Goal: Check status: Check status

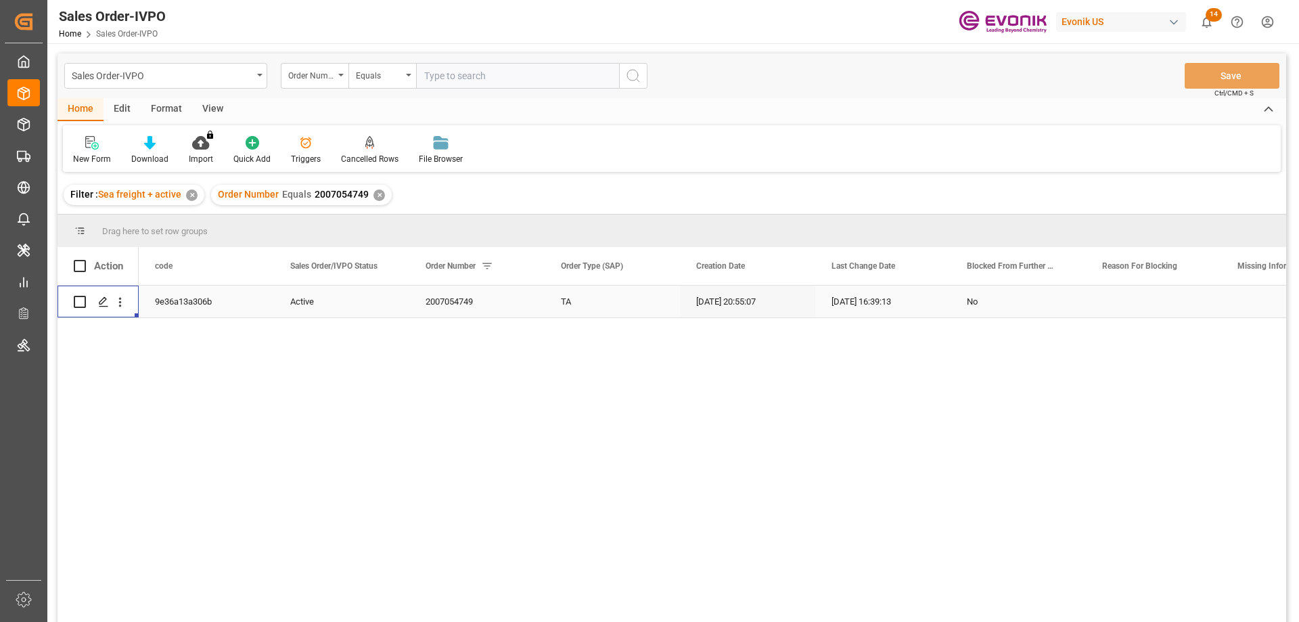
click at [480, 72] on input "text" at bounding box center [517, 76] width 203 height 26
paste input "46463974"
type input "0046463974"
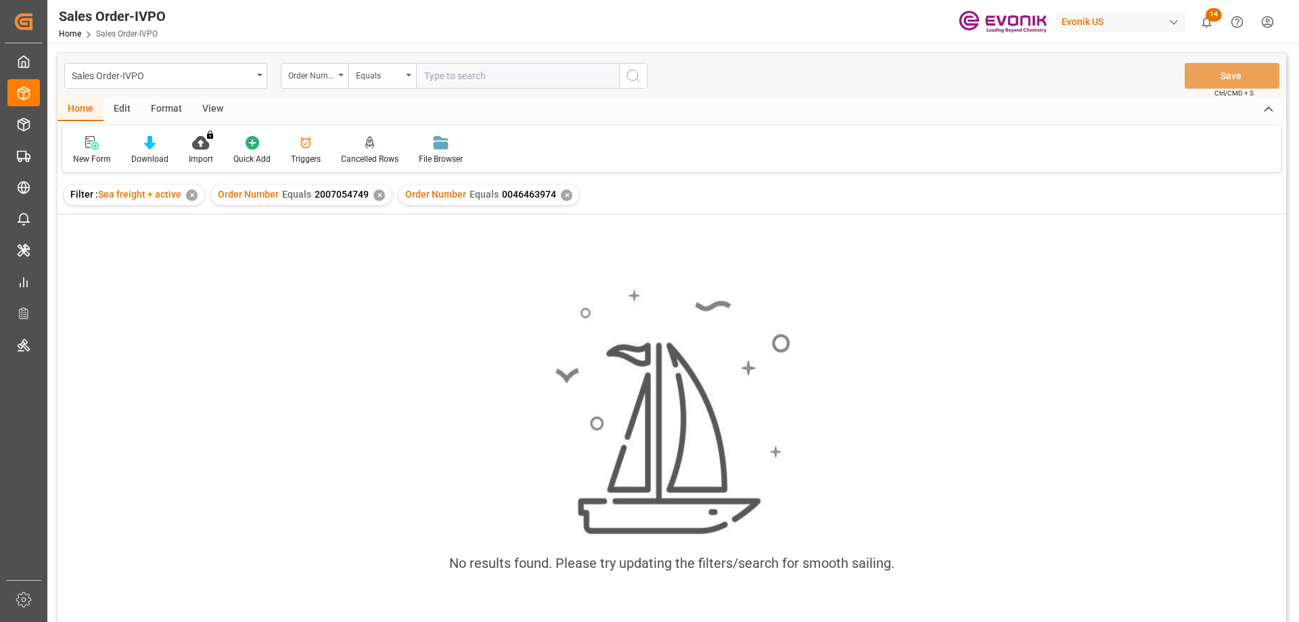
click at [375, 198] on div "✕" at bounding box center [380, 195] width 12 height 12
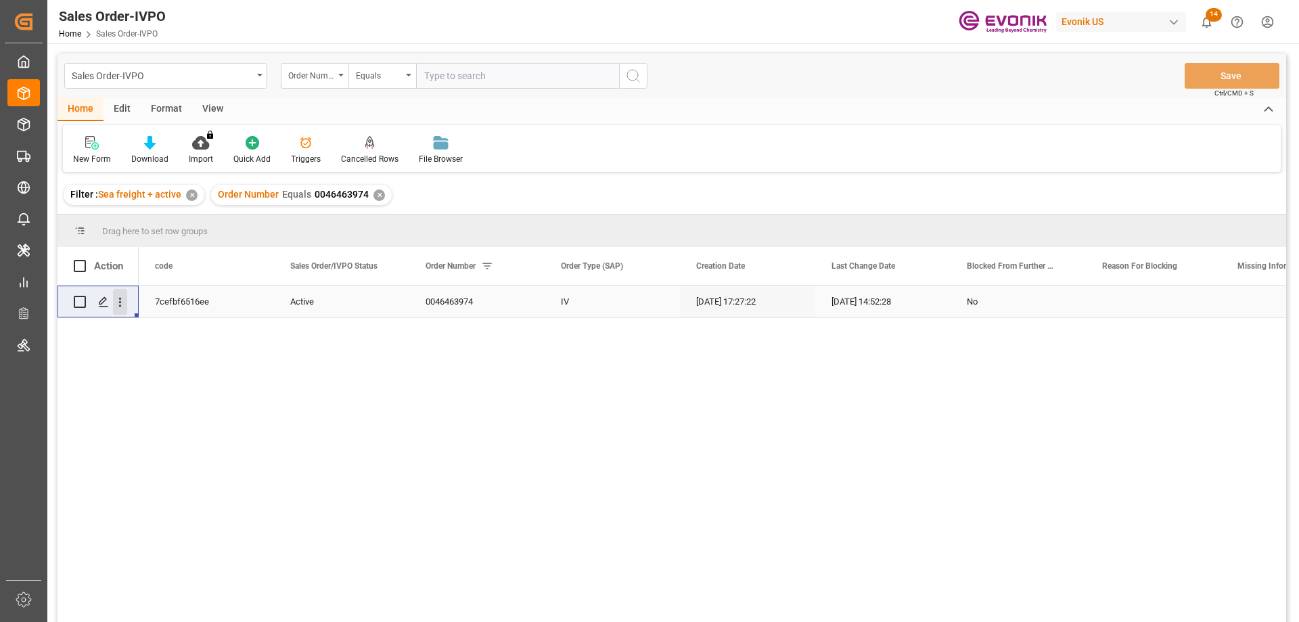
click at [120, 302] on icon "open menu" at bounding box center [120, 302] width 3 height 9
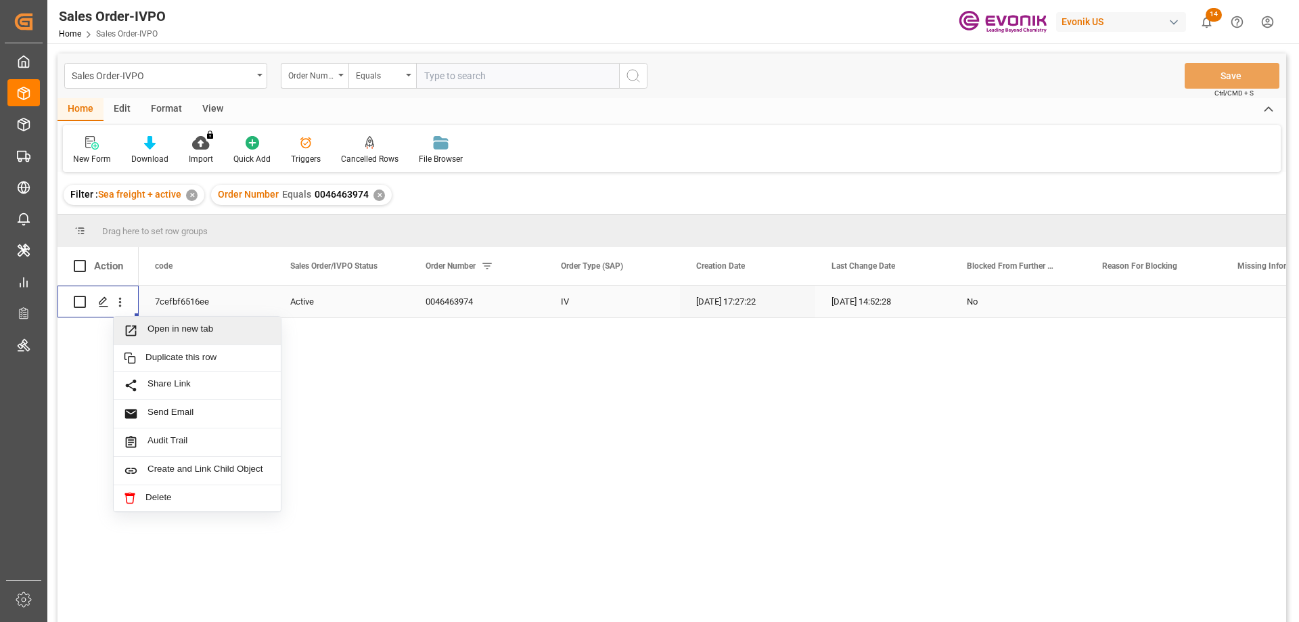
click at [159, 323] on div "Open in new tab" at bounding box center [197, 331] width 167 height 28
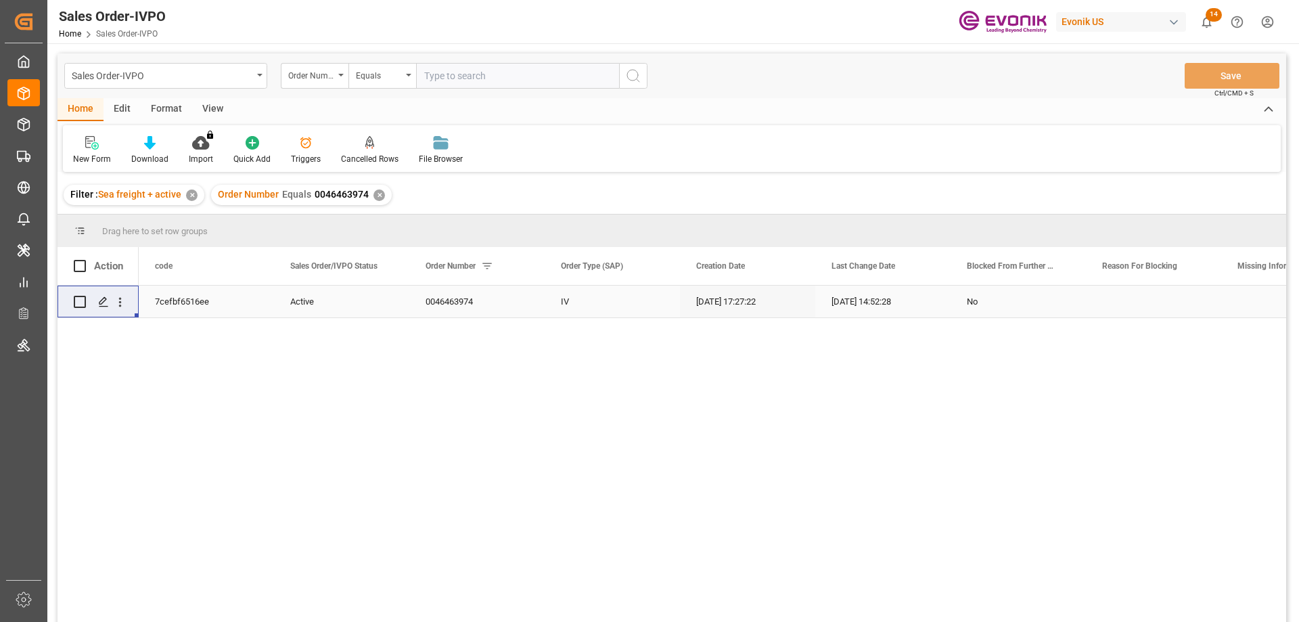
click at [442, 64] on input "text" at bounding box center [517, 76] width 203 height 26
paste input "46459719"
type input "0046459719"
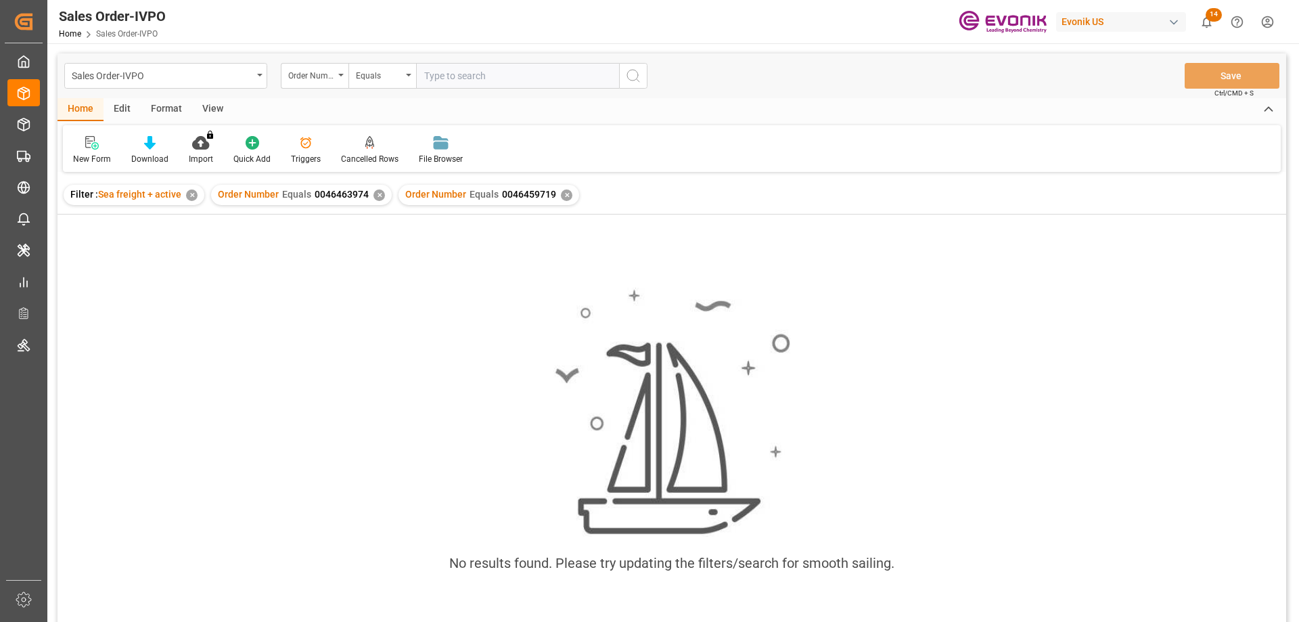
click at [375, 196] on div "✕" at bounding box center [380, 195] width 12 height 12
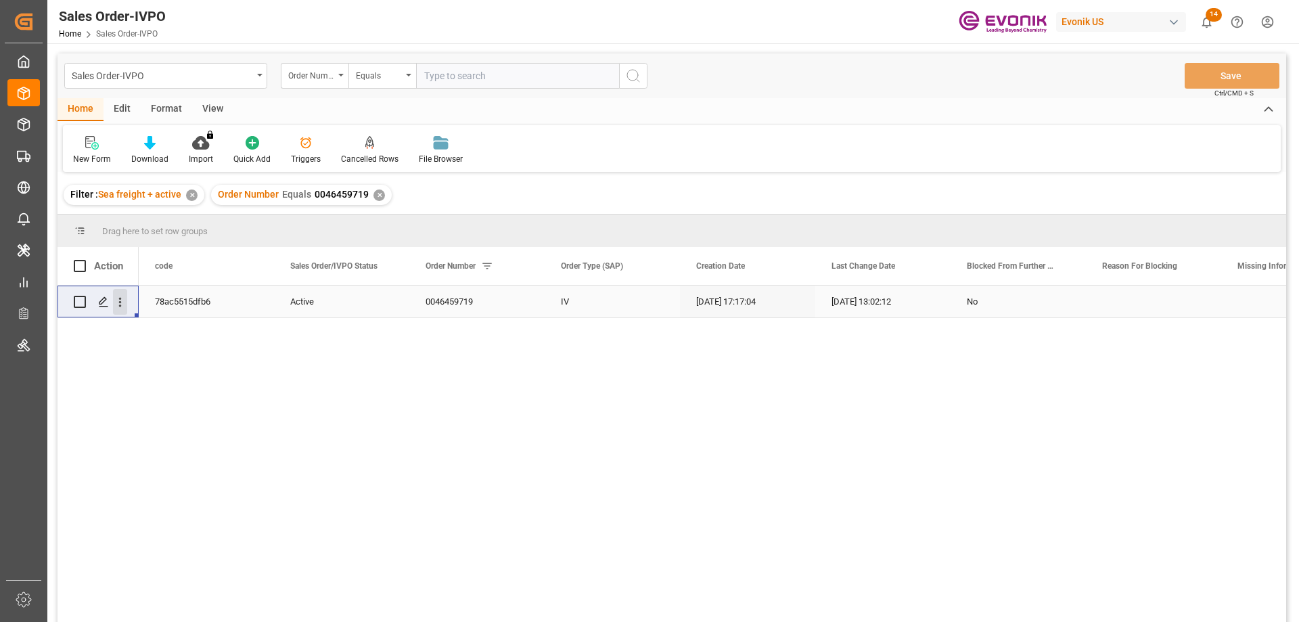
click at [117, 297] on icon "open menu" at bounding box center [120, 302] width 14 height 14
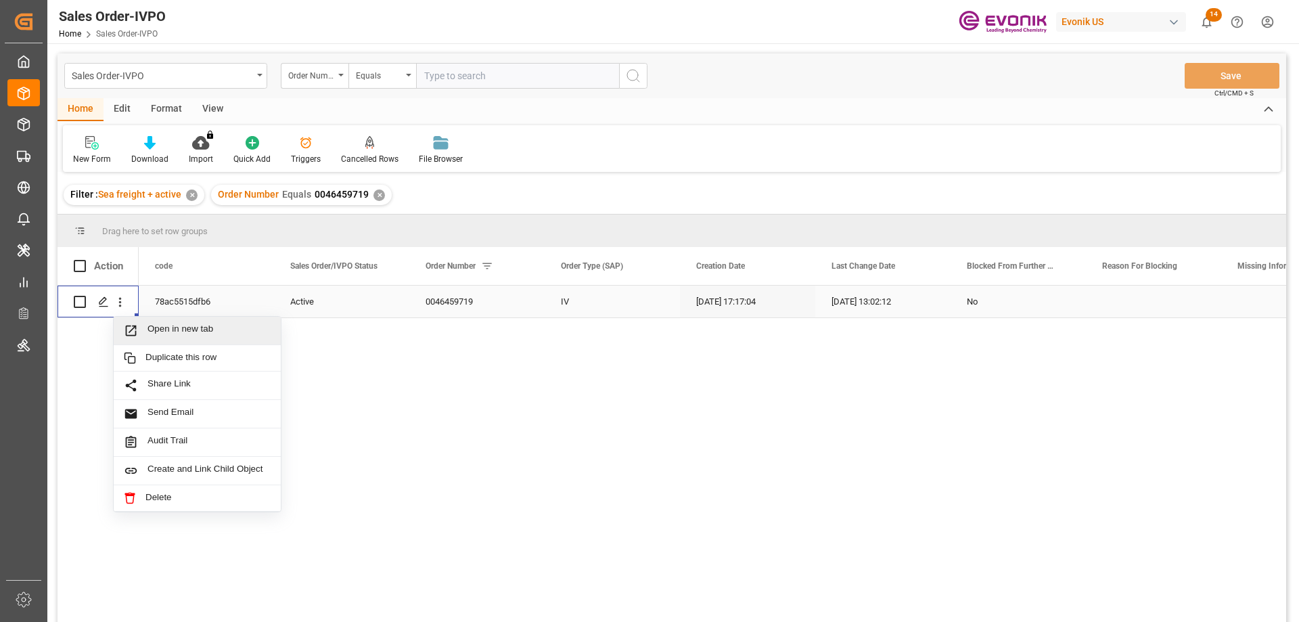
click at [175, 330] on span "Open in new tab" at bounding box center [209, 330] width 123 height 14
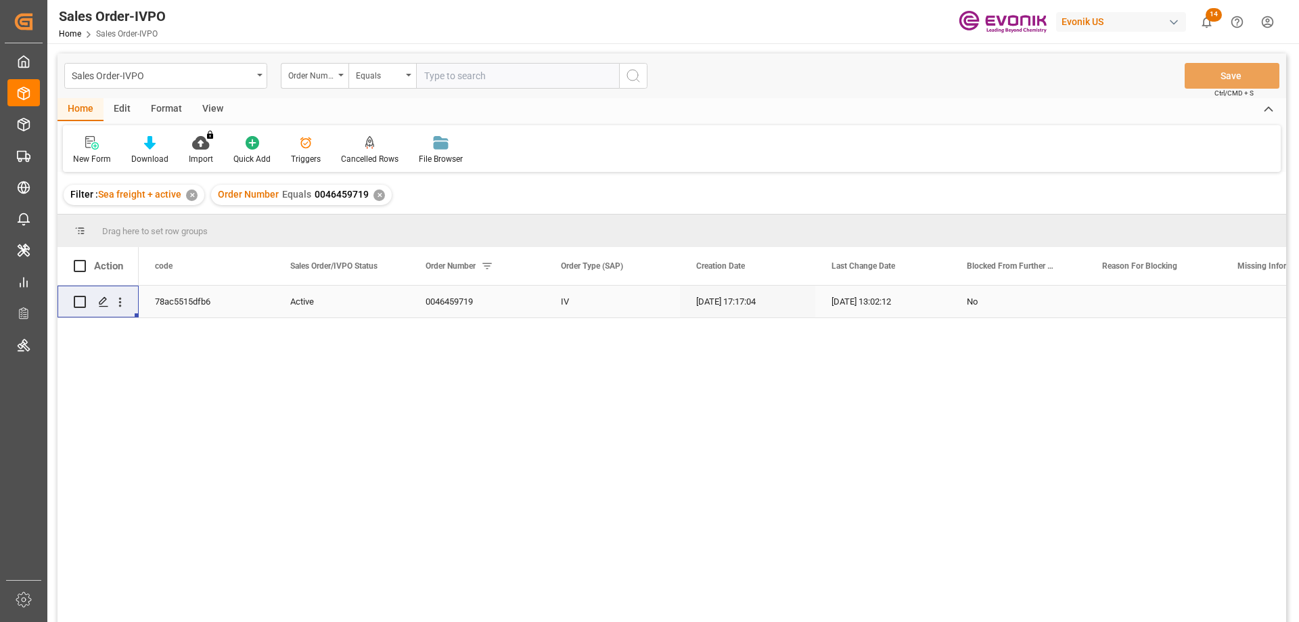
click at [490, 74] on input "text" at bounding box center [517, 76] width 203 height 26
paste input "0046467973"
type input "0046467973"
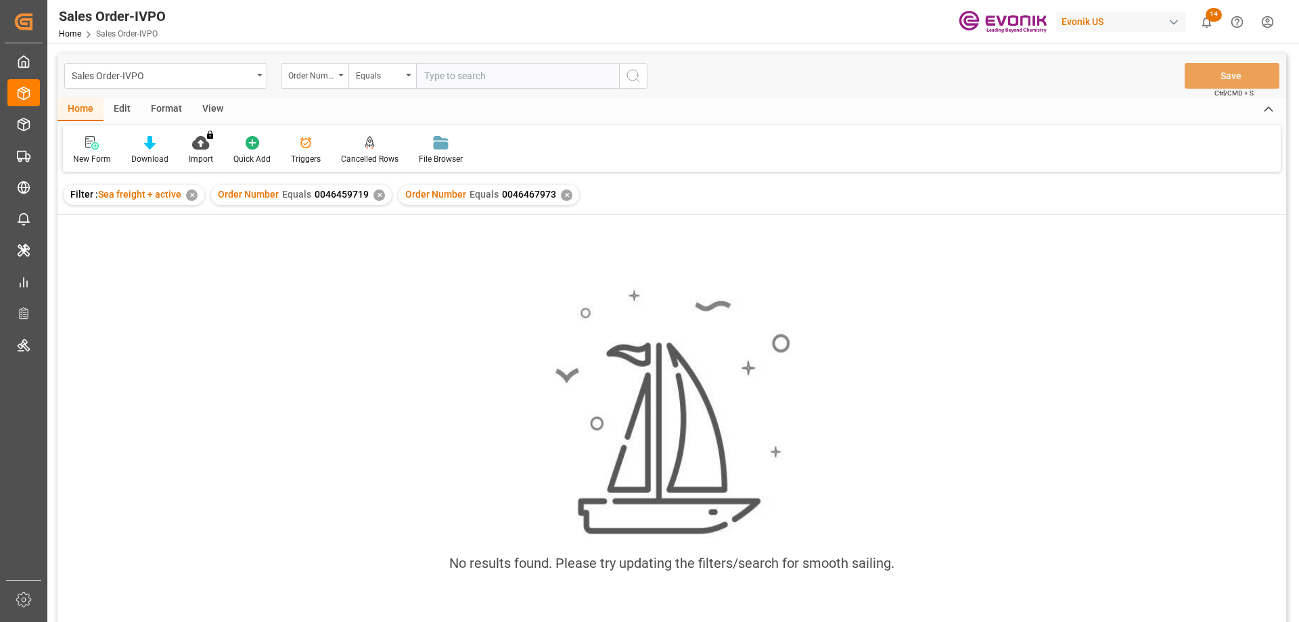
click at [380, 194] on div "✕" at bounding box center [380, 195] width 12 height 12
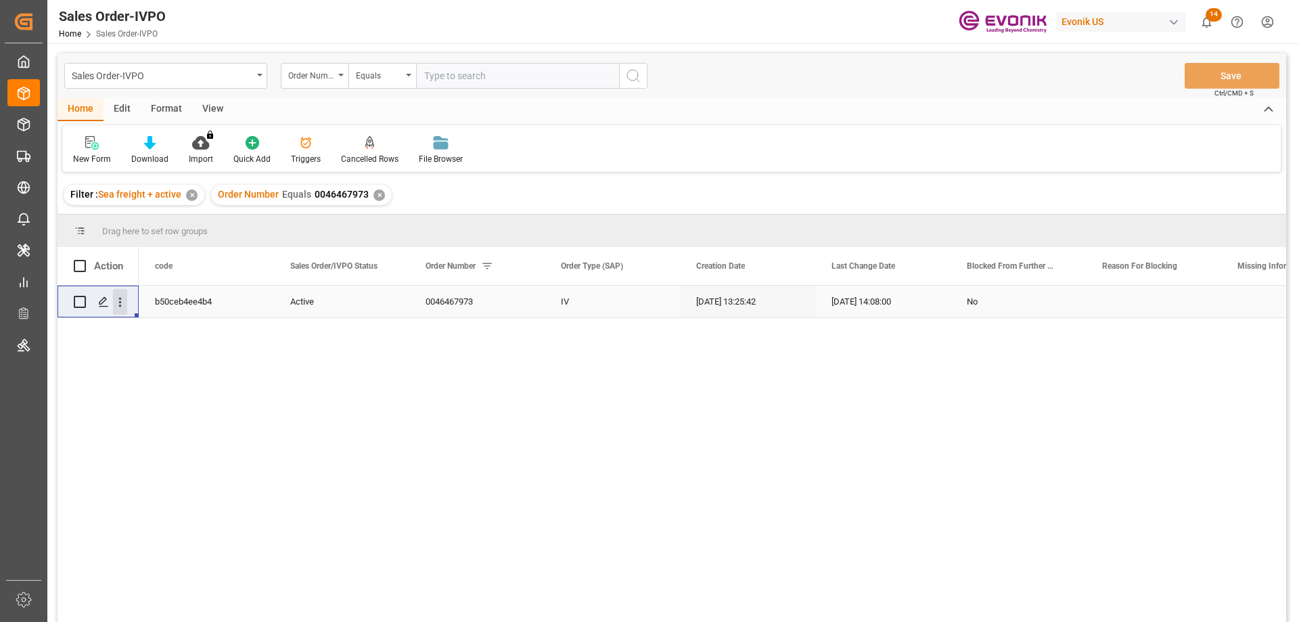
click at [123, 294] on button "open menu" at bounding box center [120, 302] width 14 height 26
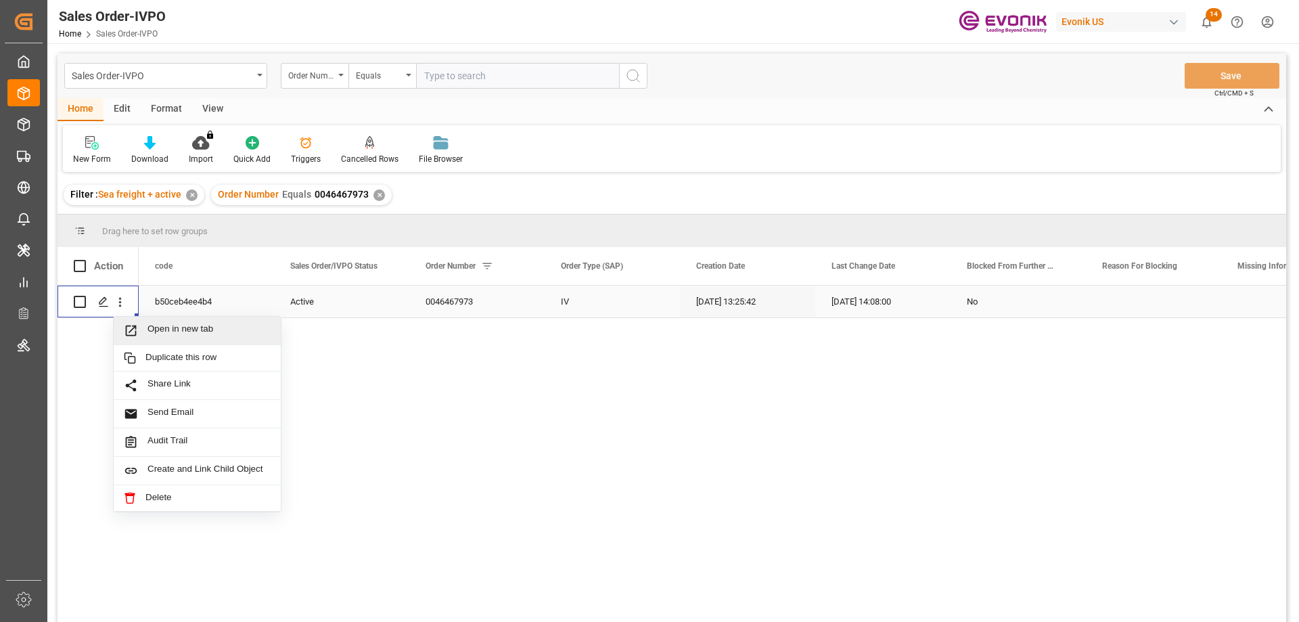
click at [158, 328] on span "Open in new tab" at bounding box center [209, 330] width 123 height 14
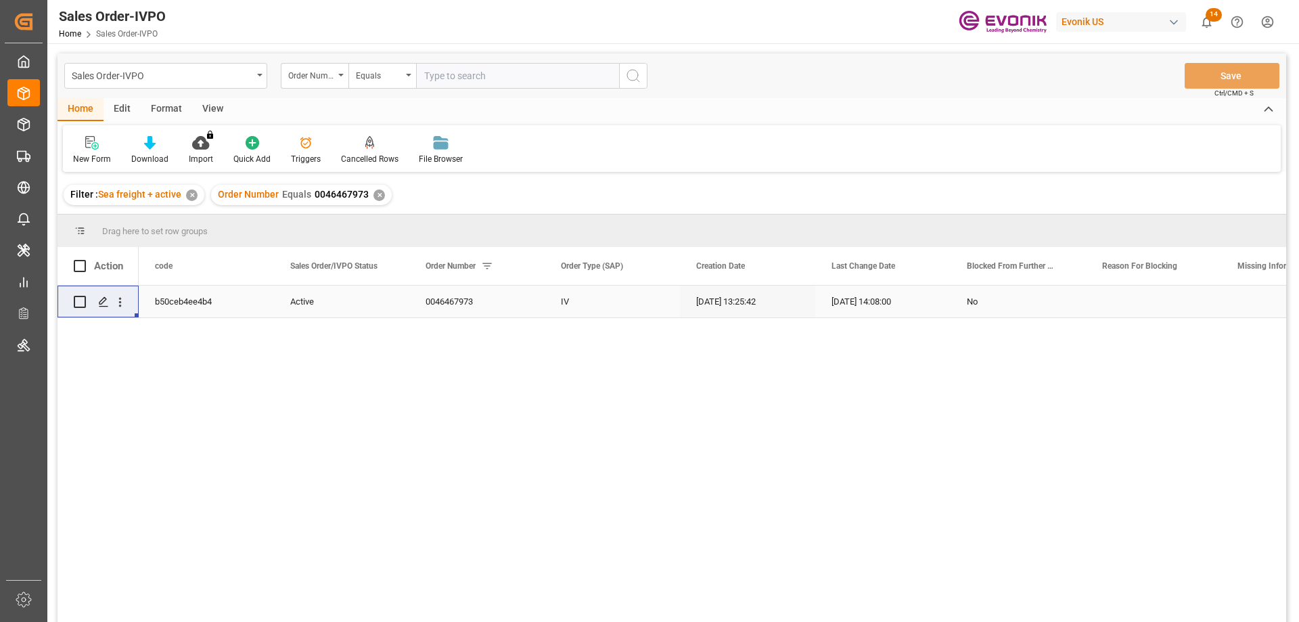
click at [461, 91] on div "Sales Order-IVPO Order Number Equals Save Ctrl/CMD + S" at bounding box center [672, 75] width 1229 height 45
click at [461, 83] on input "text" at bounding box center [517, 76] width 203 height 26
paste input "0046466893"
type input "0046466893"
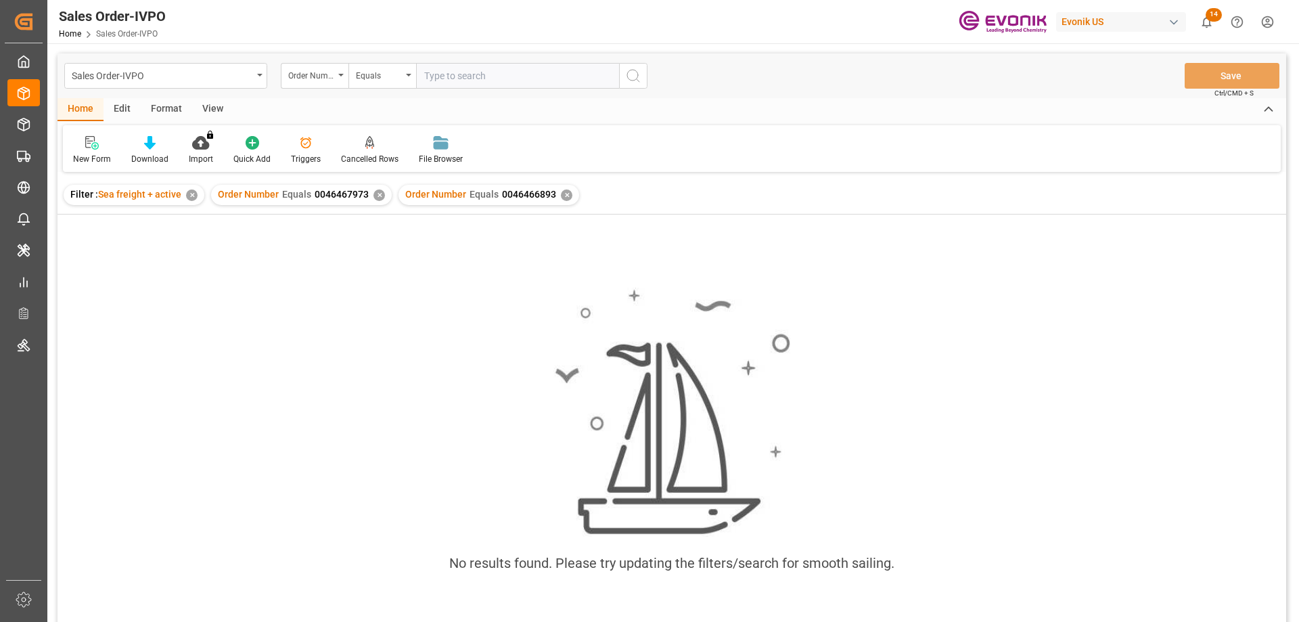
click at [378, 190] on div "✕" at bounding box center [380, 195] width 12 height 12
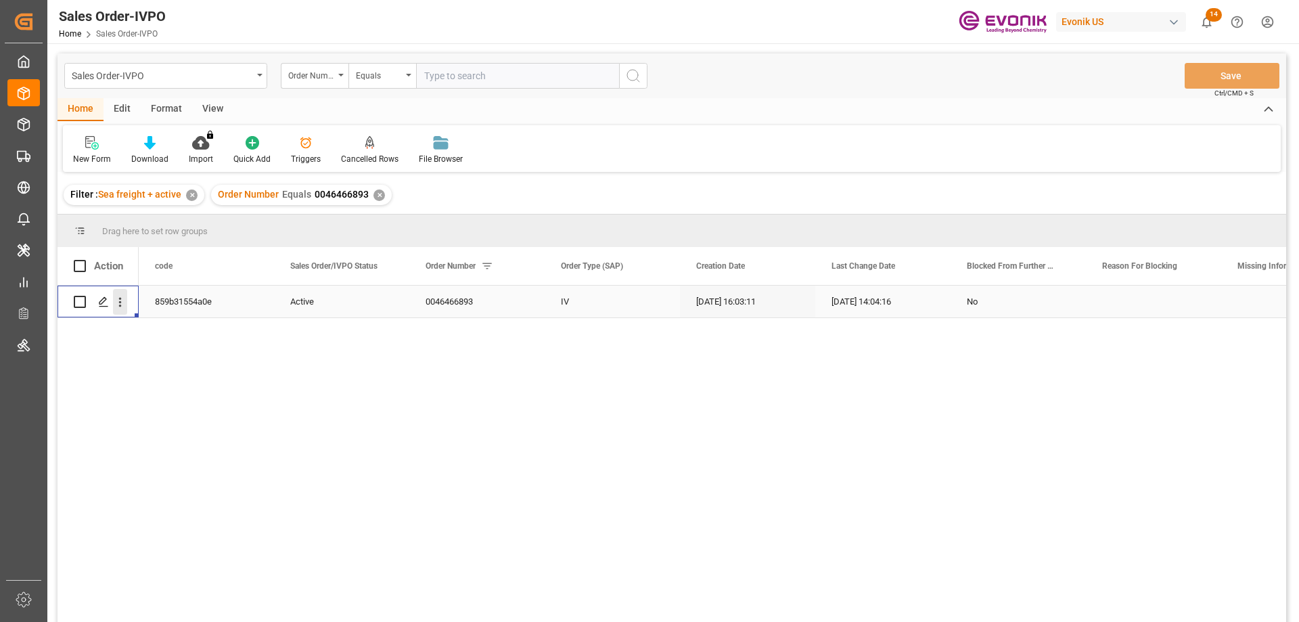
click at [122, 303] on icon "open menu" at bounding box center [120, 302] width 14 height 14
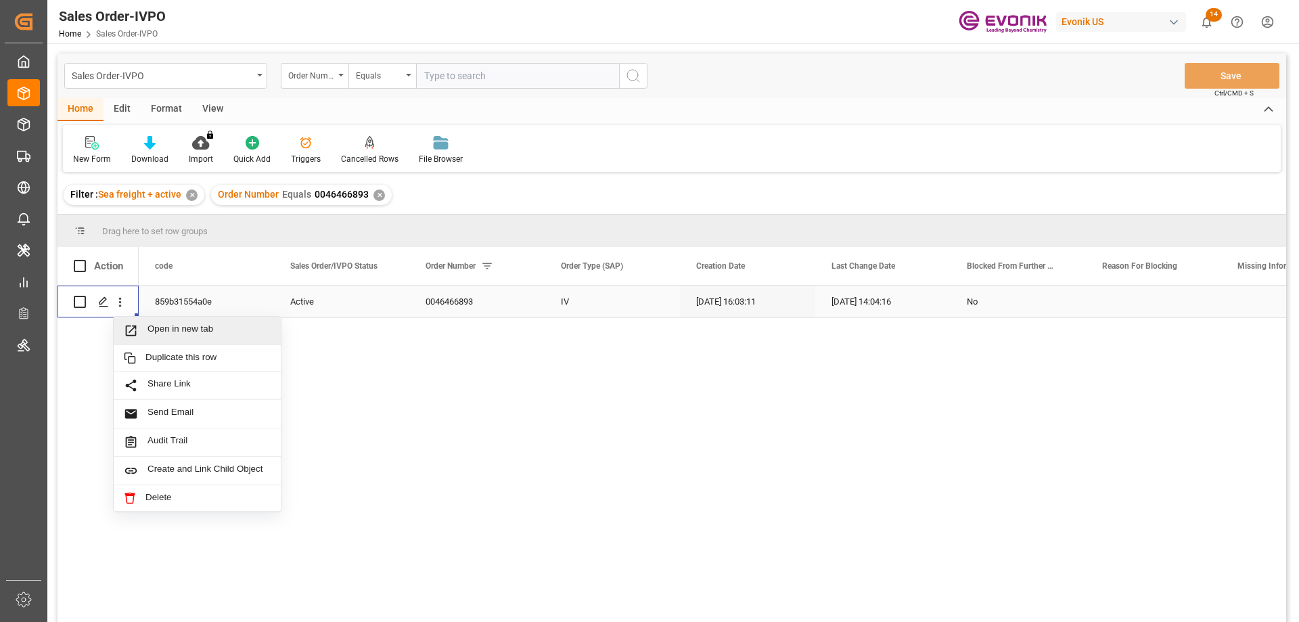
click at [162, 322] on div "Open in new tab" at bounding box center [197, 331] width 167 height 28
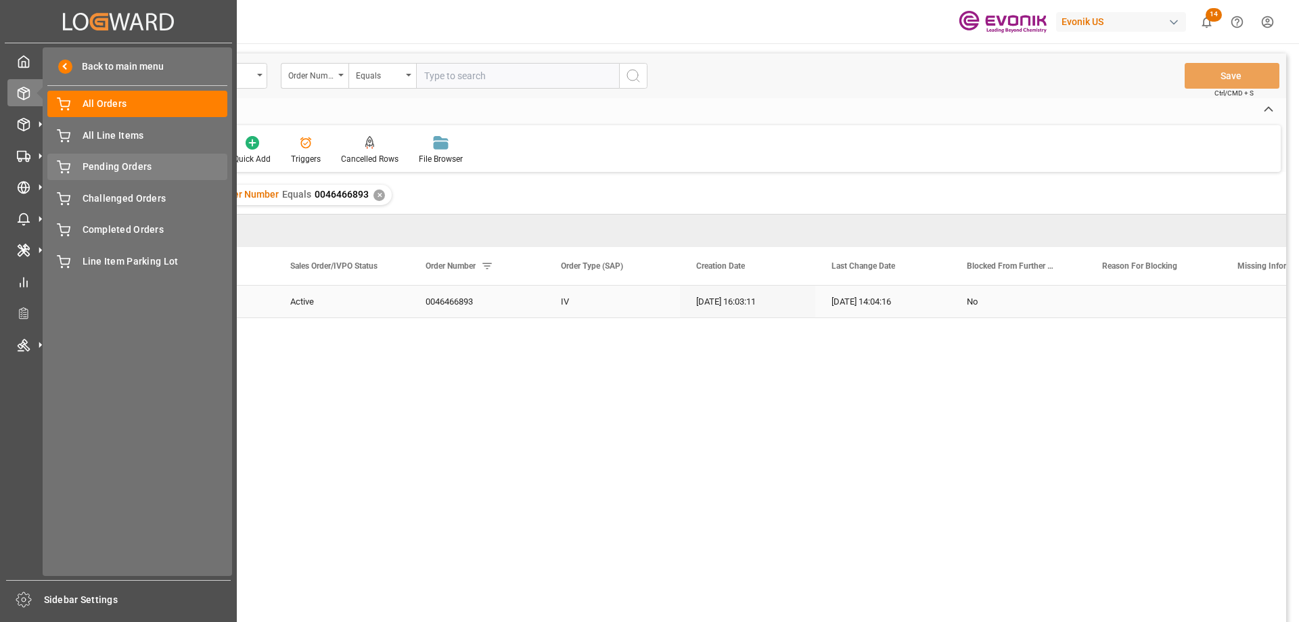
click at [99, 167] on span "Pending Orders" at bounding box center [155, 167] width 145 height 14
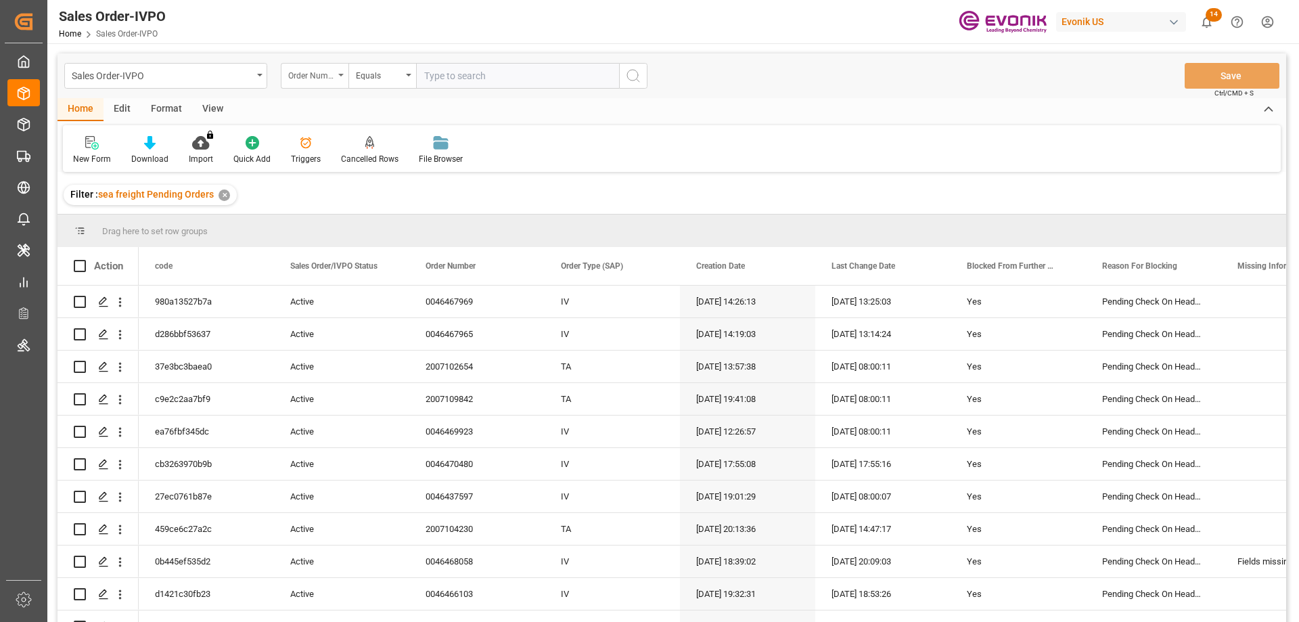
click at [336, 81] on div "Order Number" at bounding box center [315, 76] width 68 height 26
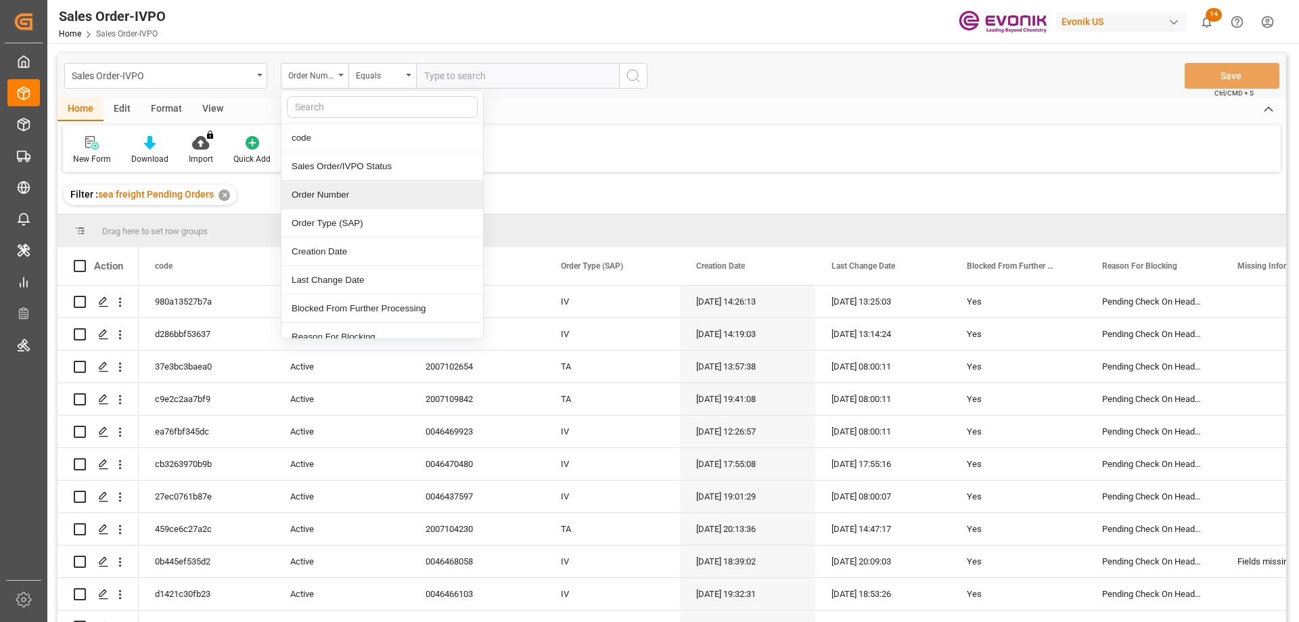
click at [347, 187] on div "Order Number" at bounding box center [382, 195] width 202 height 28
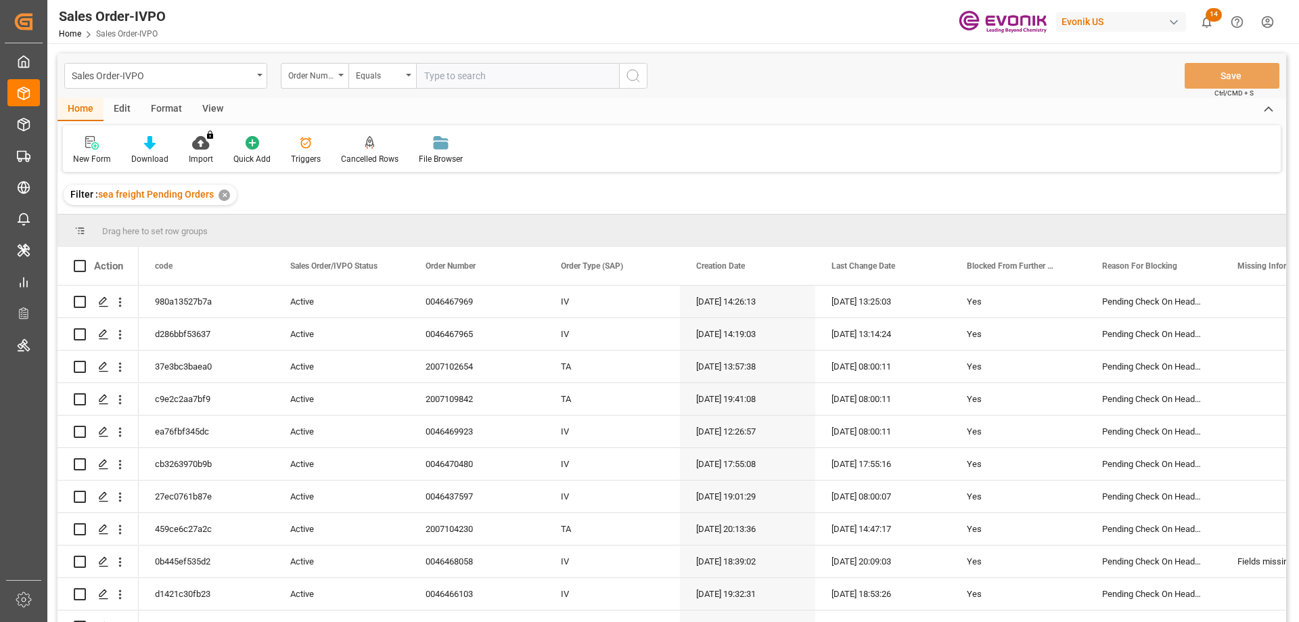
click at [211, 107] on div "View" at bounding box center [212, 109] width 41 height 23
click at [151, 150] on icon at bounding box center [154, 143] width 14 height 14
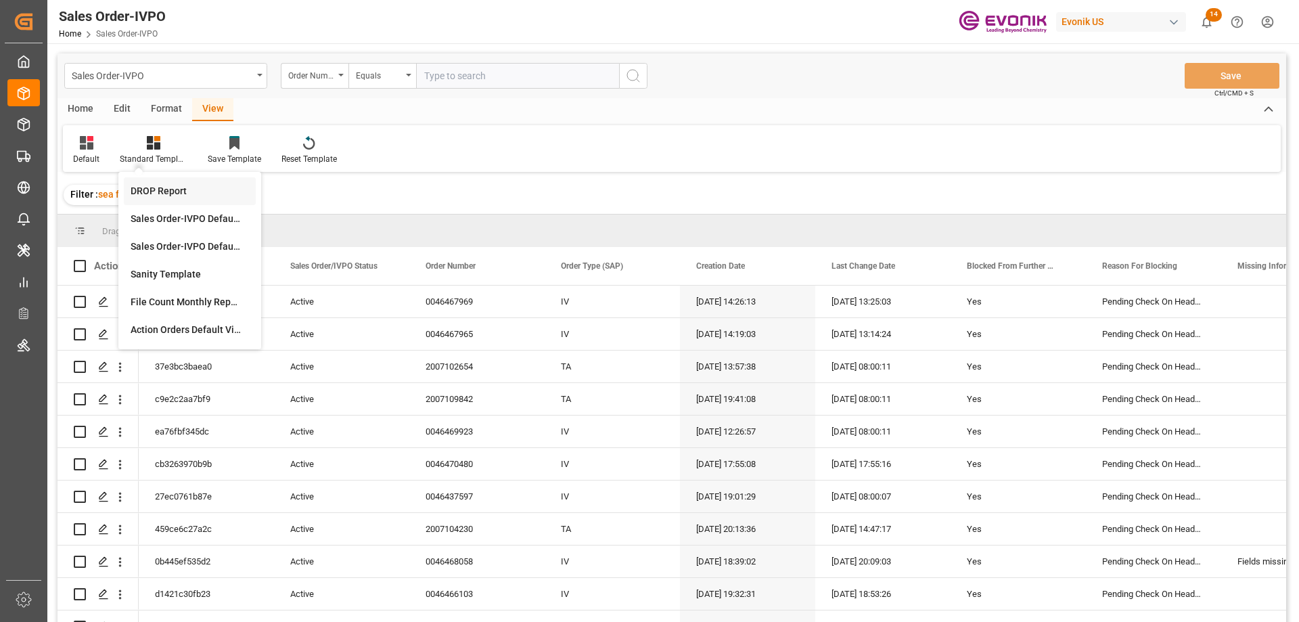
click at [148, 183] on div "DROP Report" at bounding box center [190, 191] width 132 height 28
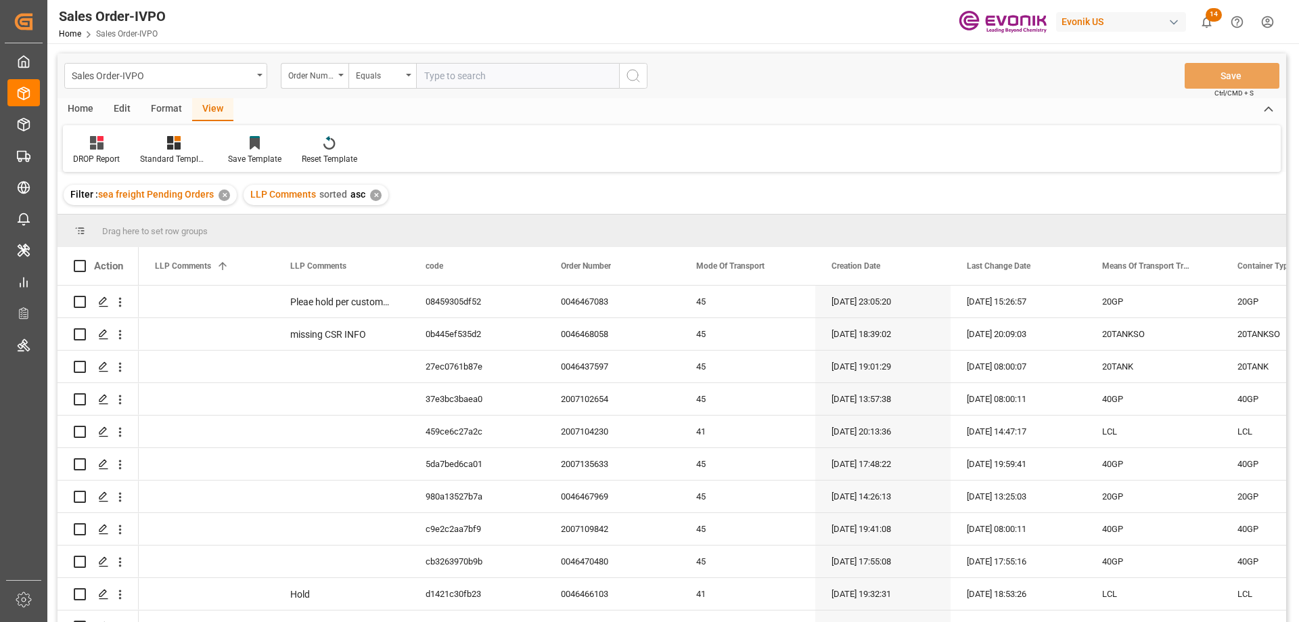
click at [81, 108] on div "Home" at bounding box center [81, 109] width 46 height 23
click at [148, 150] on div "Download" at bounding box center [150, 150] width 58 height 30
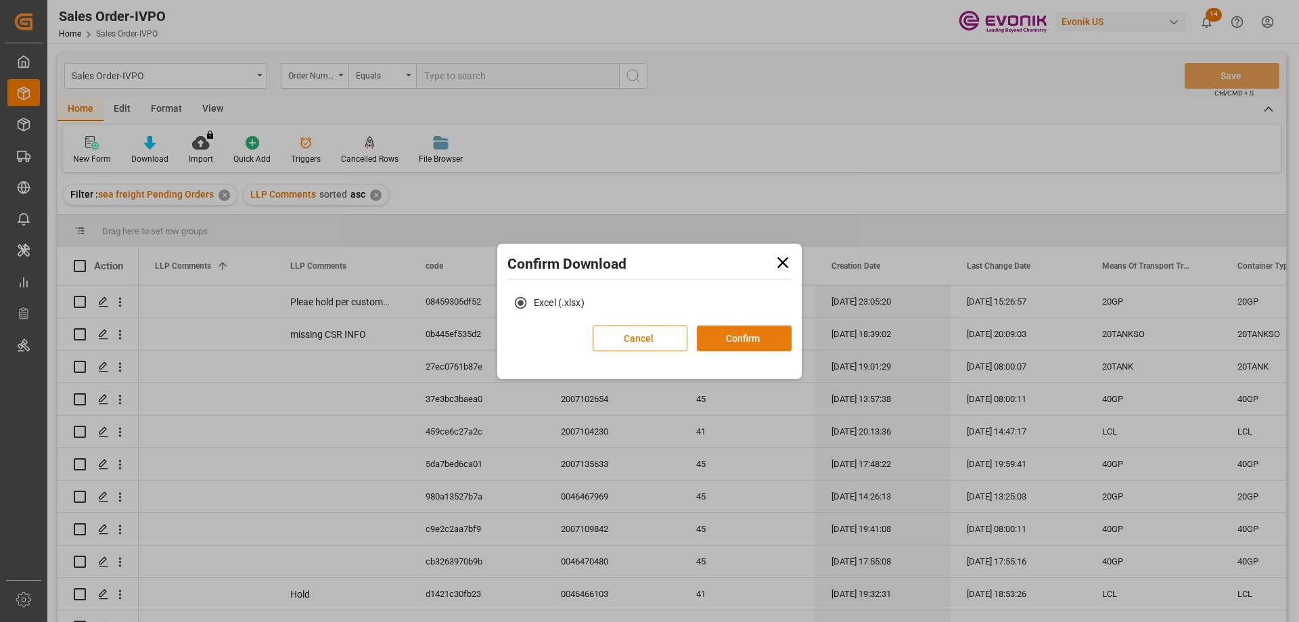
click at [751, 342] on button "Confirm" at bounding box center [744, 338] width 95 height 26
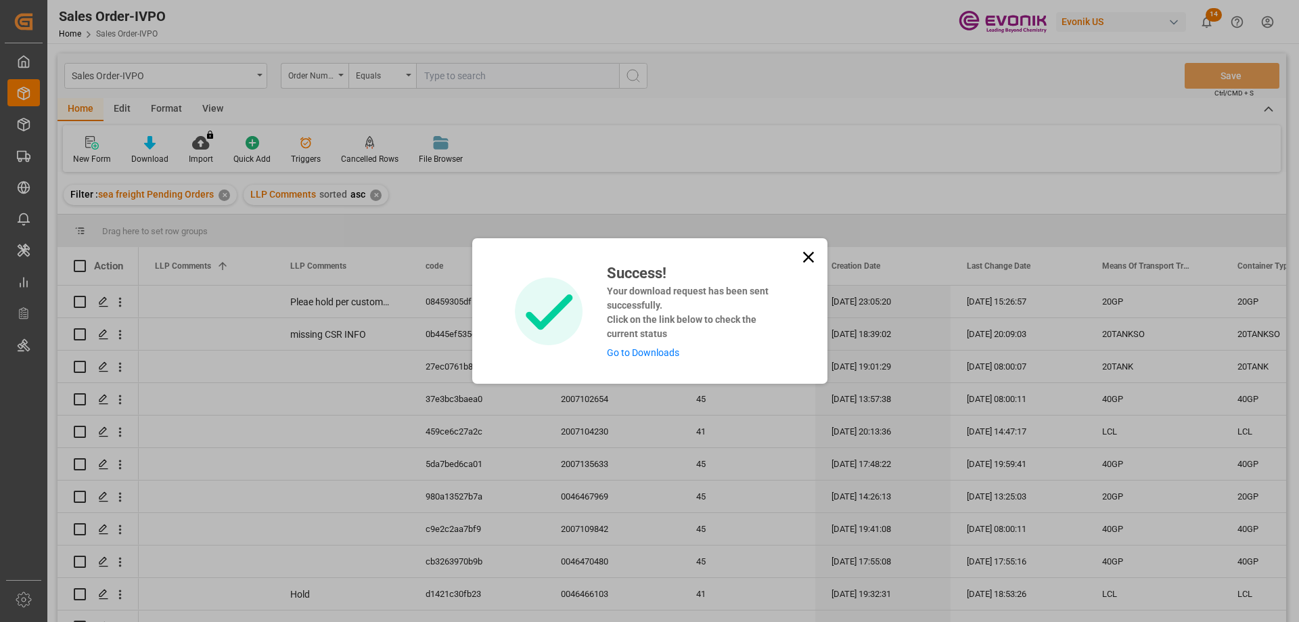
click at [650, 351] on link "Go to Downloads" at bounding box center [643, 352] width 72 height 11
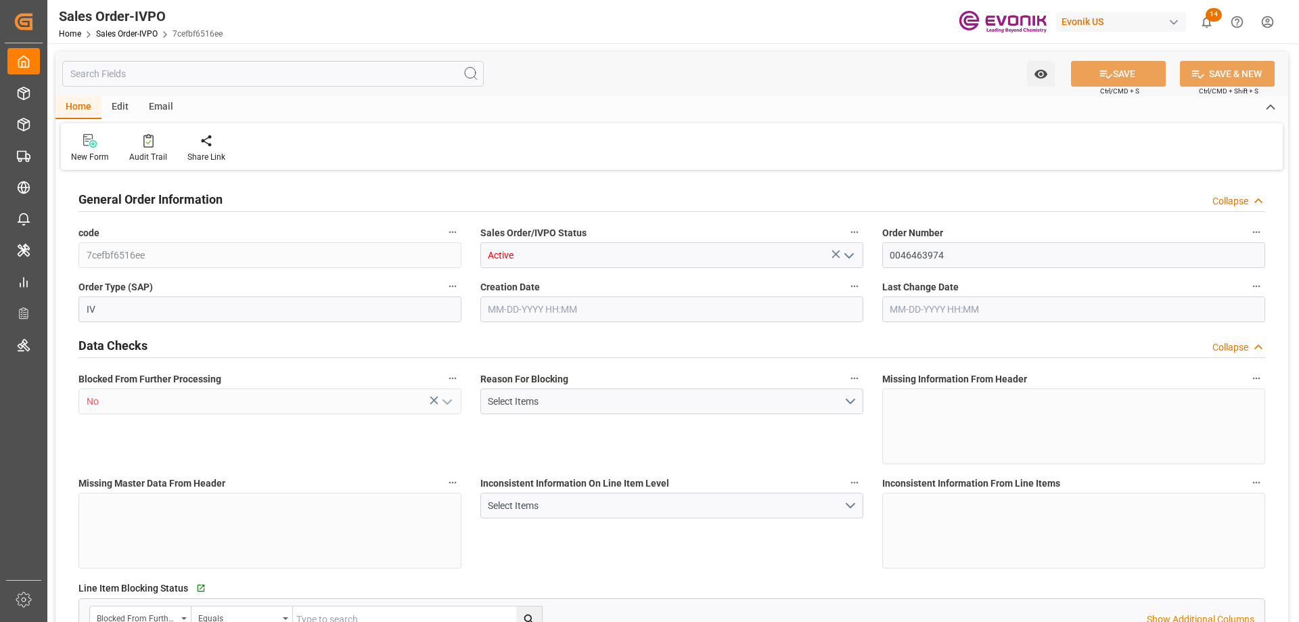
type input "BRSSZ"
type input "0"
type input "1"
type input "2724"
type input "08-14-2025 17:27"
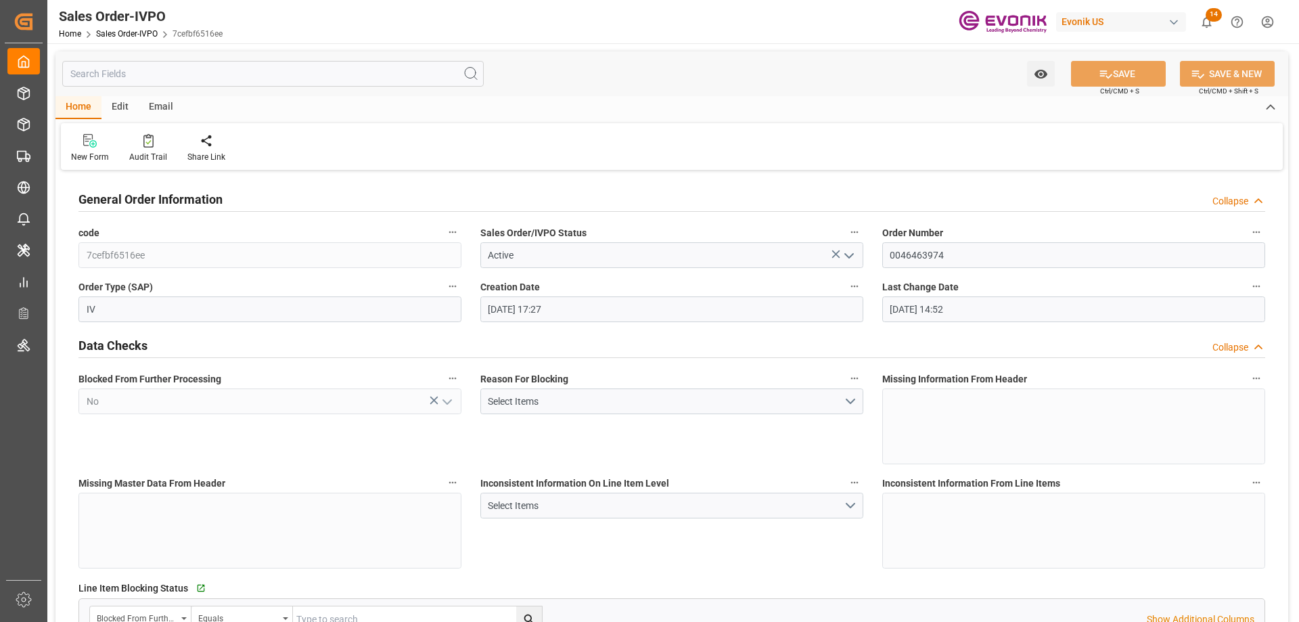
type input "09-02-2025 14:52"
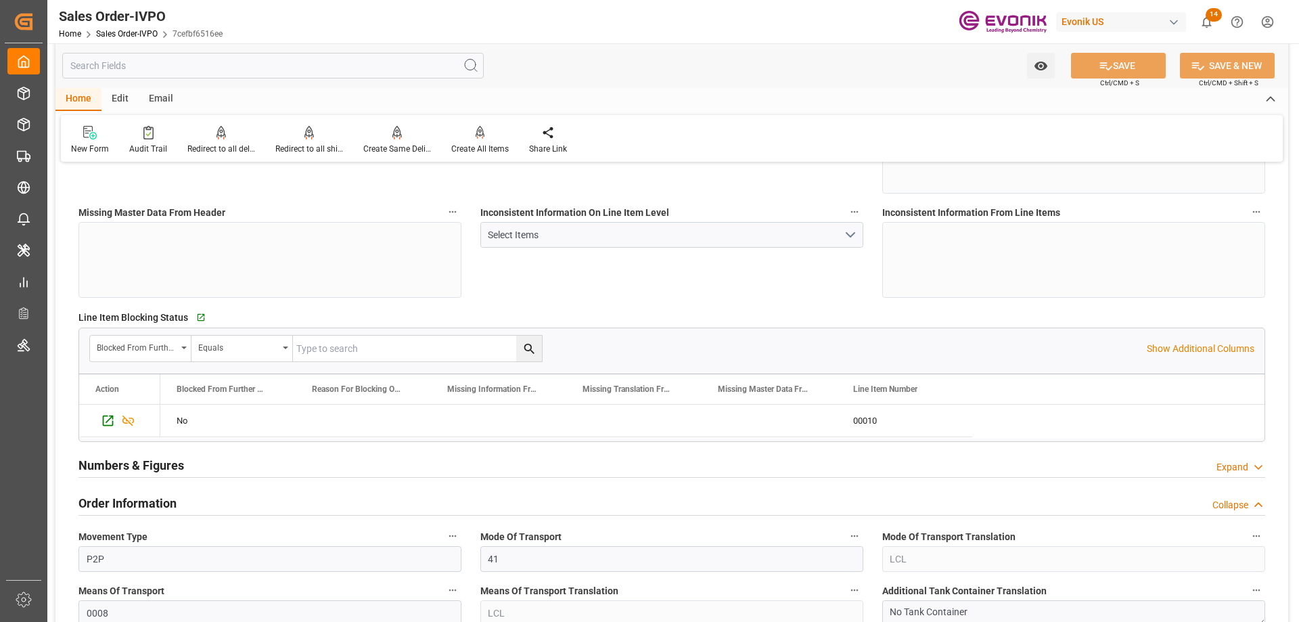
scroll to position [406, 0]
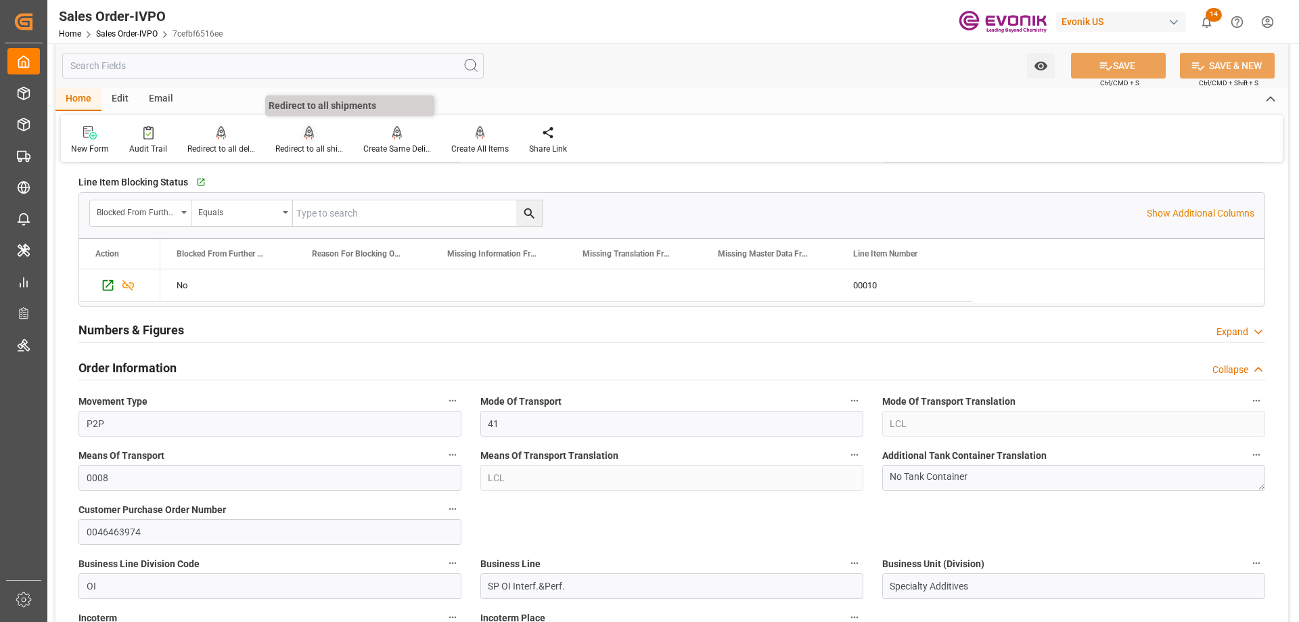
click at [306, 137] on icon at bounding box center [309, 138] width 6 height 3
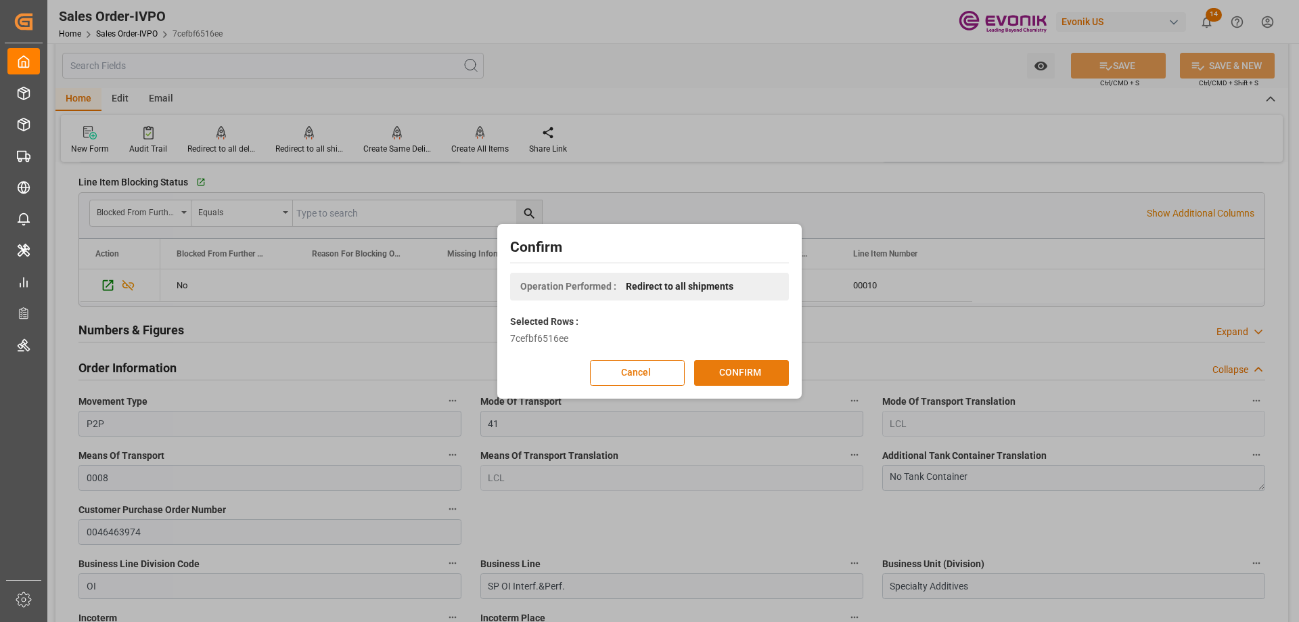
click at [708, 369] on button "CONFIRM" at bounding box center [741, 373] width 95 height 26
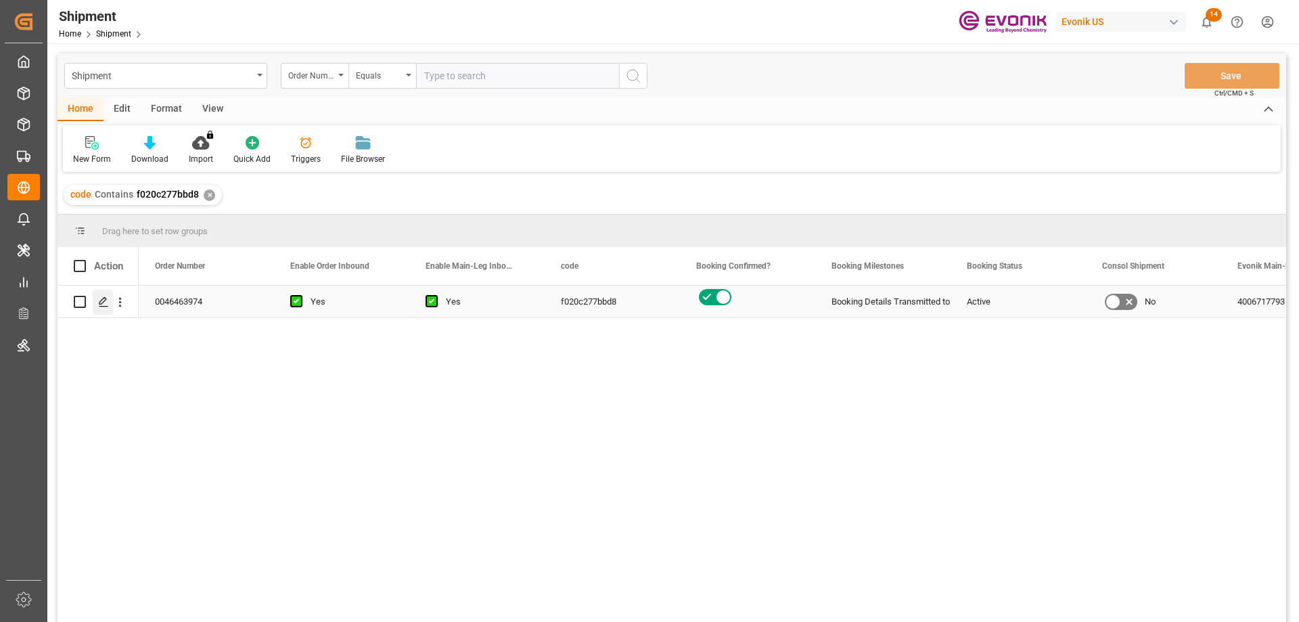
click at [102, 301] on icon "Press SPACE to select this row." at bounding box center [103, 301] width 11 height 11
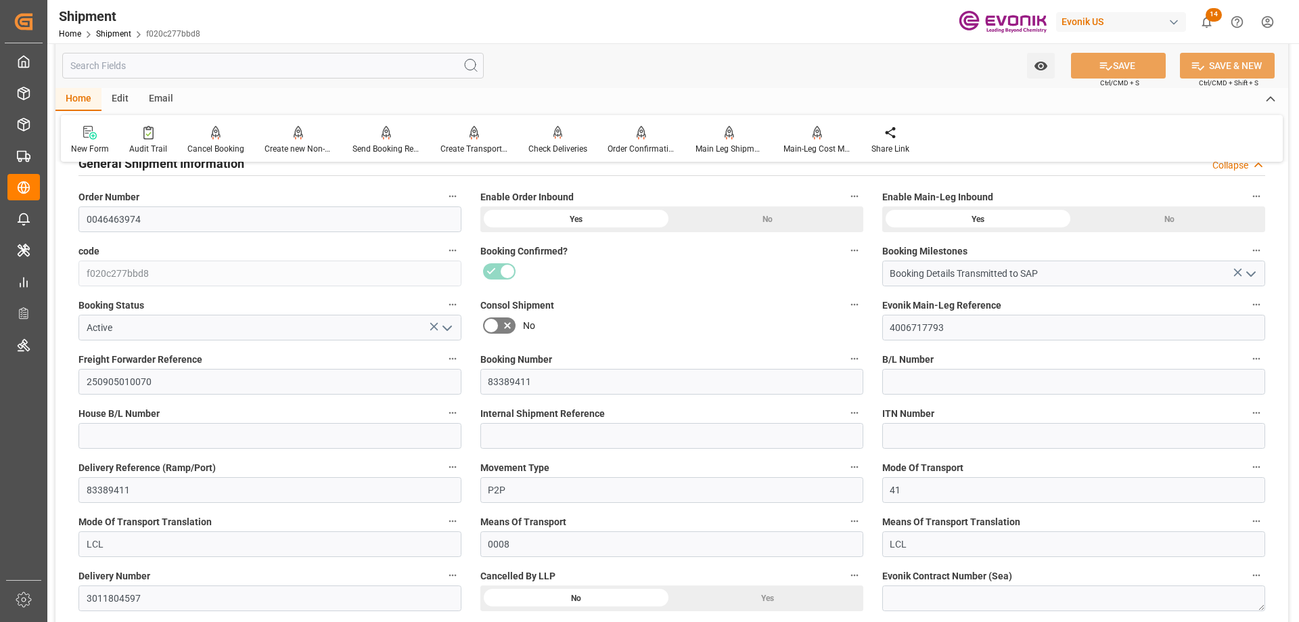
scroll to position [406, 0]
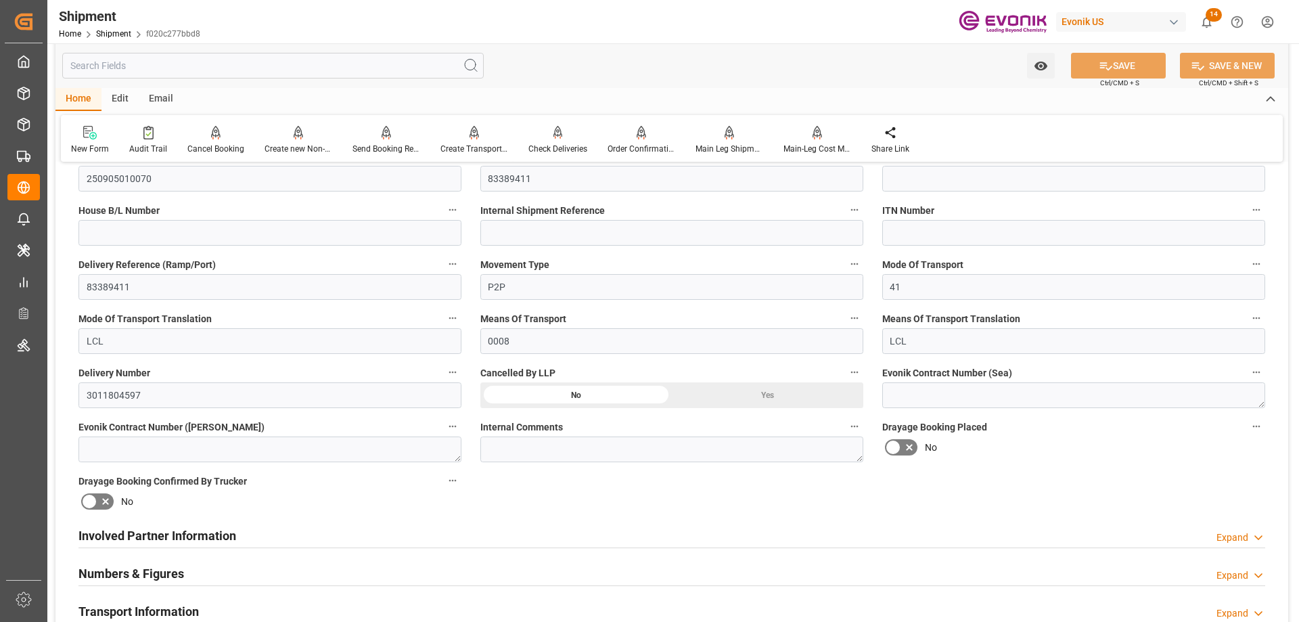
click at [253, 71] on input "text" at bounding box center [273, 66] width 422 height 26
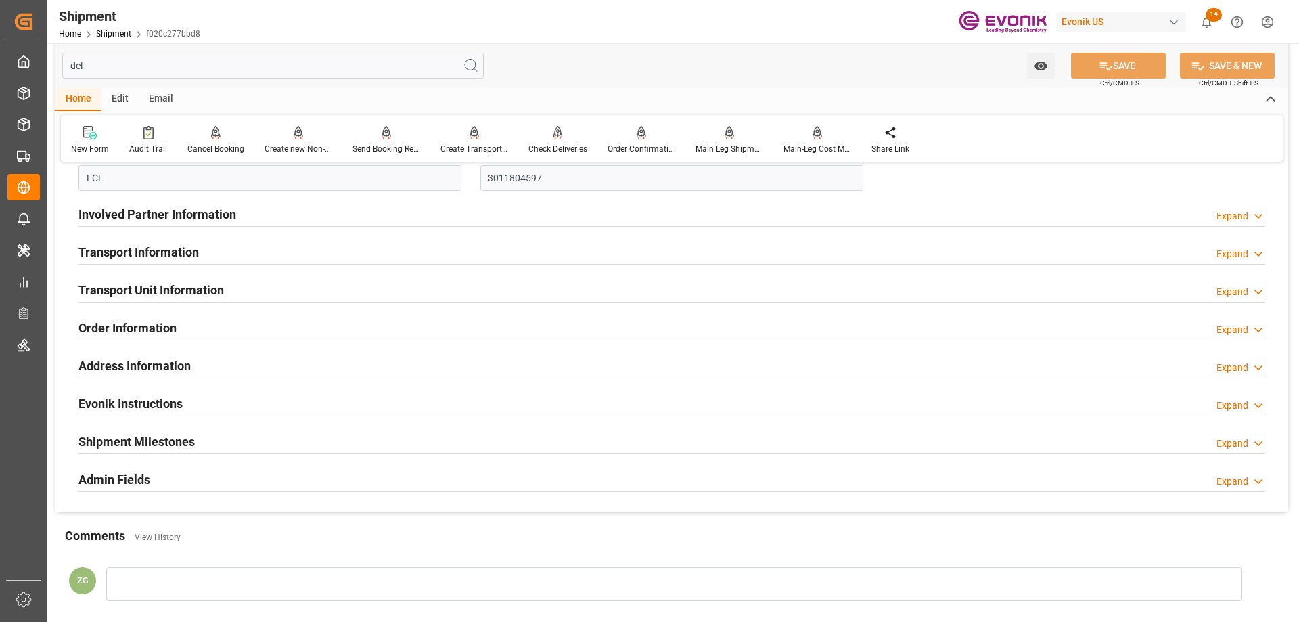
scroll to position [131, 0]
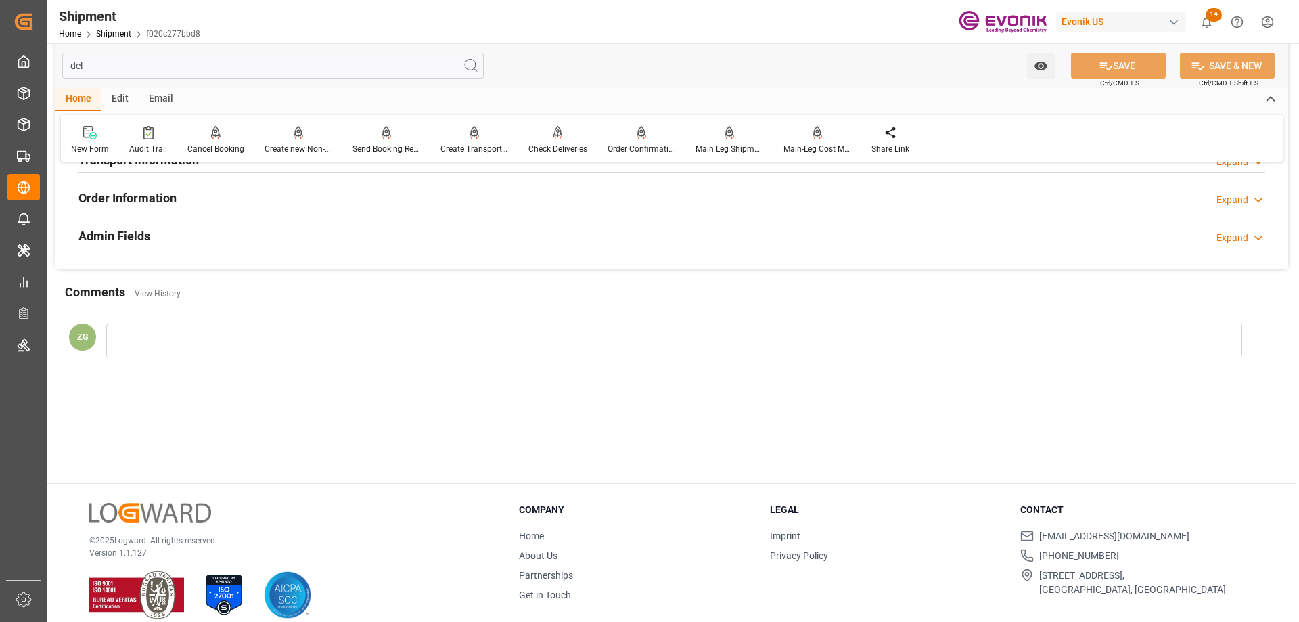
type input "deli"
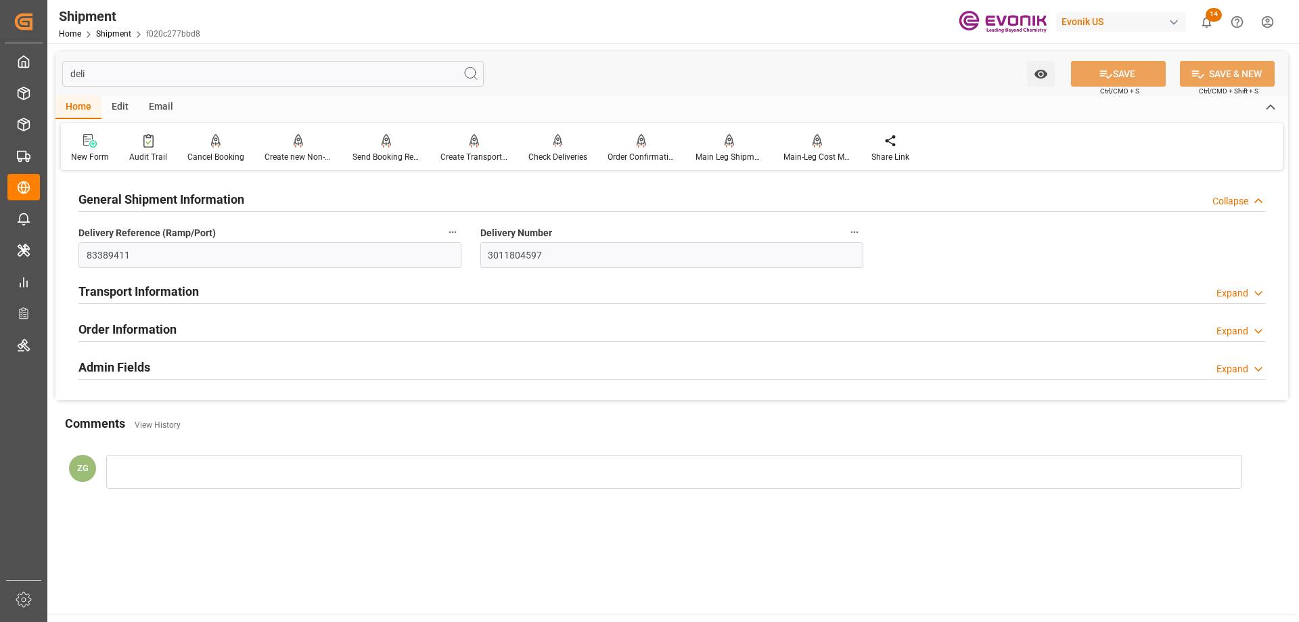
click at [127, 76] on input "deli" at bounding box center [273, 74] width 422 height 26
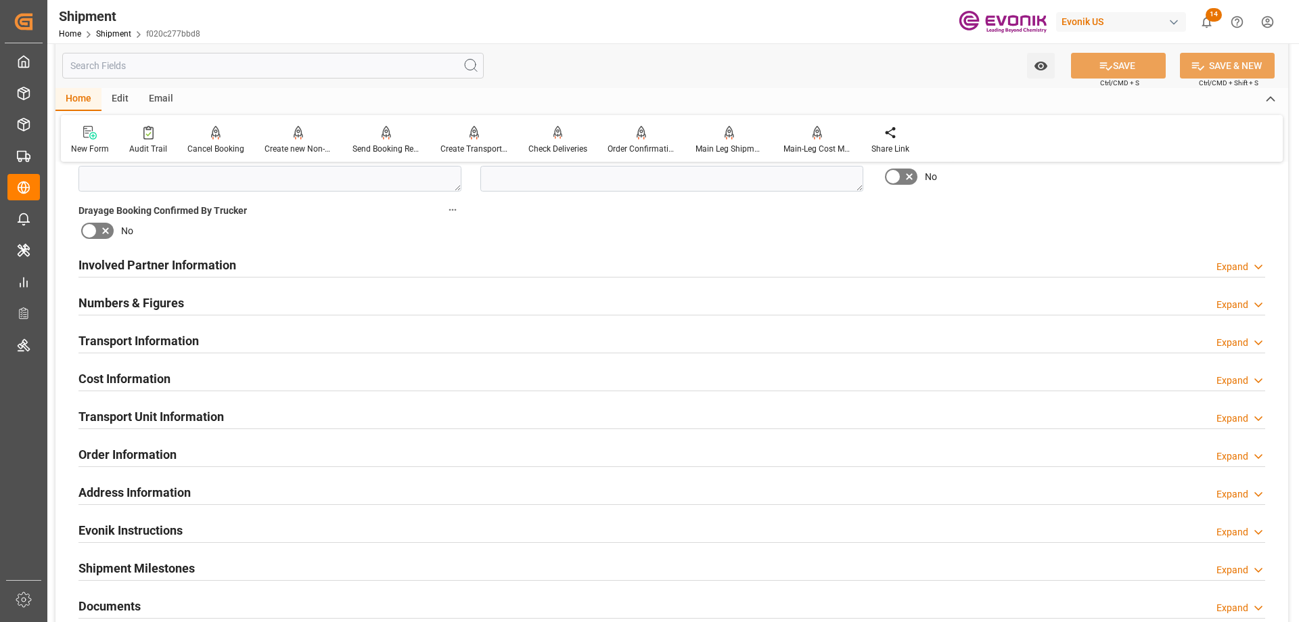
scroll to position [744, 0]
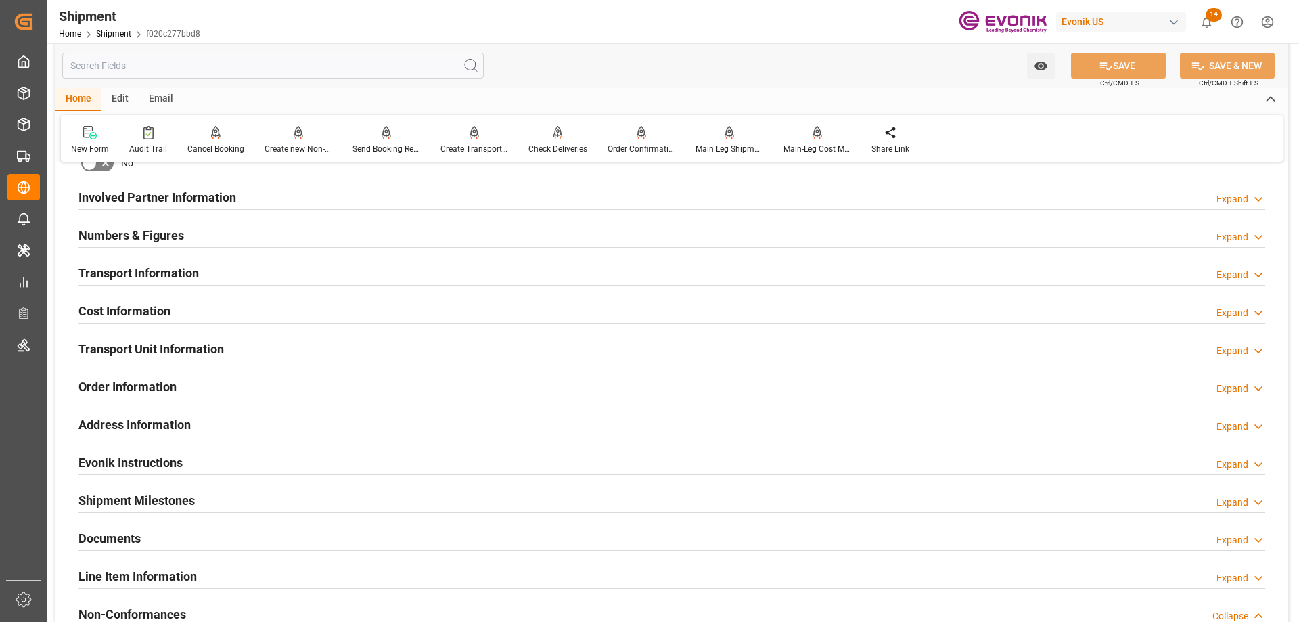
click at [141, 350] on h2 "Transport Unit Information" at bounding box center [150, 349] width 145 height 18
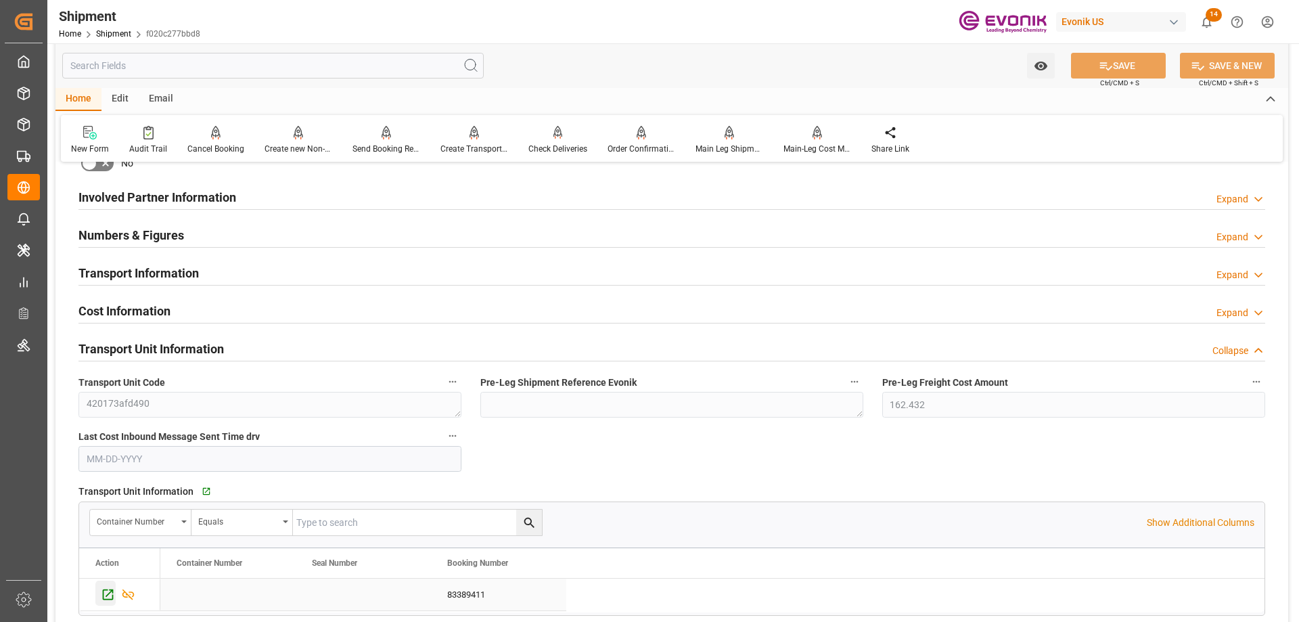
click at [109, 590] on icon "Press SPACE to select this row." at bounding box center [108, 594] width 14 height 14
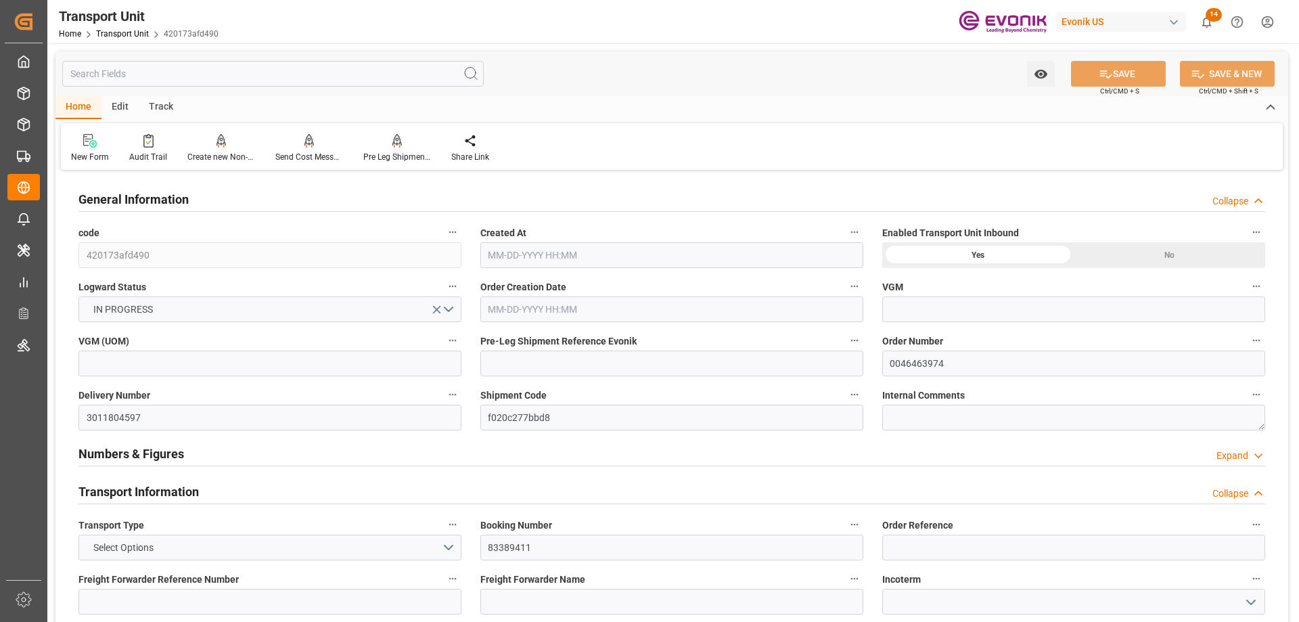
type input "AC Containerline"
type input "AC Containerline GmbH"
type input "USNWK"
type input "BRSSZ"
type input "2724"
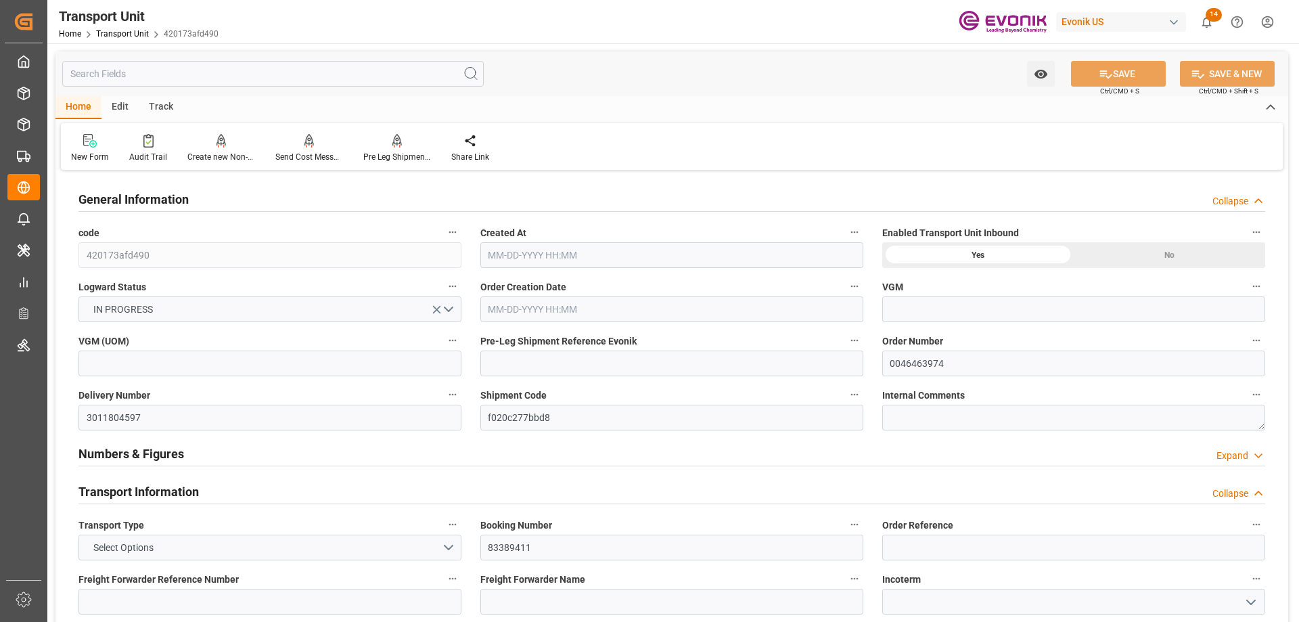
type input "[DATE] 19:54"
type input "[DATE]"
type input "[DATE] 00:00"
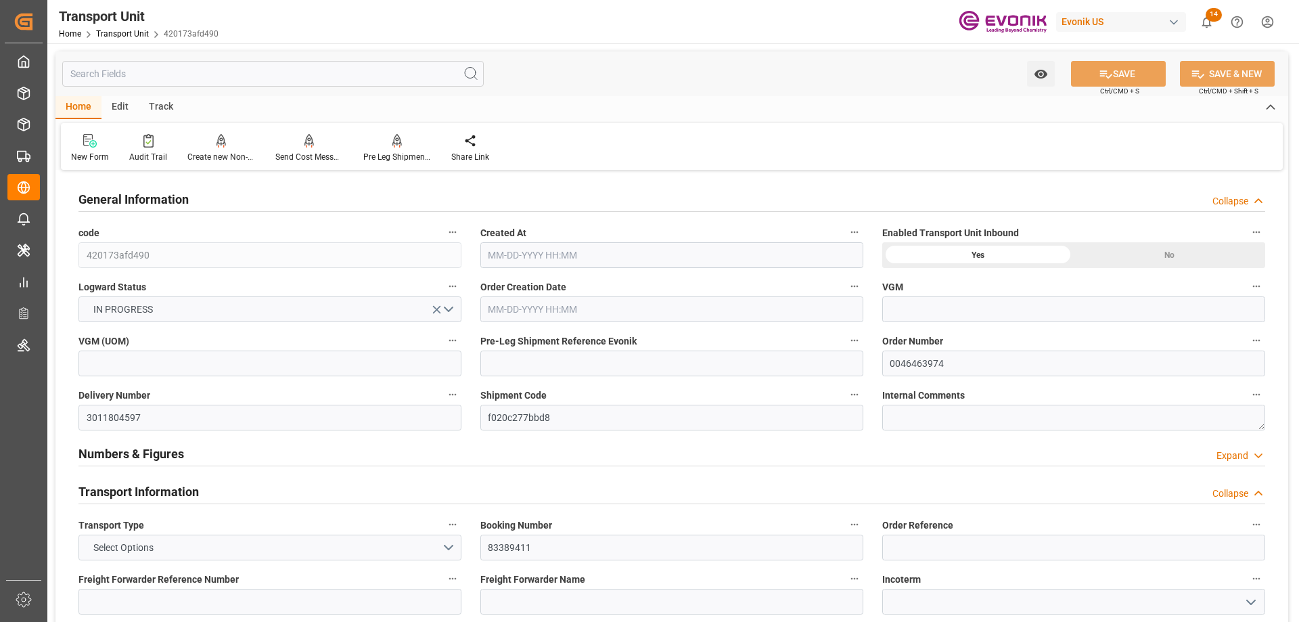
type input "[DATE] 00:00"
type input "09-12-2025 12:00"
click at [397, 155] on div "Pre Leg Shipment Inbound" at bounding box center [397, 157] width 68 height 12
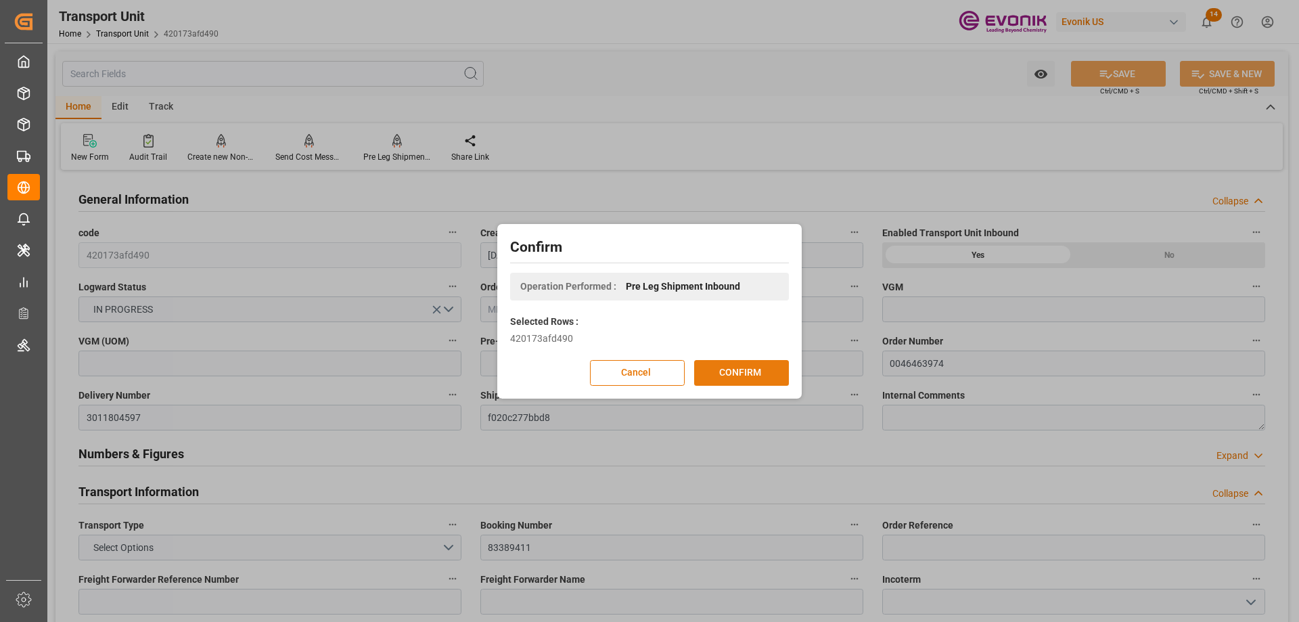
click at [754, 374] on button "CONFIRM" at bounding box center [741, 373] width 95 height 26
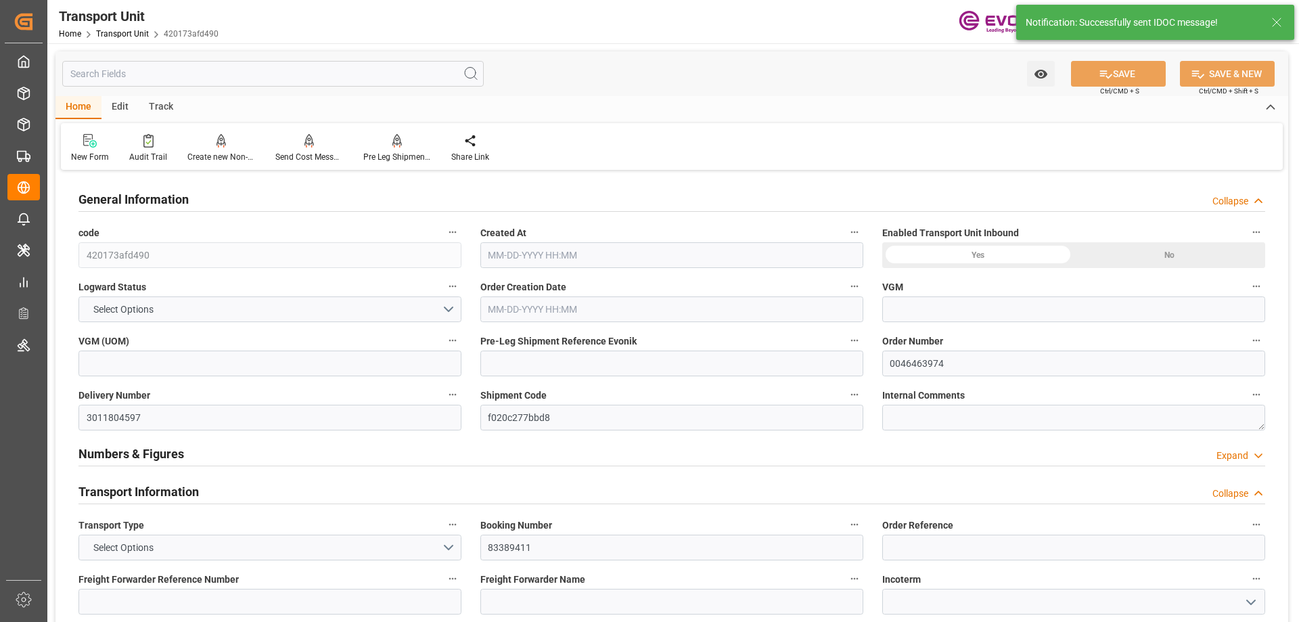
type input "420173afd490"
type input "0046463974"
type input "3011804597"
type input "f020c277bbd8"
type input "83389411"
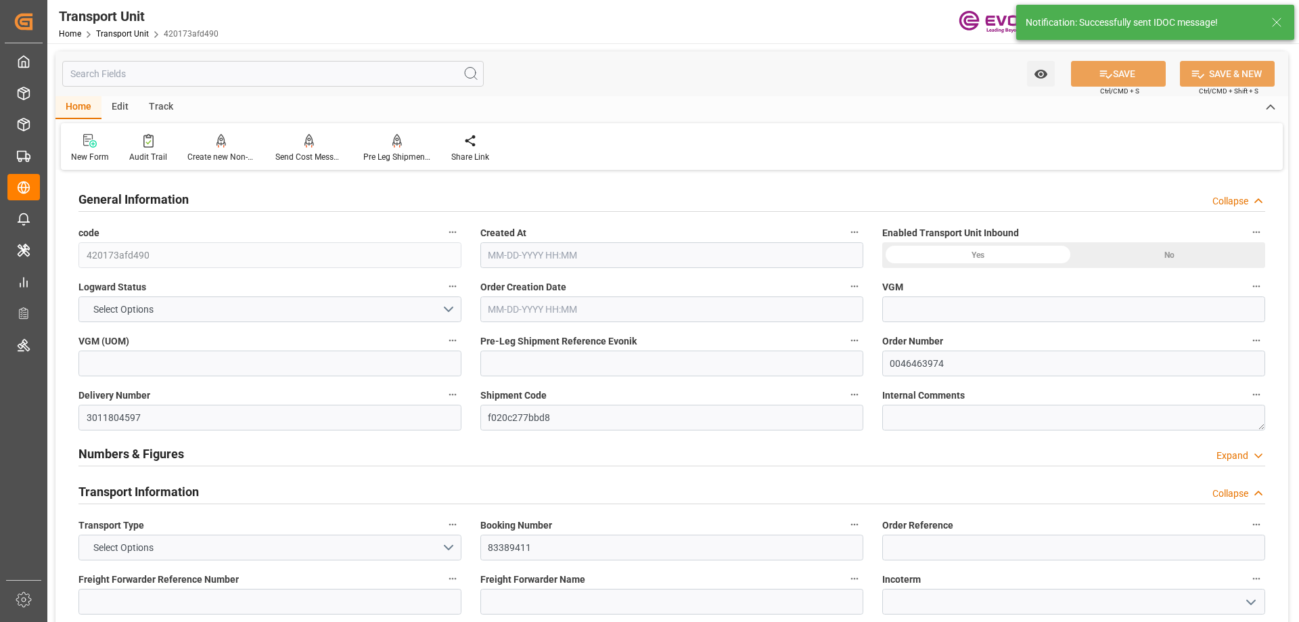
type input "ALRB"
type textarea "23860"
type input "United States"
type textarea "07215-040"
type input "Brazil"
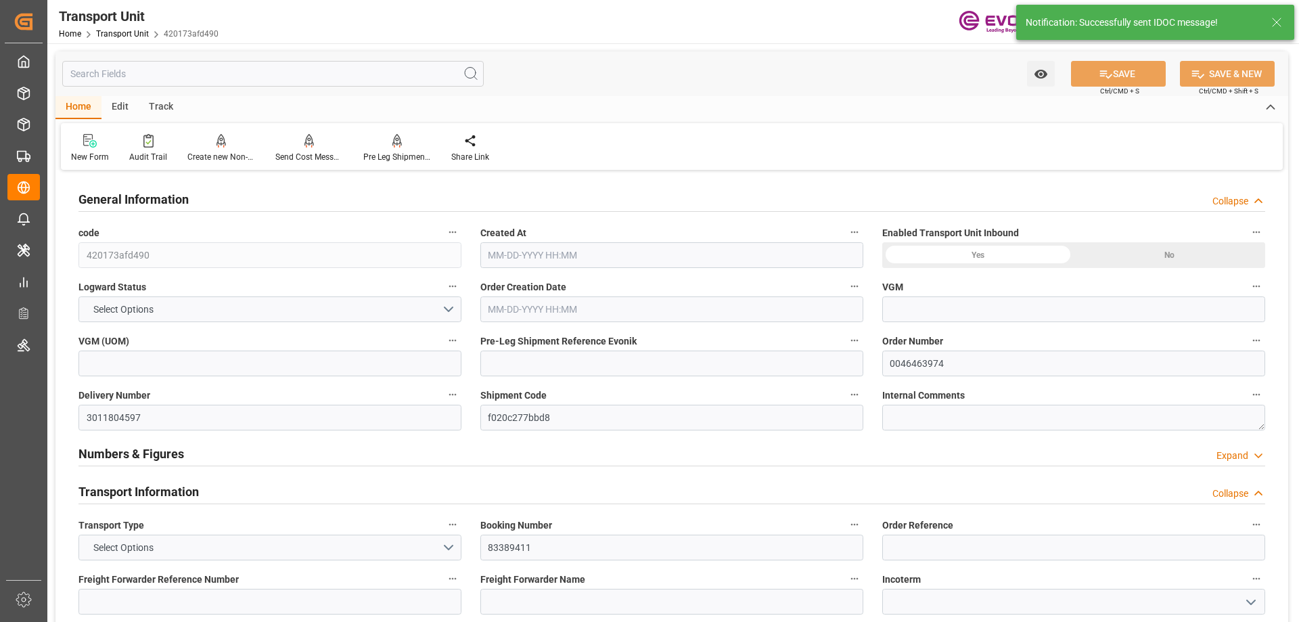
type input "Newark"
type input "Santos"
type textarea "Evonik Pre Leg Shipment Reference not filled"
type input "4006717793"
type input "kg"
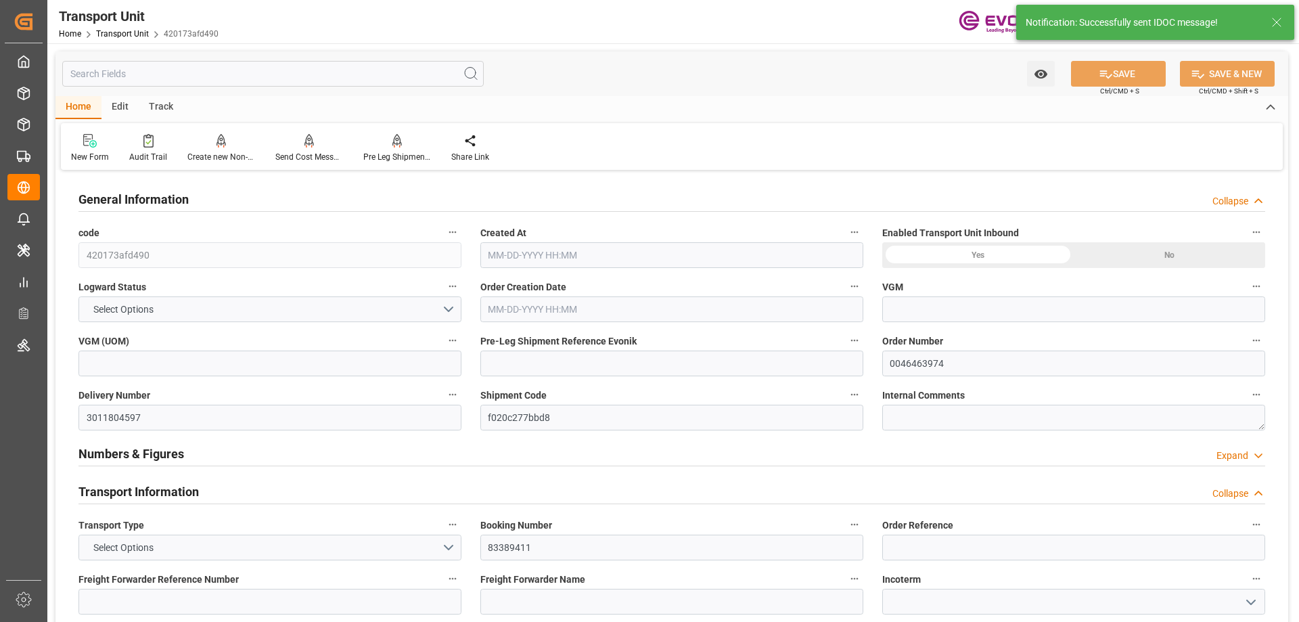
type input "AC Containerline"
type input "AC Containerline GmbH"
type input "USNWK"
type input "BRSSZ"
type input "2724"
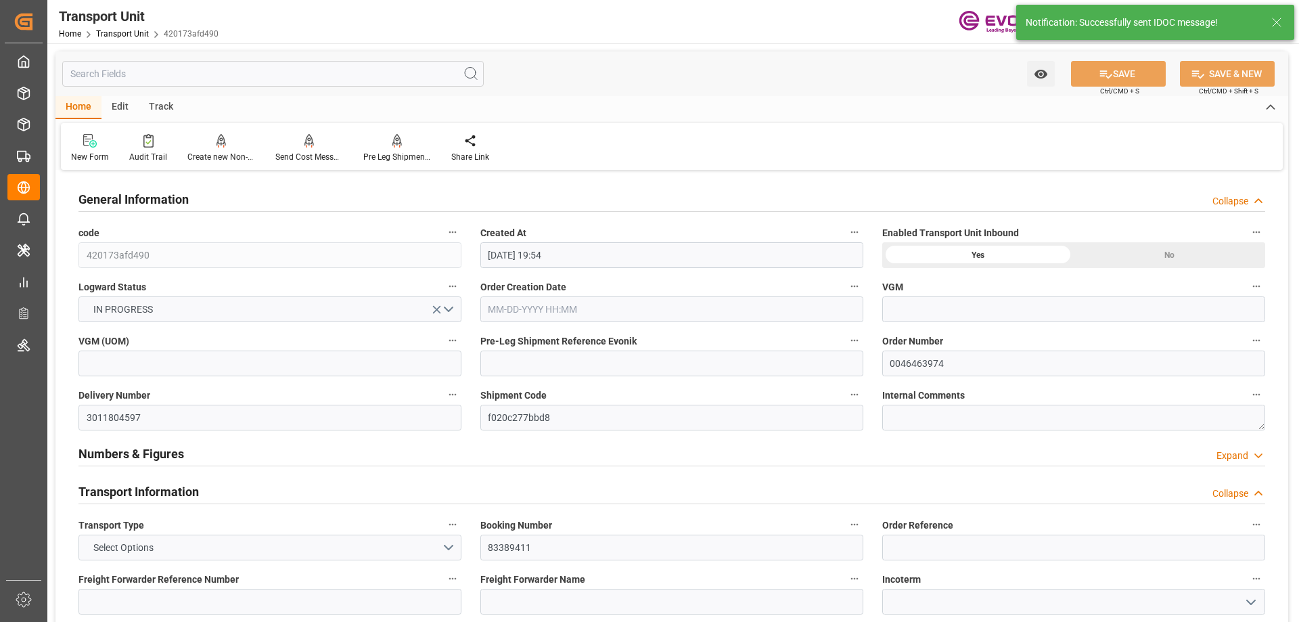
type input "08-15-2025 19:54"
type input "10-15-2025"
type input "09-24-2025 00:00"
type input "10-15-2025 00:00"
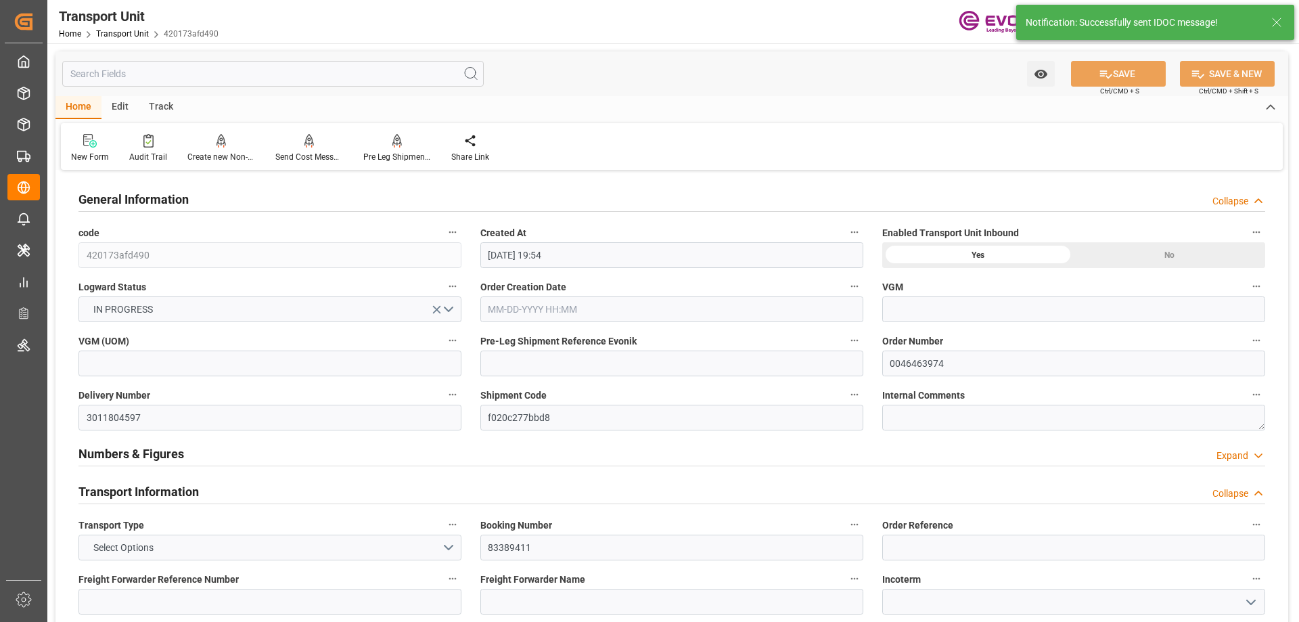
type input "10-15-2025 00:00"
type input "09-12-2025 12:00"
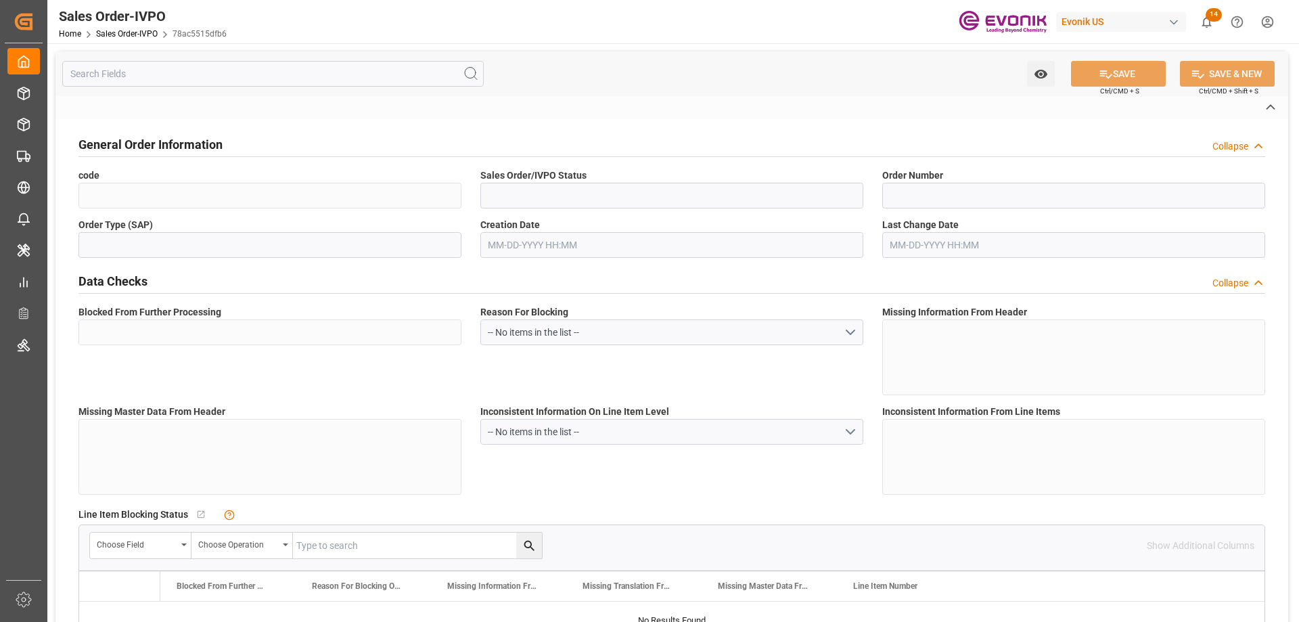
type input "78ac5515dfb6"
type input "Active"
type input "0046459719"
type input "IV"
type input "No"
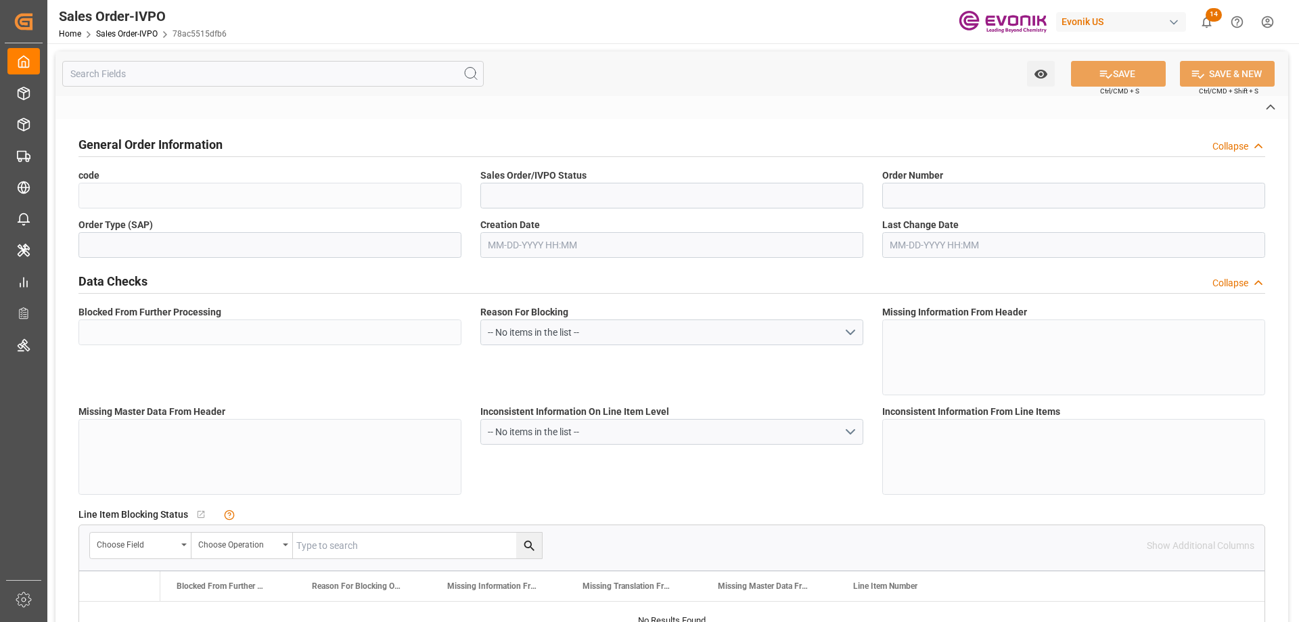
type input "D2P"
type input "45"
type input "FCL"
type input "0006"
type input "20GP"
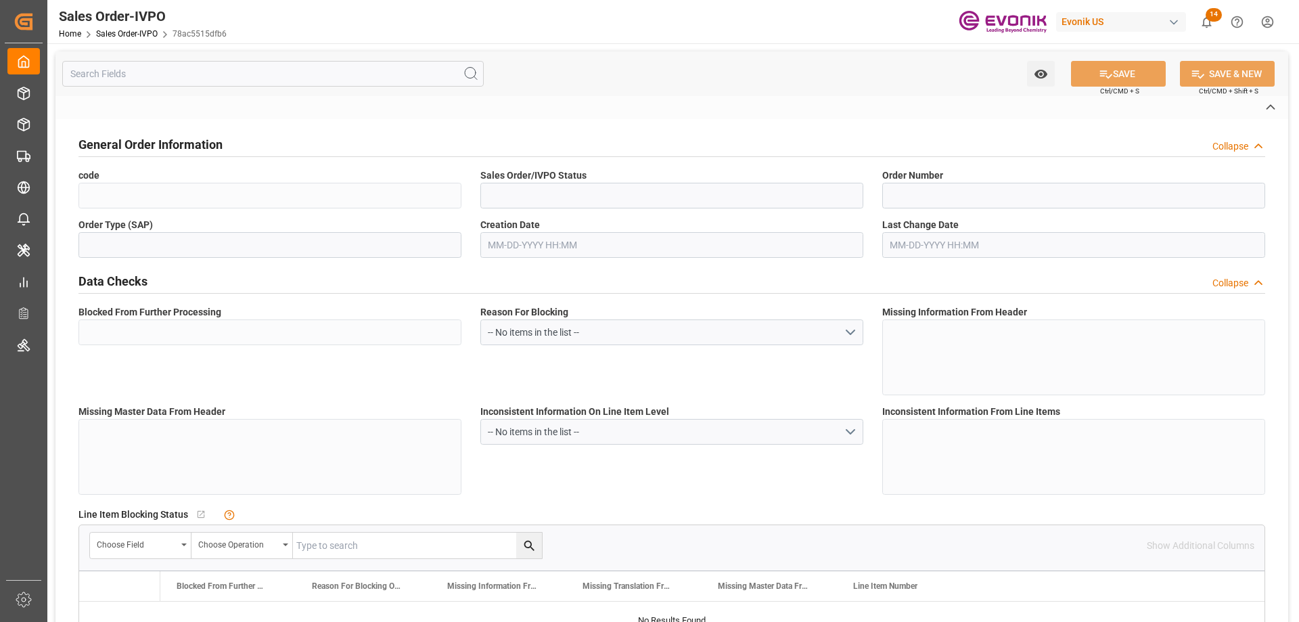
type textarea "No Tank Container"
type input "0046459719"
type input "65"
type input "SP AL Monomers"
type input "Specialty Additives"
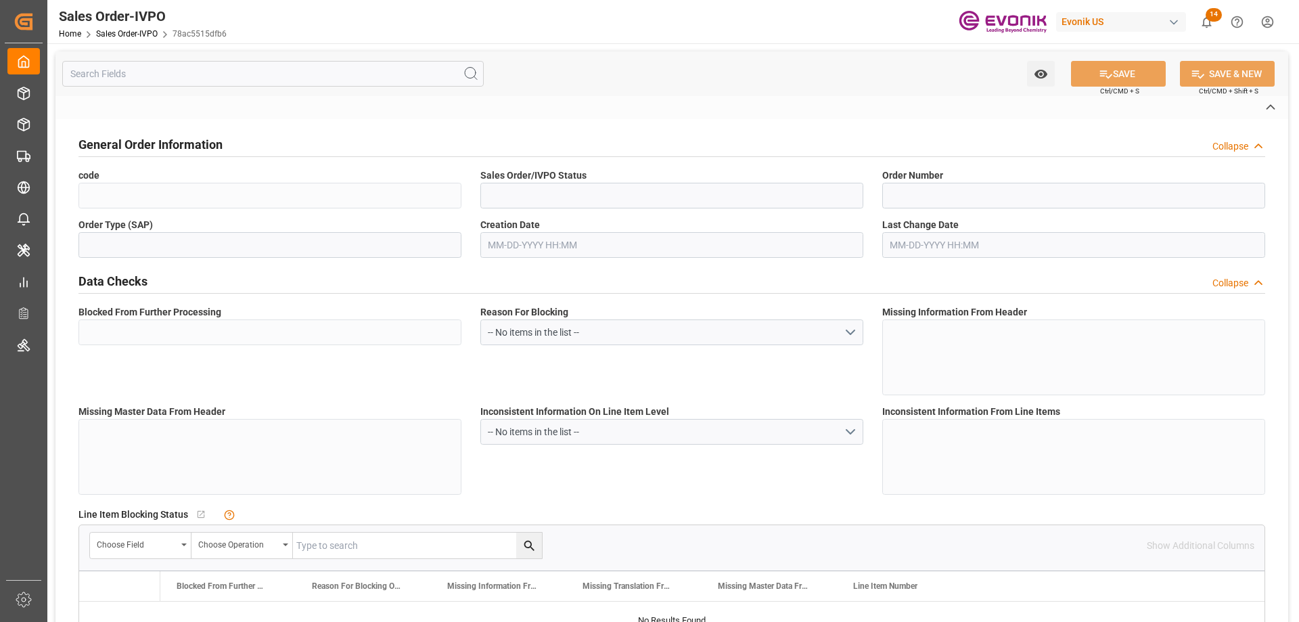
type input "CIF"
type input "Rotterdam"
type input "+49 6181 59-12821"
type input "sophia.bleifuss@evonik.com / andreas.bachmann@evonik.com"
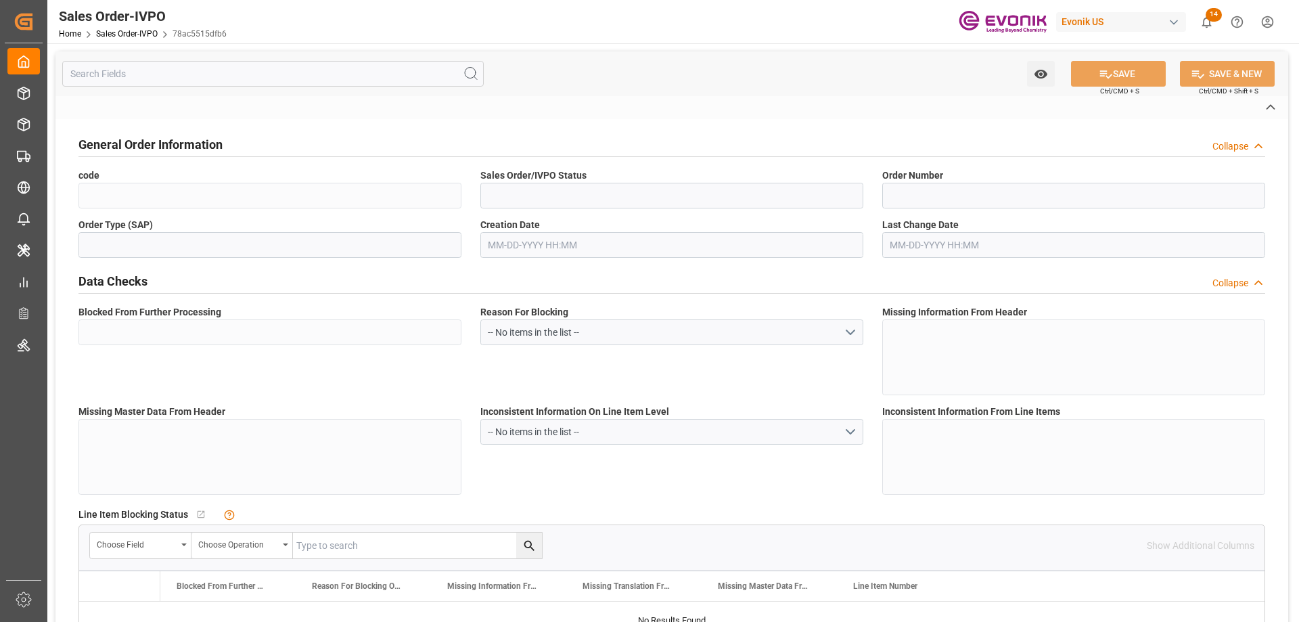
type textarea "Not required"
type textarea "Reseller"
type input "DE"
type input "Done"
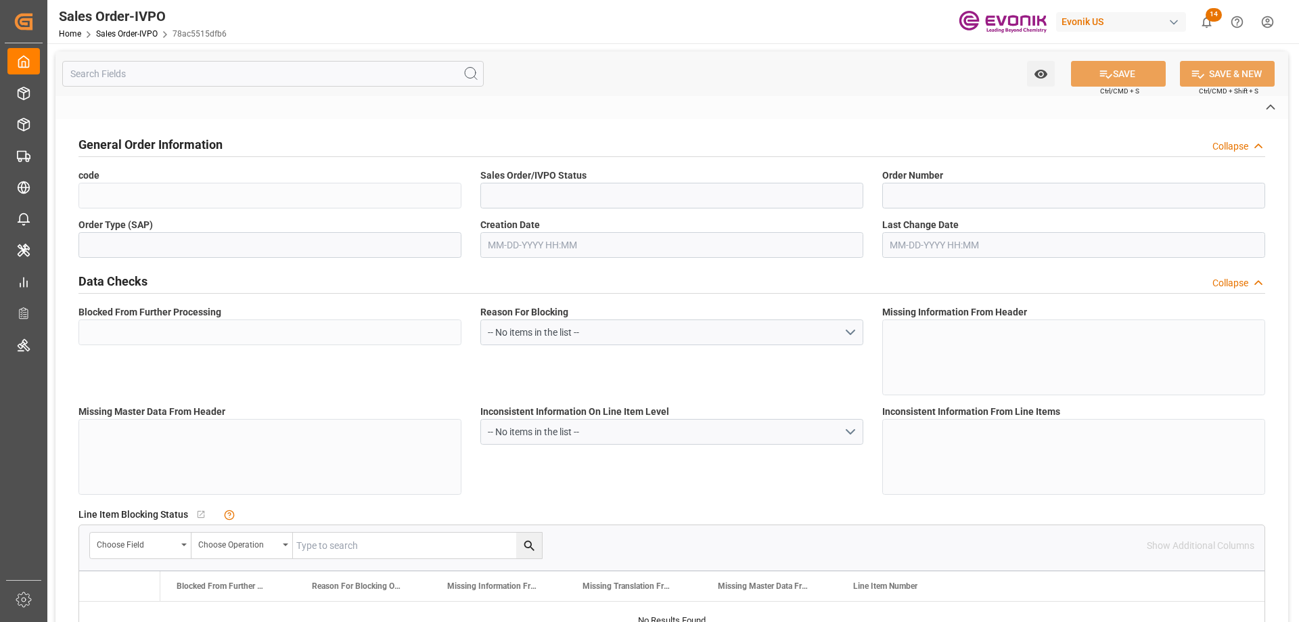
type input "20GP"
type input "Done"
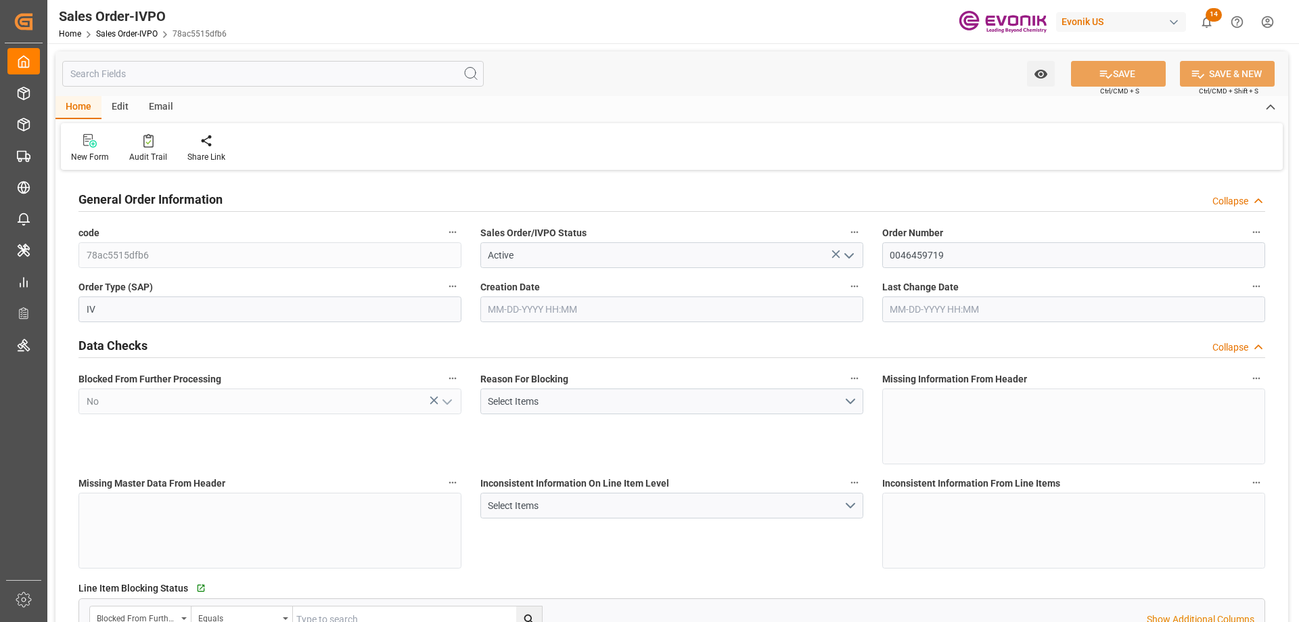
type input "NLRTM"
type input "0"
type input "1"
type input "2"
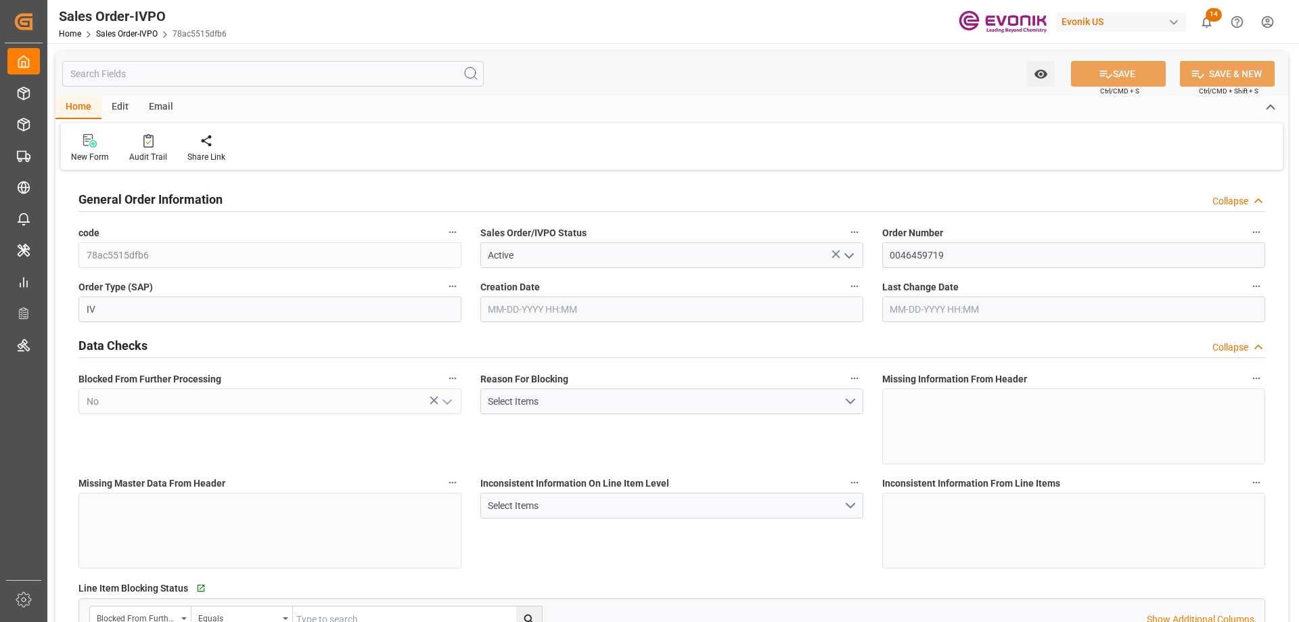
type input "12670.8"
type input "33.408"
type input "17000"
type input "30"
type input "06-23-2025 17:17"
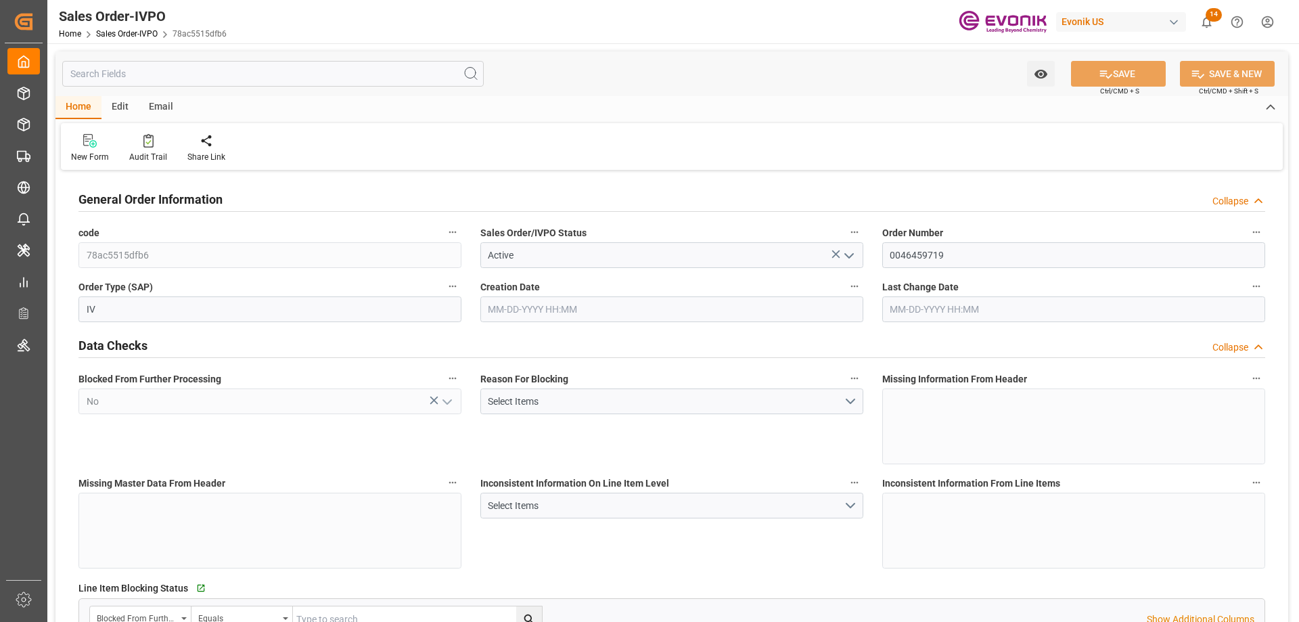
type input "09-03-2025 13:02"
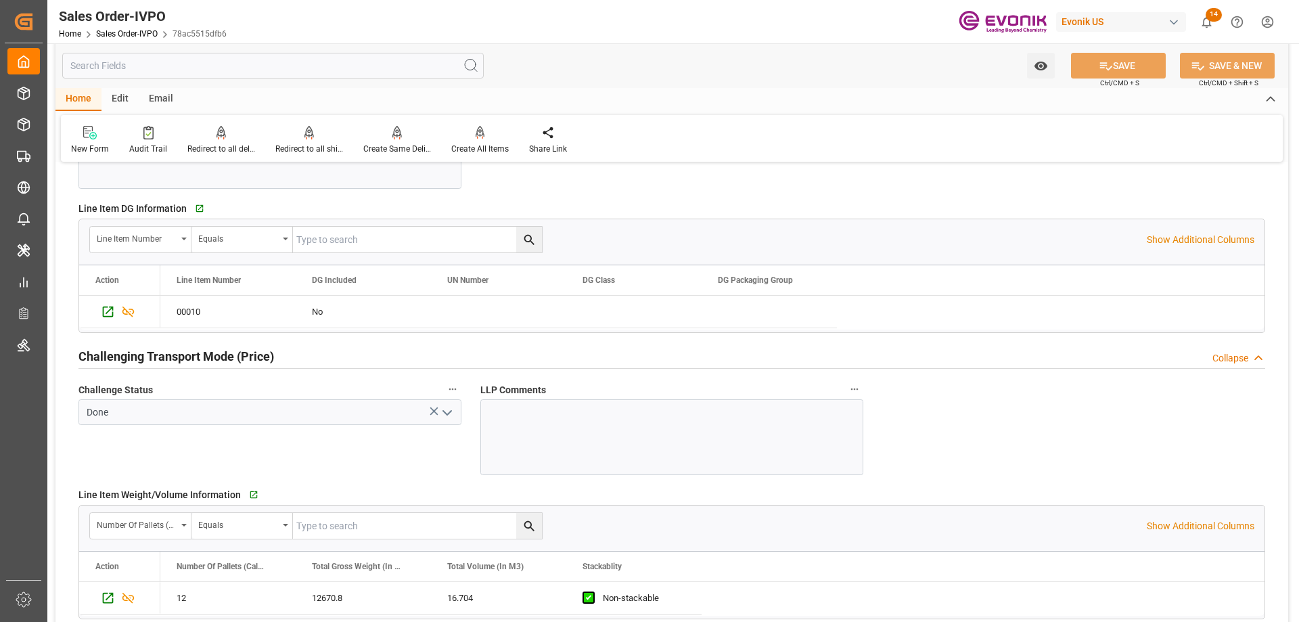
scroll to position [2030, 0]
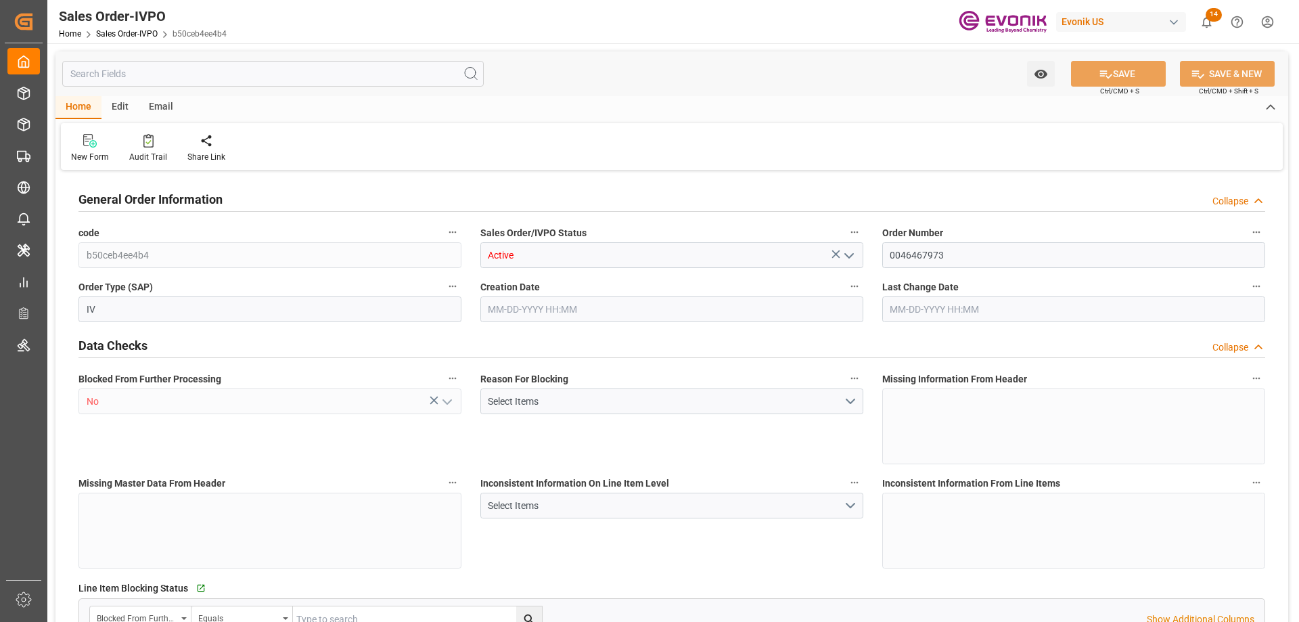
type input "CNTXG"
type input "0"
type input "1"
type input "2"
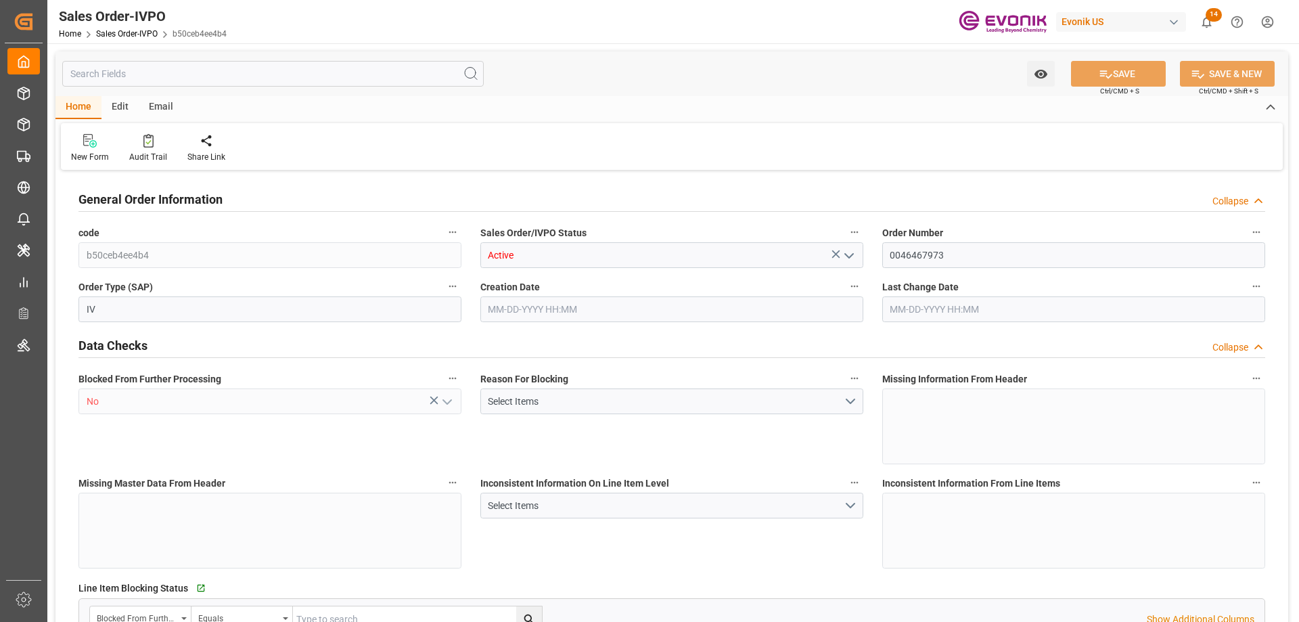
type input "16000"
type input "52.8408"
type input "17000"
type input "30"
type input "[DATE] 13:25"
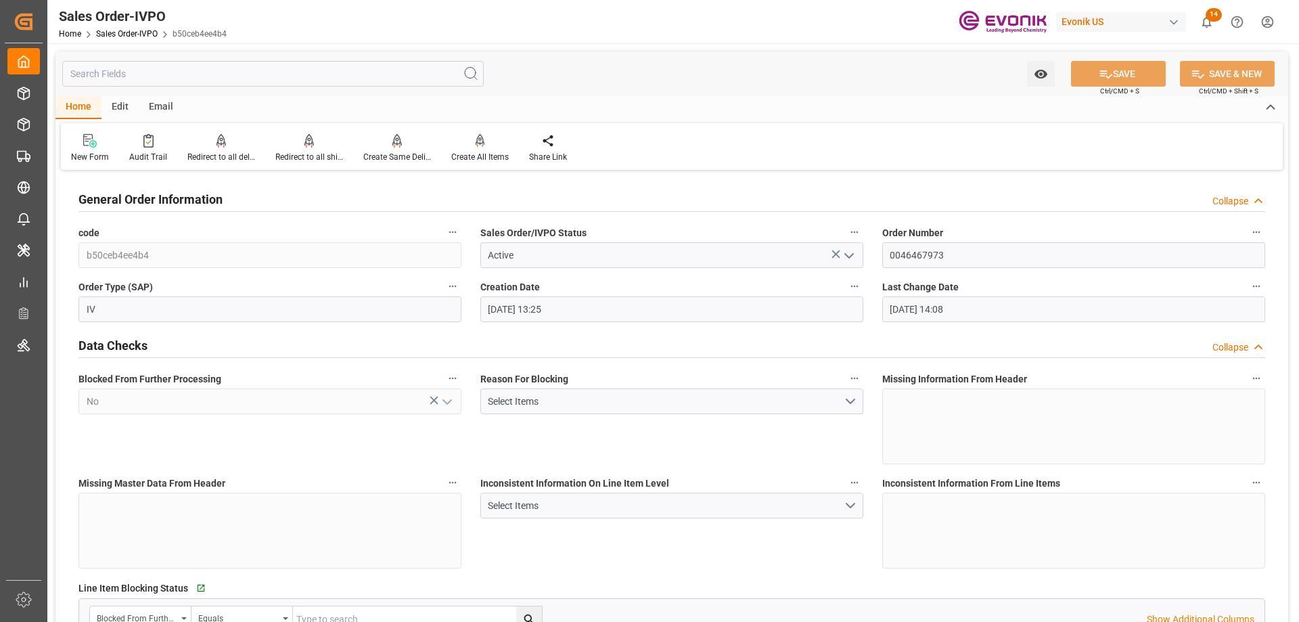
type input "[DATE] 14:08"
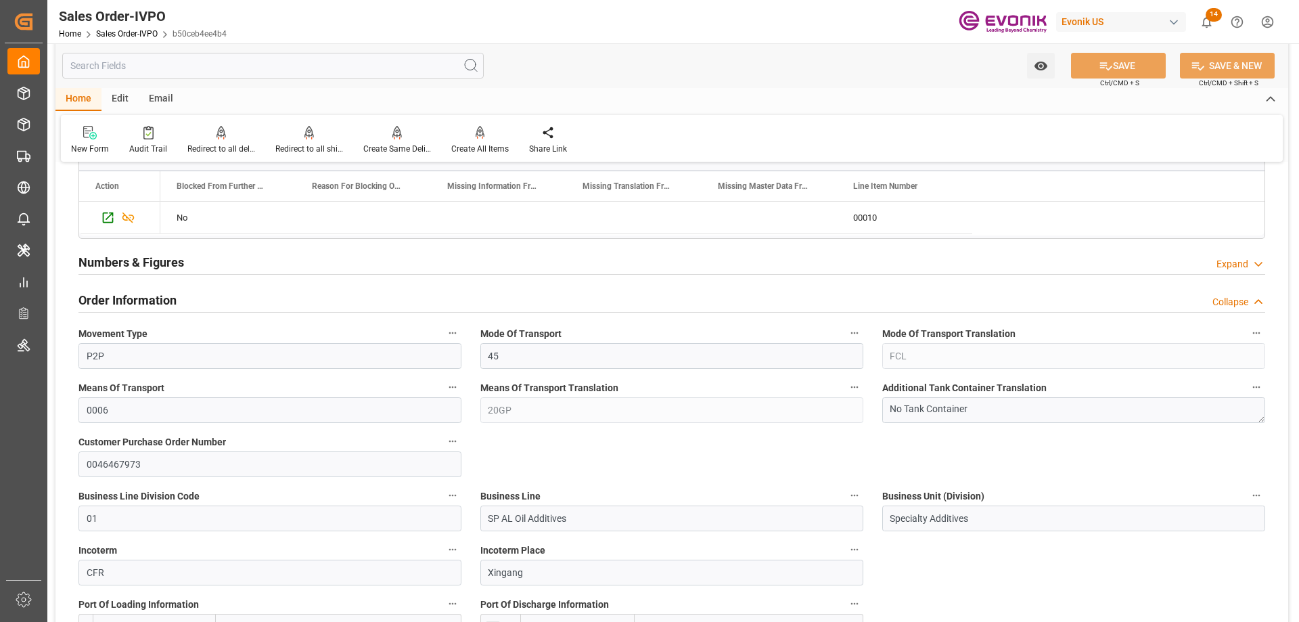
scroll to position [947, 0]
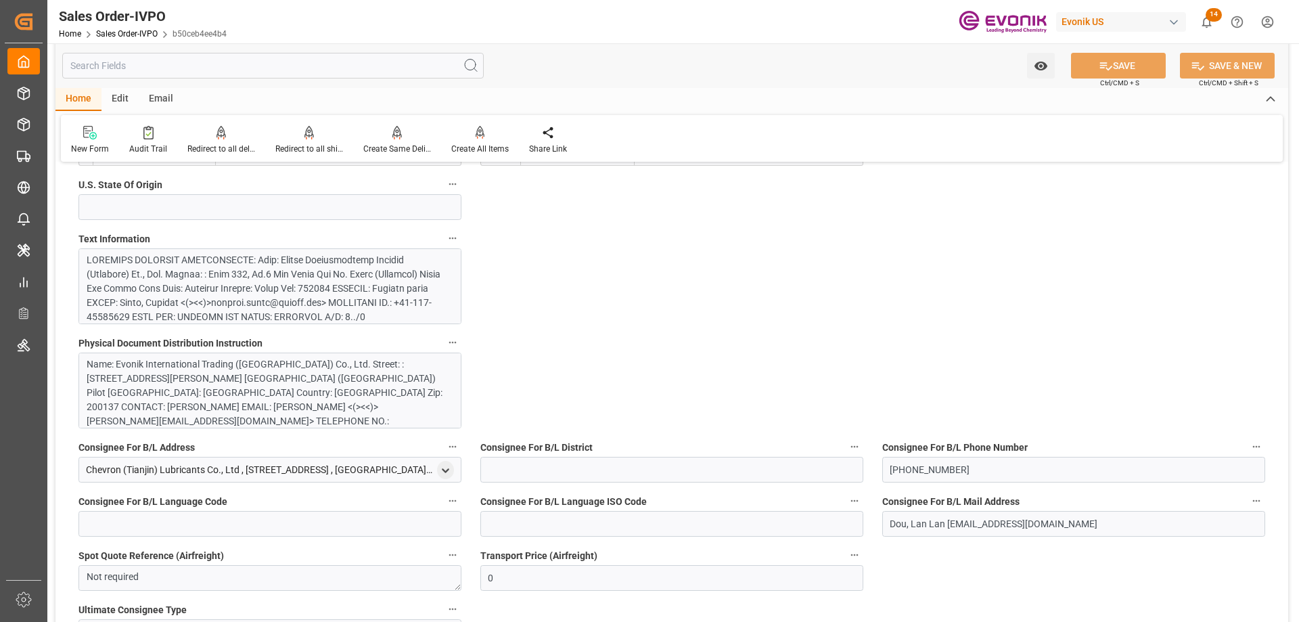
click at [269, 284] on div at bounding box center [265, 466] width 357 height 426
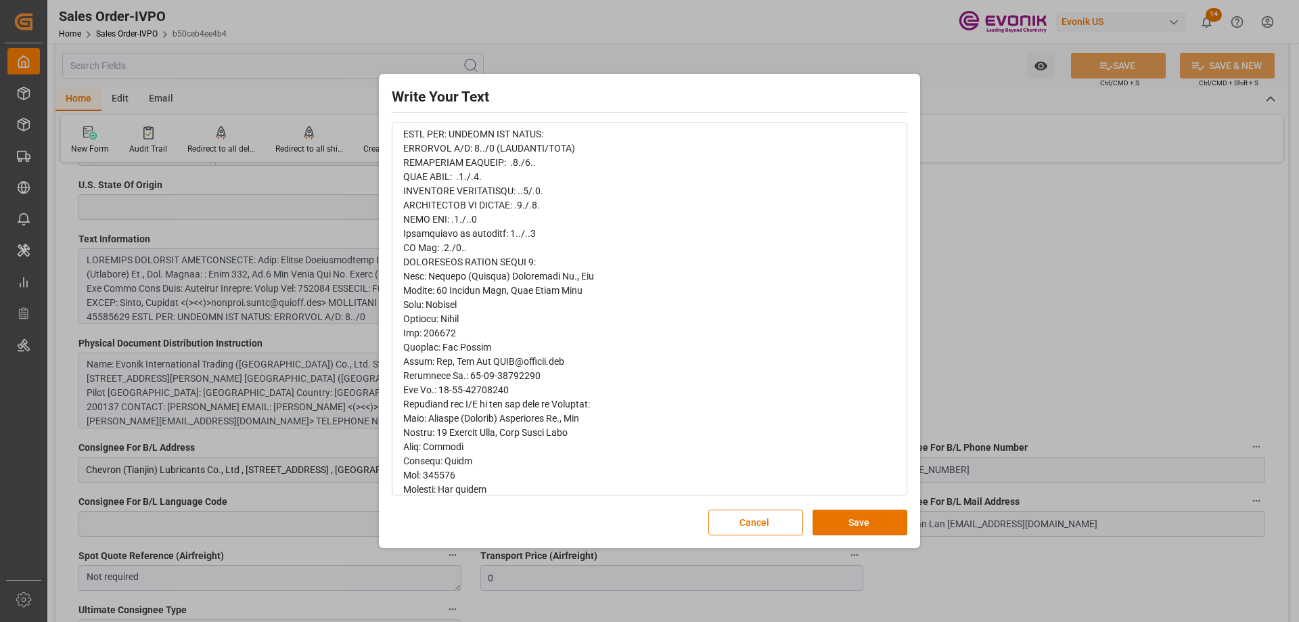
scroll to position [271, 0]
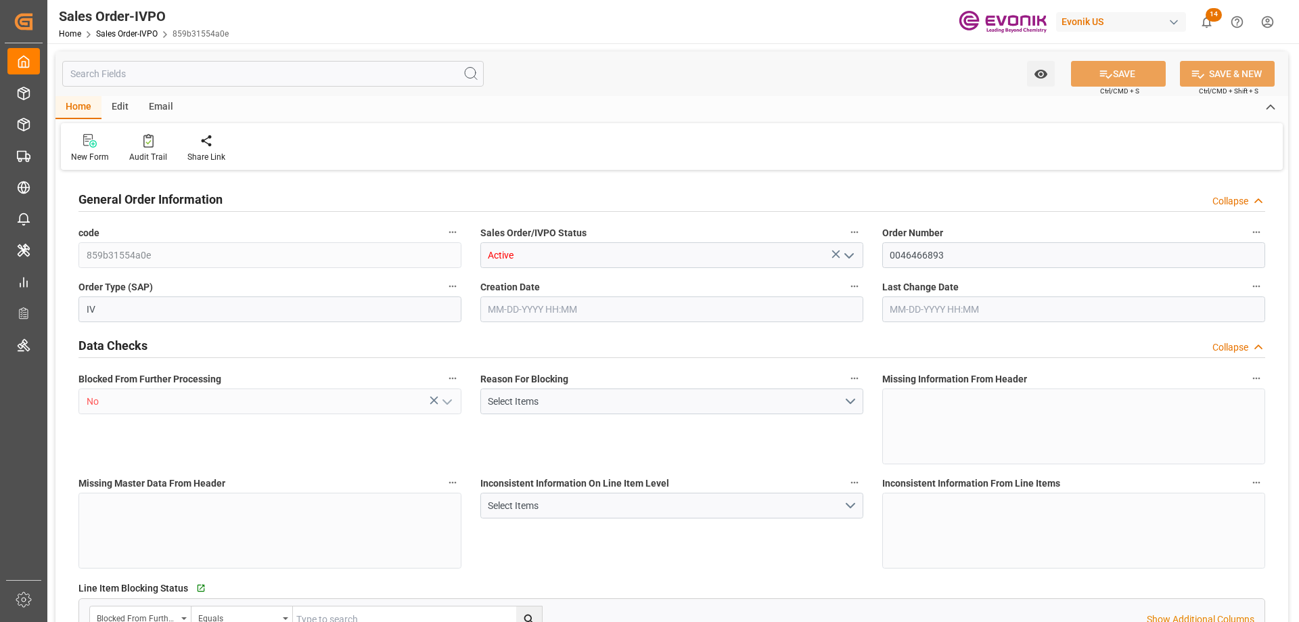
type input "CNTXG"
type input "0"
type input "1"
type input "2"
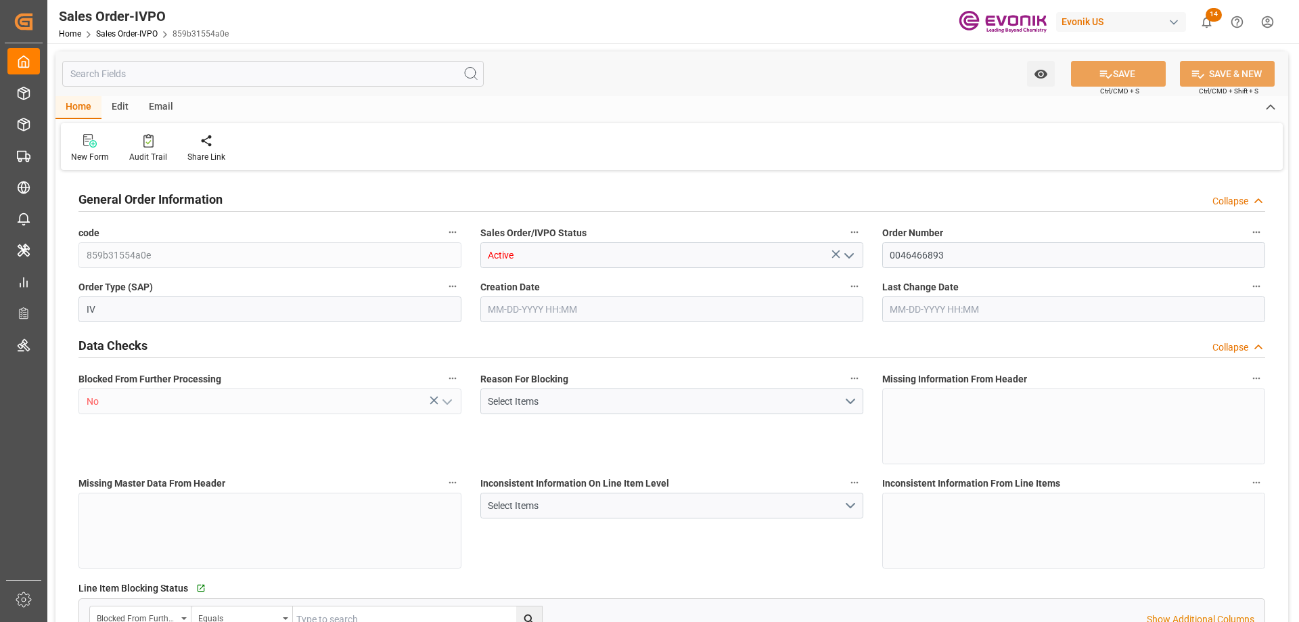
type input "16000"
type input "52.8408"
type input "17000"
type input "30"
type input "08-05-2025 16:03"
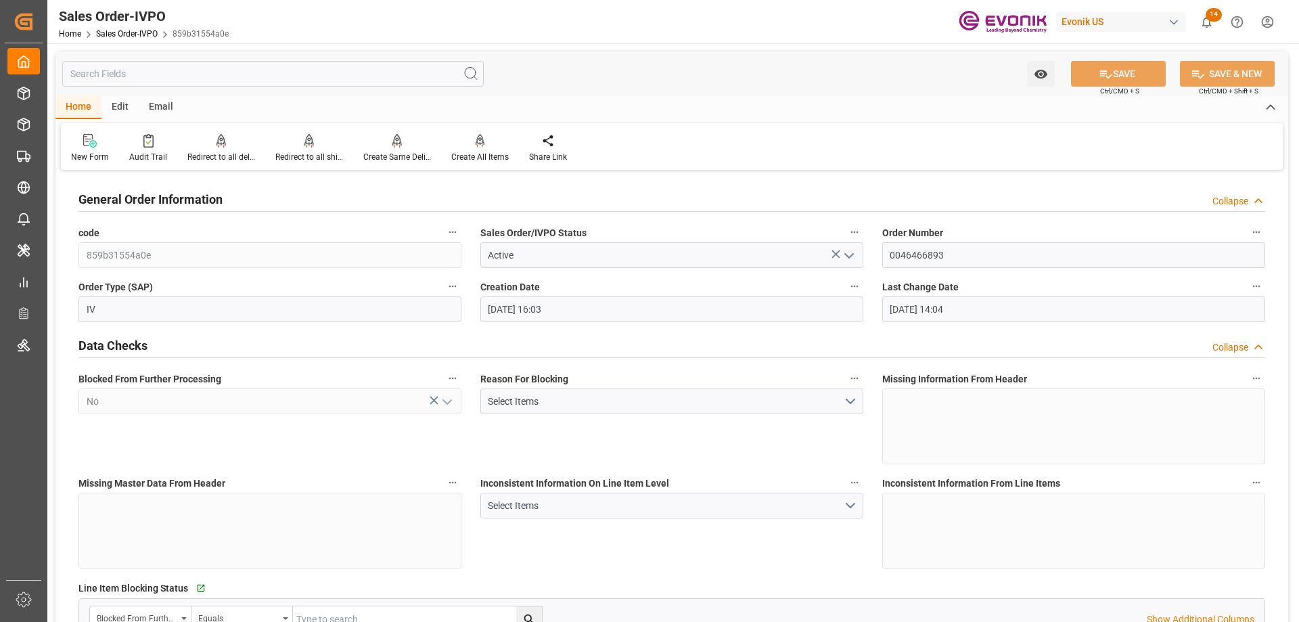
type input "09-03-2025 14:04"
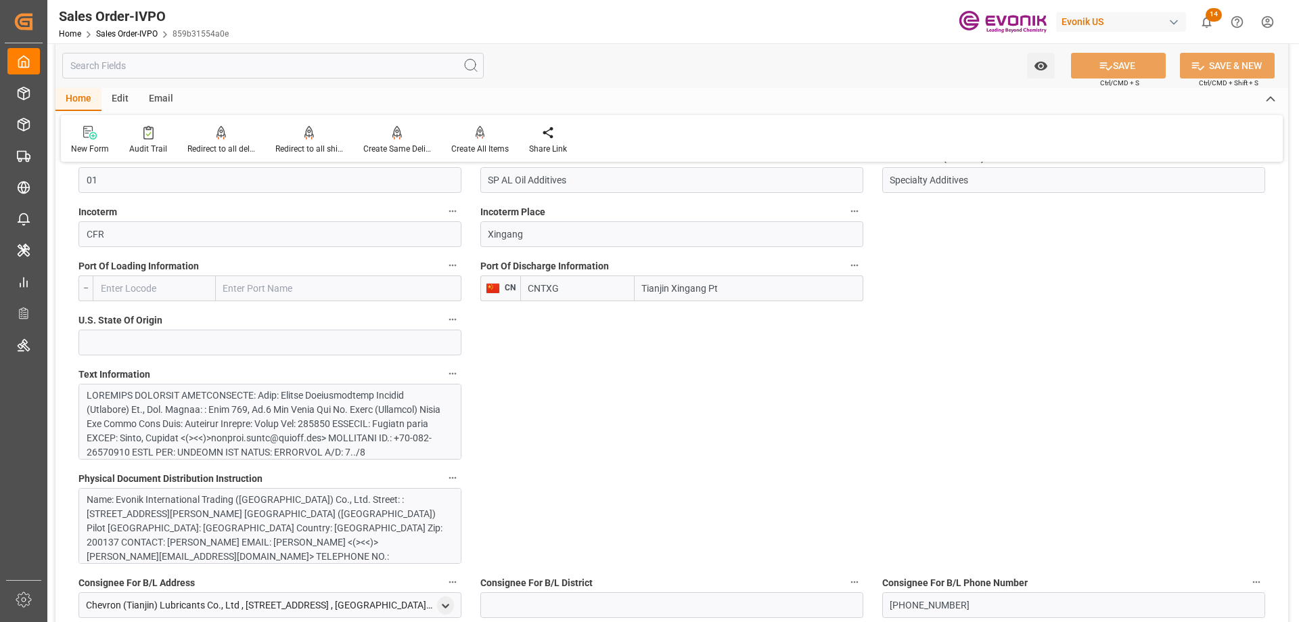
scroll to position [947, 0]
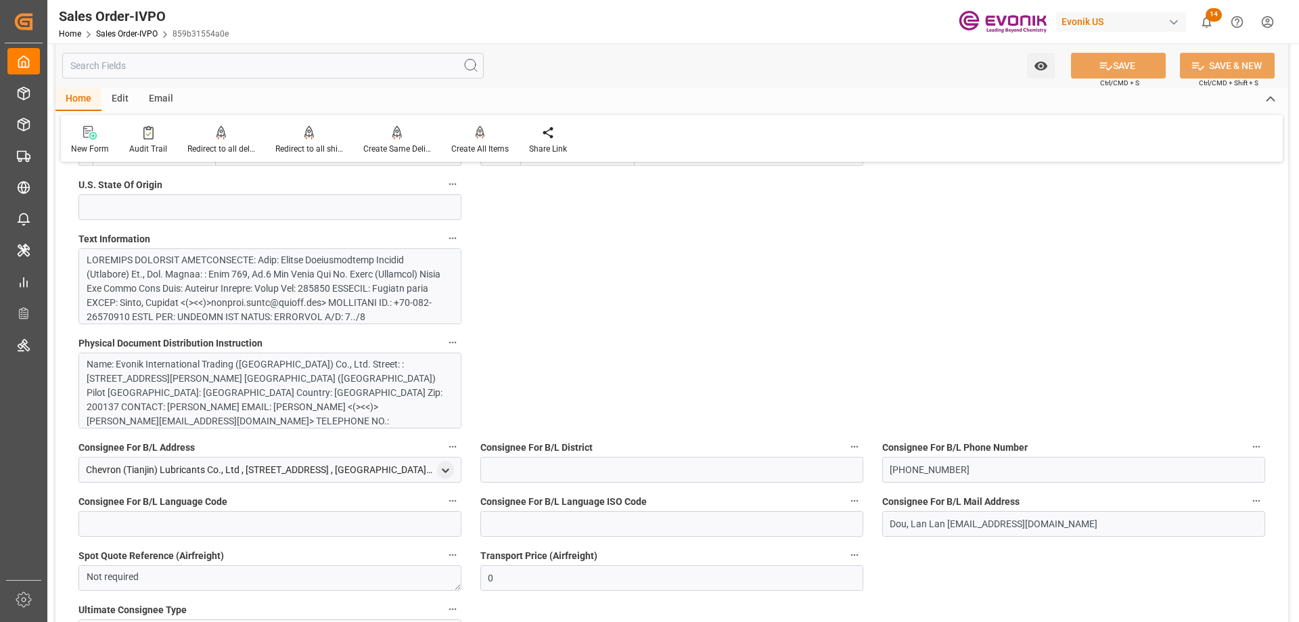
click at [253, 301] on div at bounding box center [265, 466] width 357 height 426
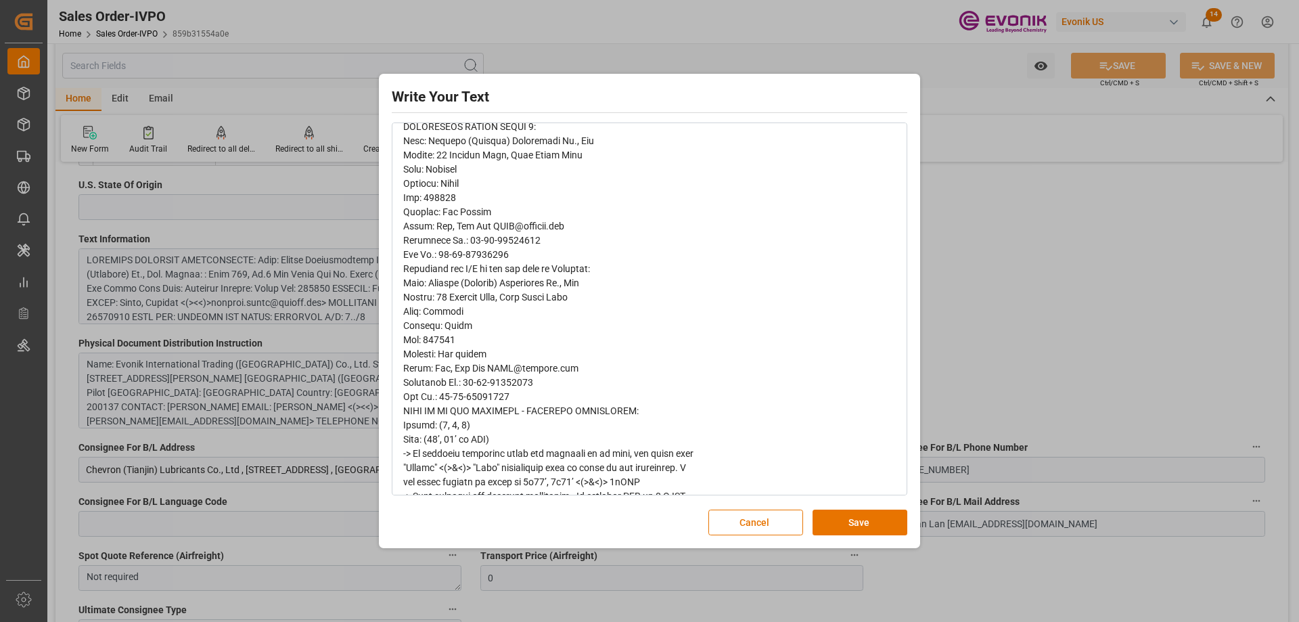
scroll to position [406, 0]
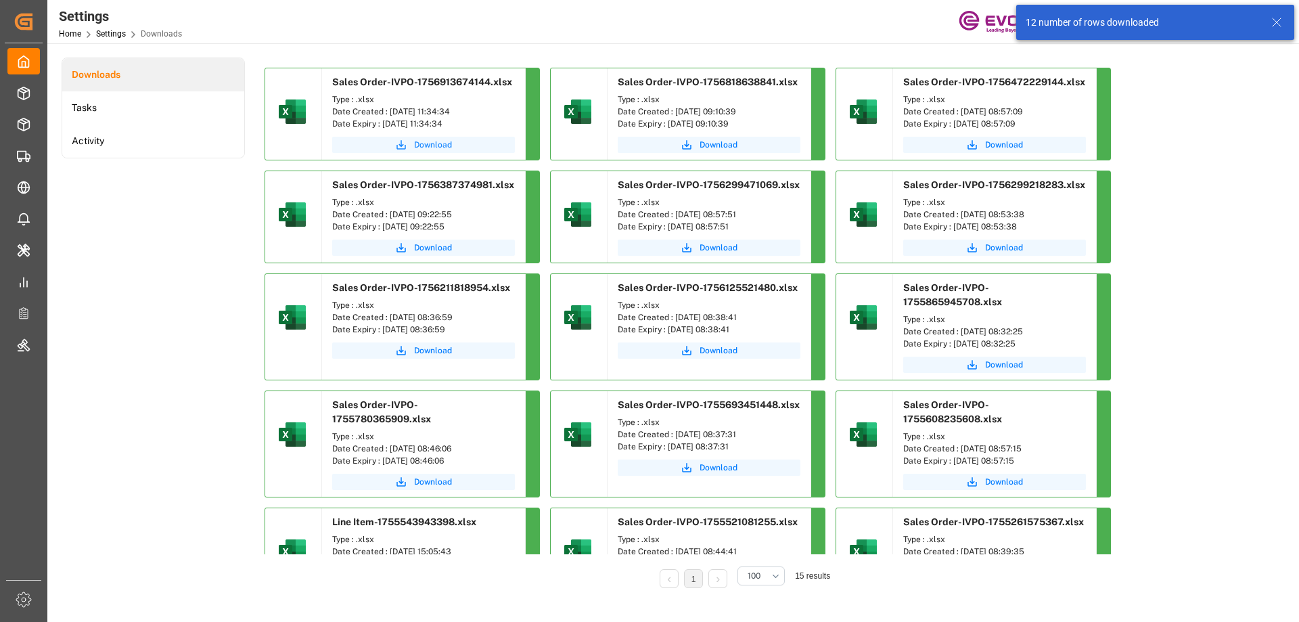
click at [420, 144] on span "Download" at bounding box center [433, 145] width 38 height 12
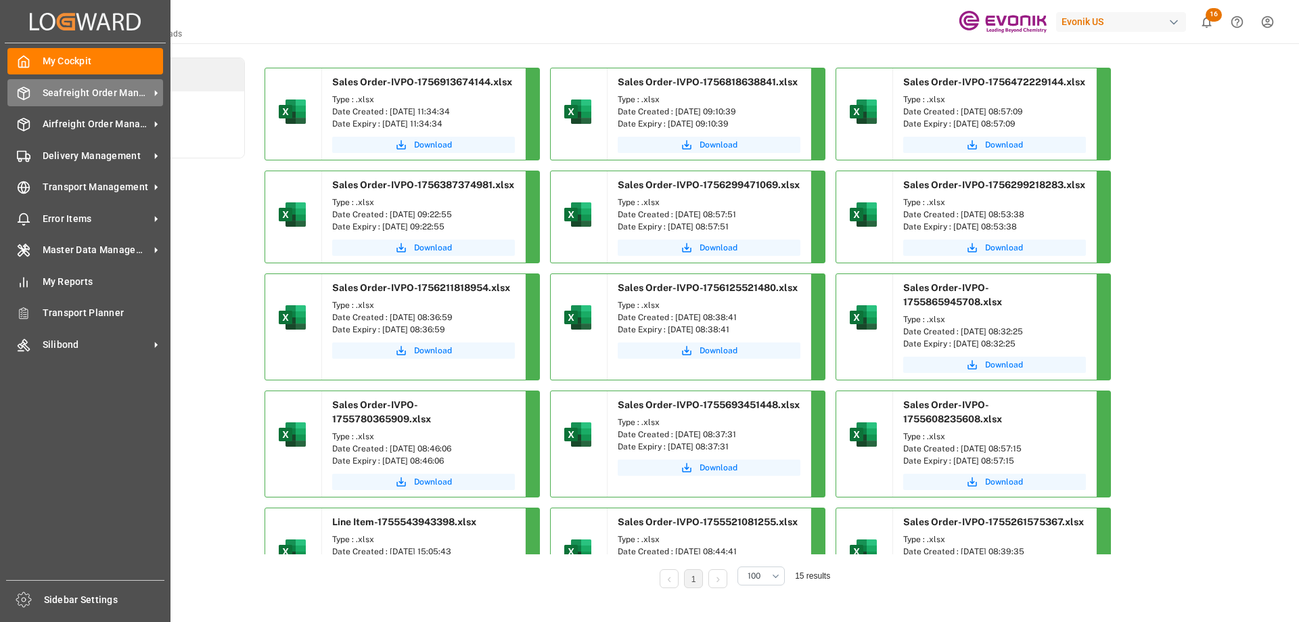
click at [72, 95] on span "Seafreight Order Management" at bounding box center [96, 93] width 107 height 14
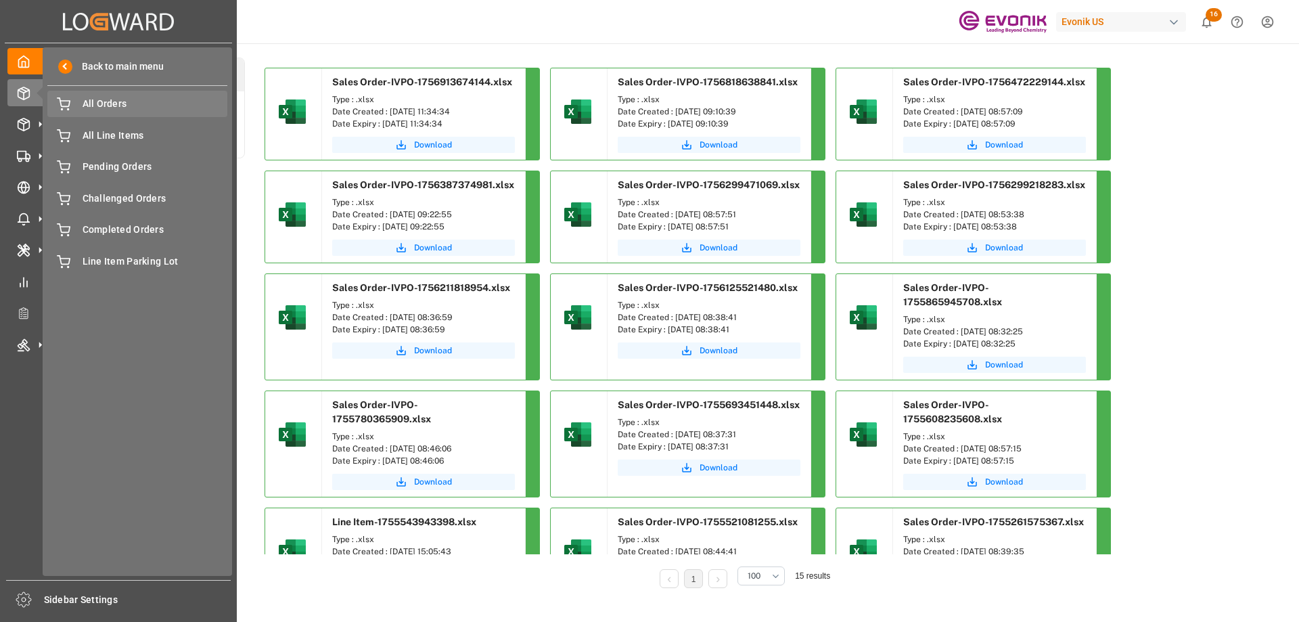
click at [96, 97] on span "All Orders" at bounding box center [155, 104] width 145 height 14
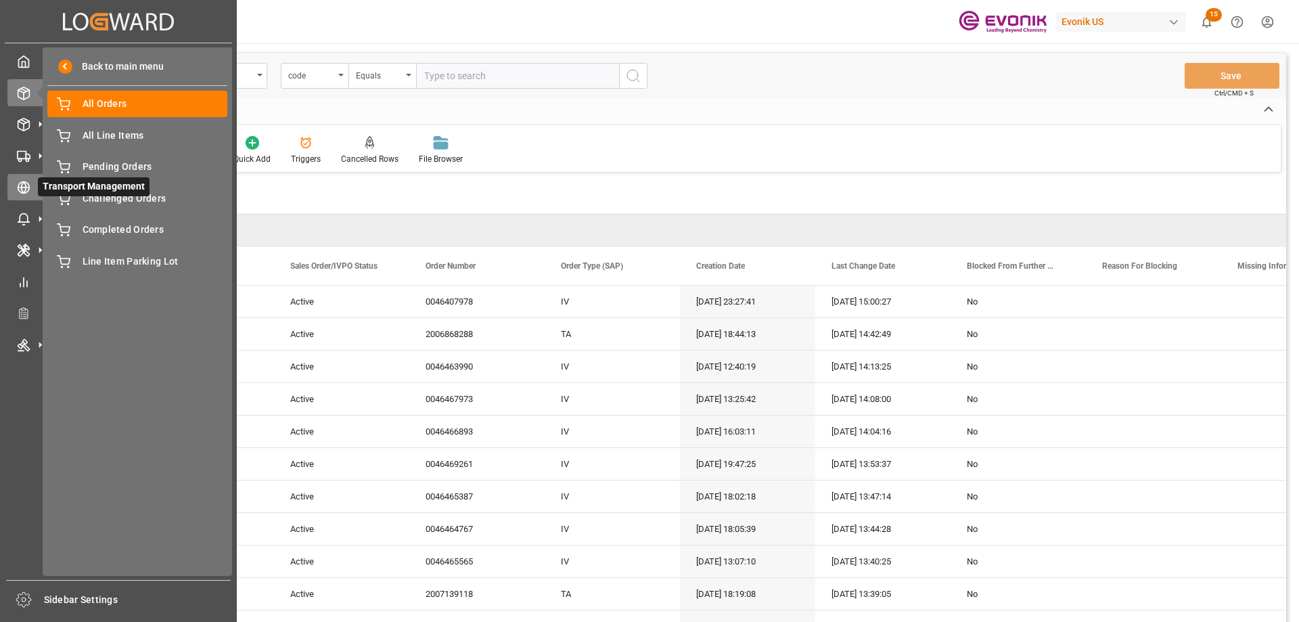
click at [32, 190] on div "Transport Management Transport Management" at bounding box center [118, 187] width 222 height 26
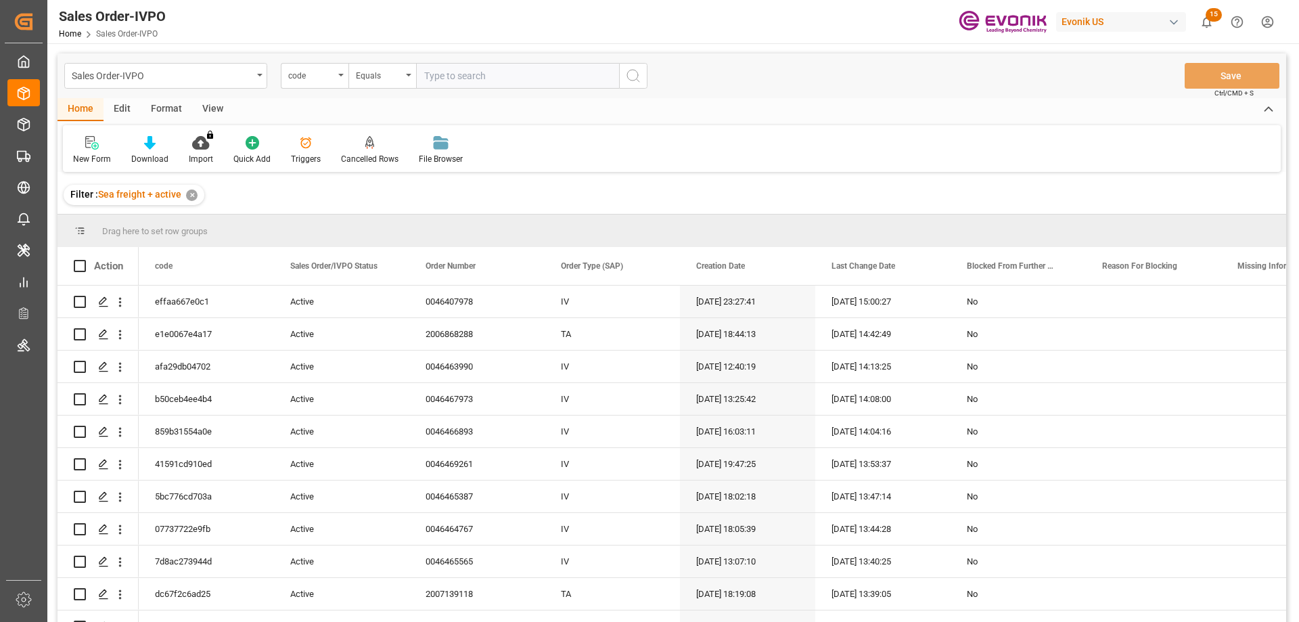
click at [434, 84] on input "text" at bounding box center [517, 76] width 203 height 26
click at [316, 86] on div "code" at bounding box center [315, 76] width 68 height 26
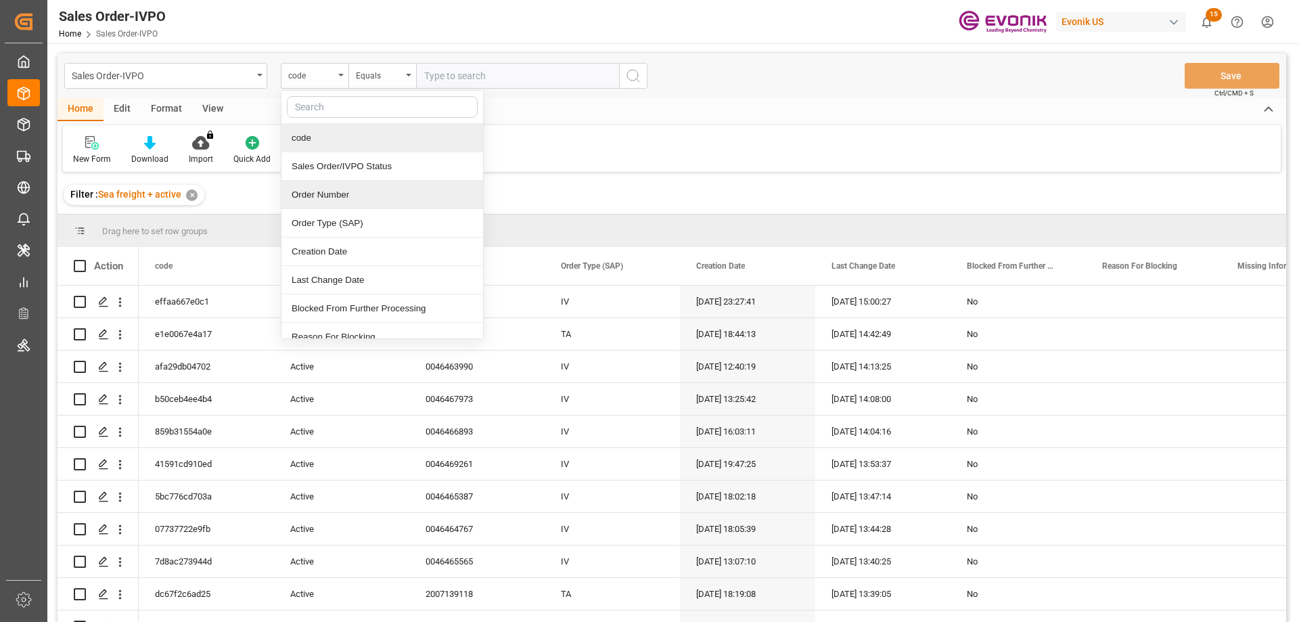
drag, startPoint x: 334, startPoint y: 193, endPoint x: 469, endPoint y: 67, distance: 184.3
click at [336, 190] on div "Order Number" at bounding box center [382, 195] width 202 height 28
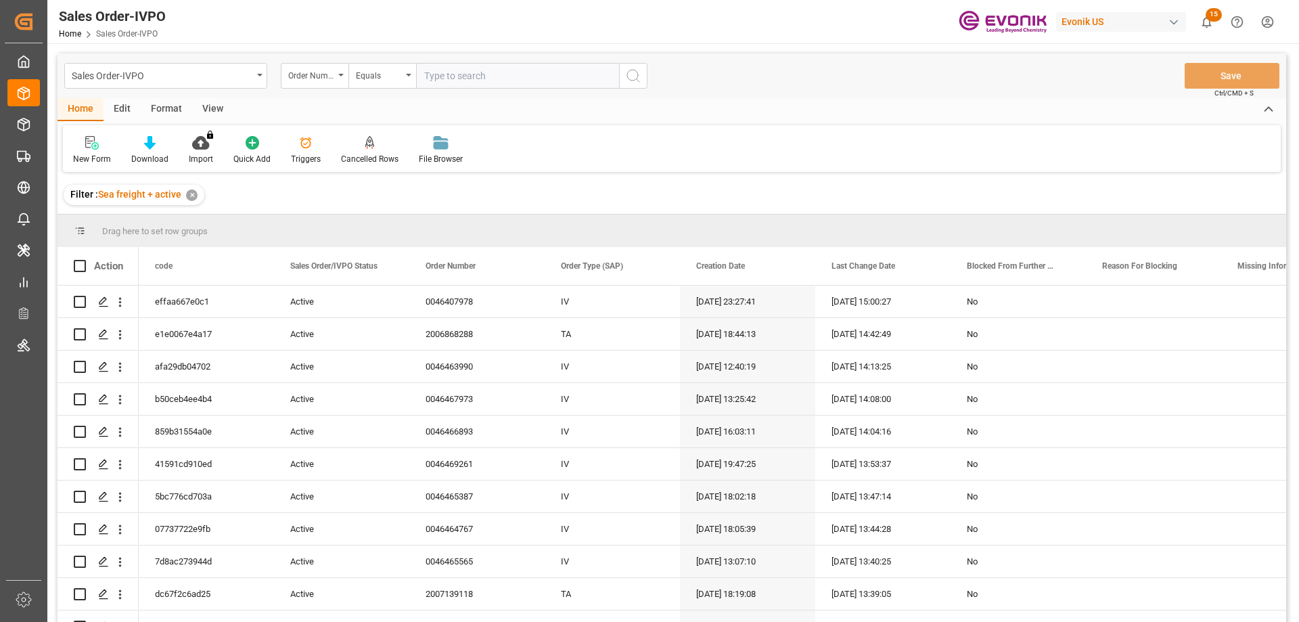
click at [479, 55] on div "Sales Order-IVPO Order Number Equals Save Ctrl/CMD + S" at bounding box center [672, 75] width 1229 height 45
click at [479, 70] on input "text" at bounding box center [517, 76] width 203 height 26
paste input "0046469528"
type input "000046469528"
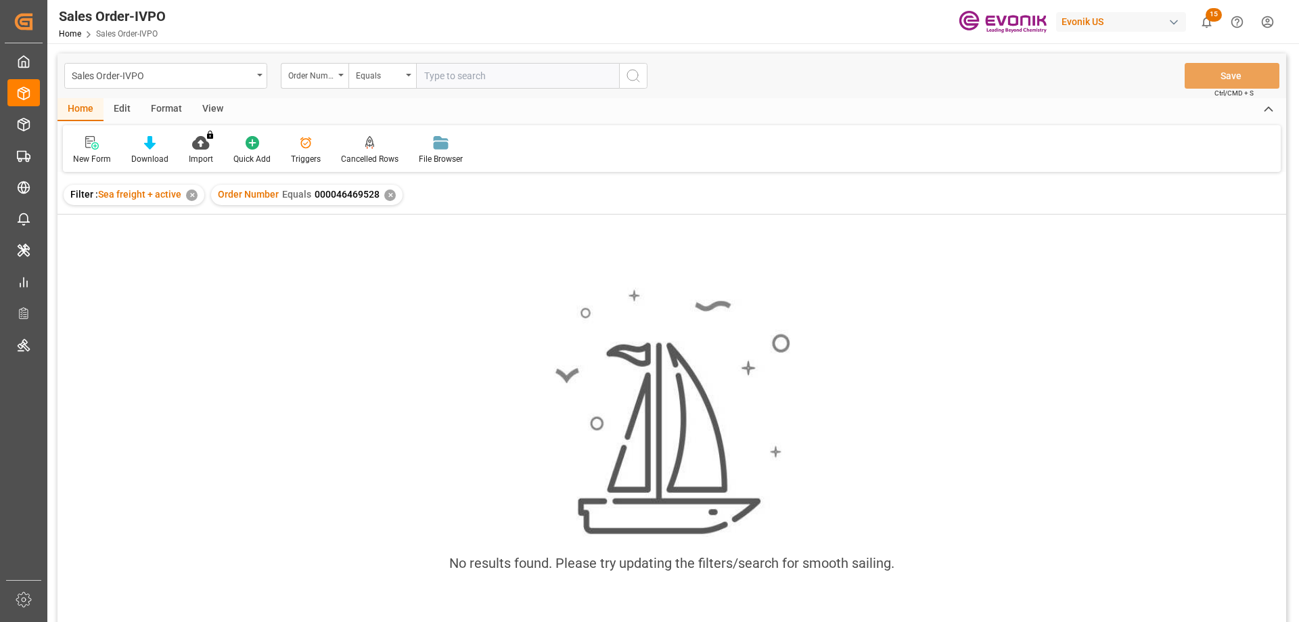
click at [478, 71] on input "text" at bounding box center [517, 76] width 203 height 26
type input "0046469528"
click at [388, 196] on div "✕" at bounding box center [390, 195] width 12 height 12
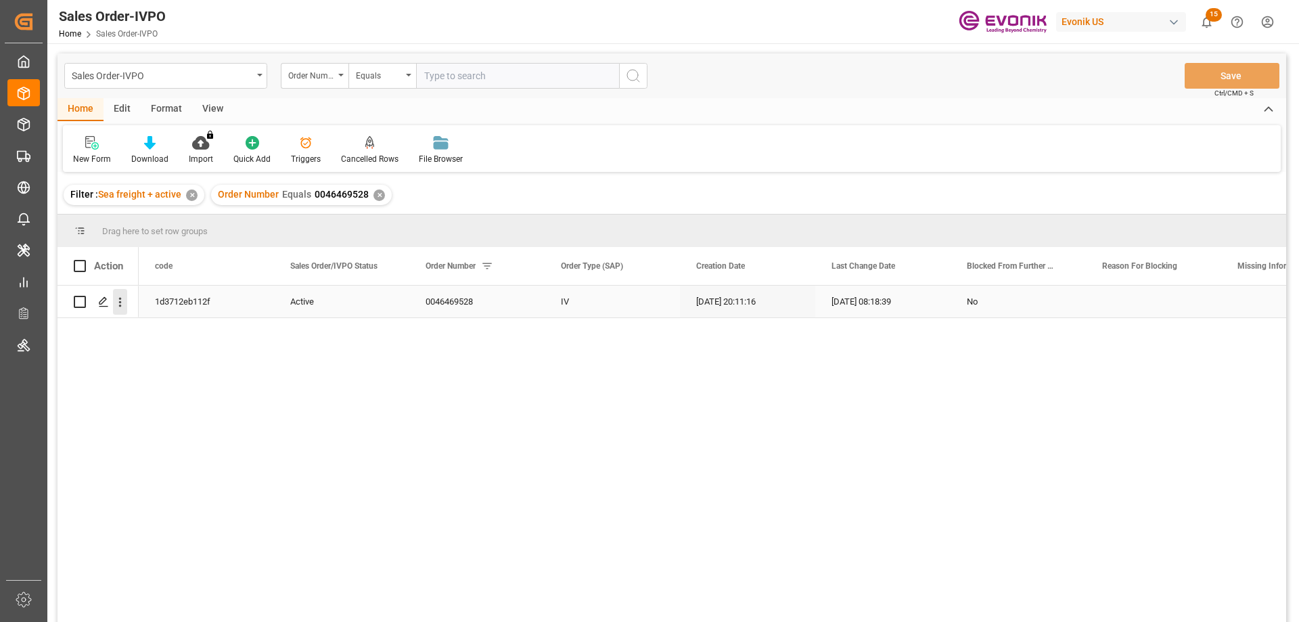
click at [119, 296] on icon "open menu" at bounding box center [120, 302] width 14 height 14
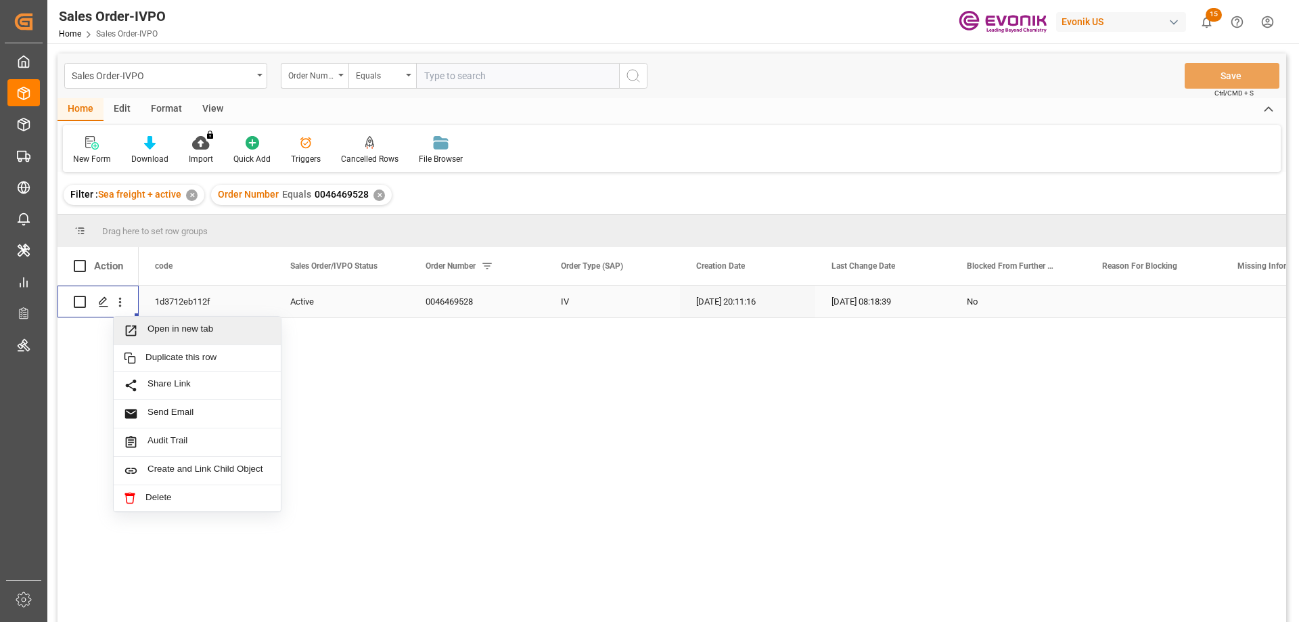
click at [177, 322] on div "Open in new tab" at bounding box center [197, 331] width 167 height 28
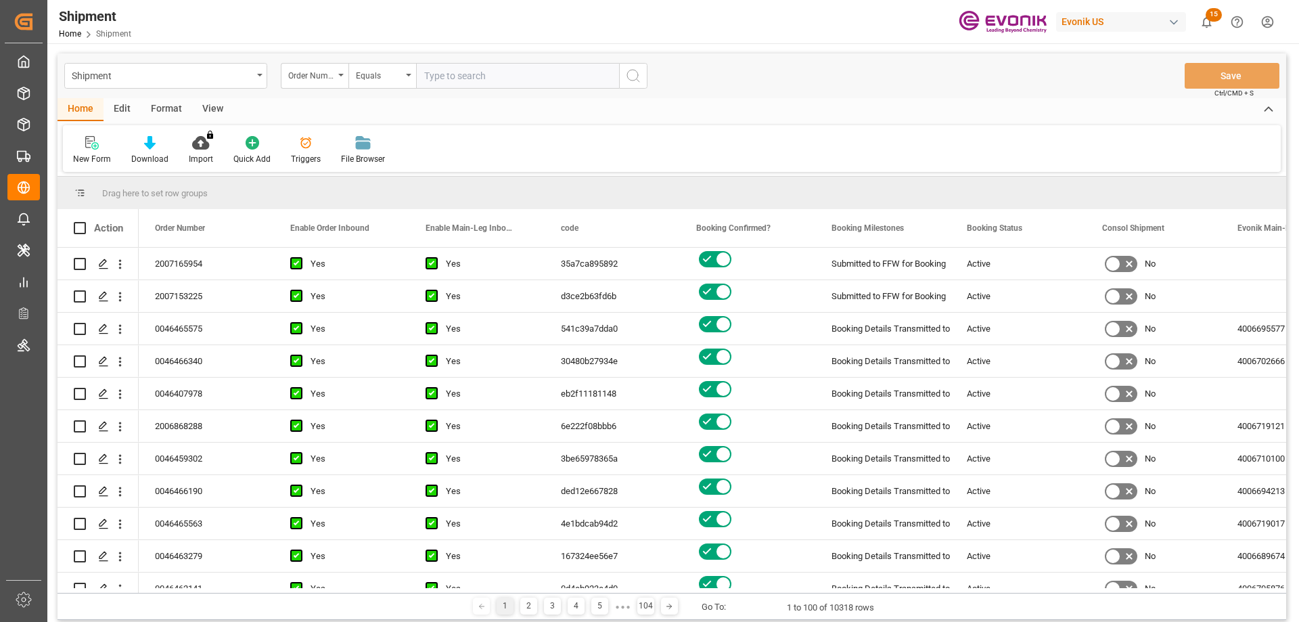
click at [489, 79] on input "text" at bounding box center [517, 76] width 203 height 26
click at [341, 72] on div "Order Number" at bounding box center [315, 76] width 68 height 26
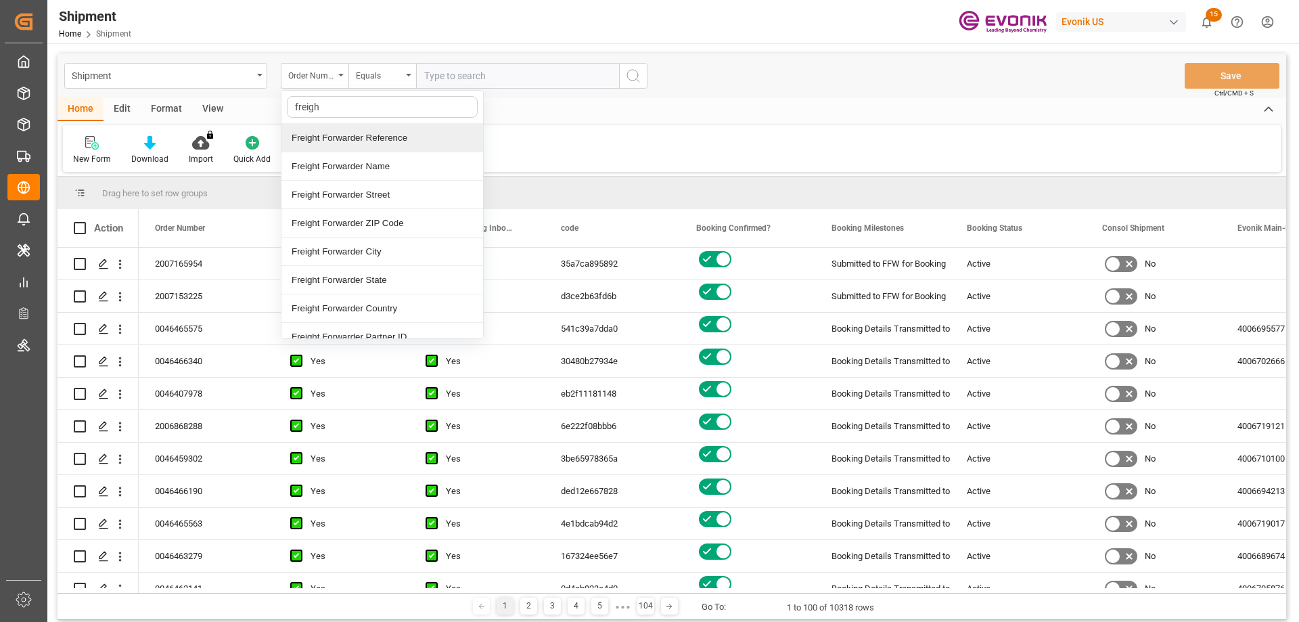
type input "freight"
click at [359, 141] on div "Freight Forwarder Reference" at bounding box center [382, 138] width 202 height 28
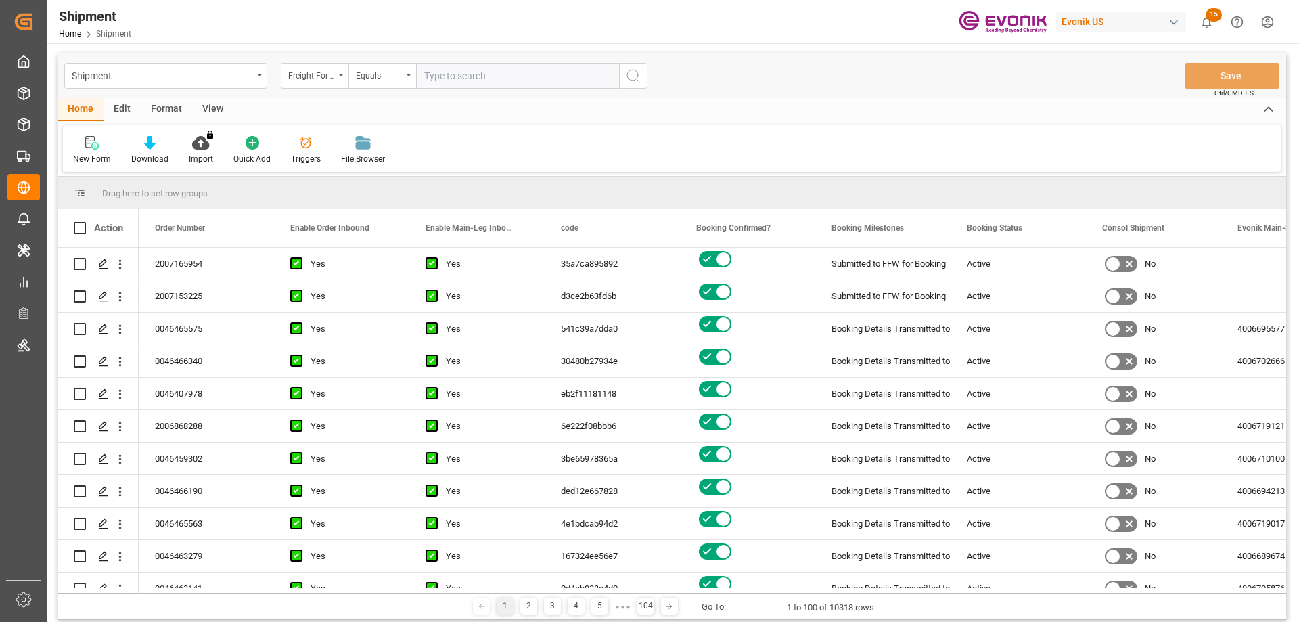
click at [447, 78] on input "text" at bounding box center [517, 76] width 203 height 26
paste input "250705010071"
type input "250705010071"
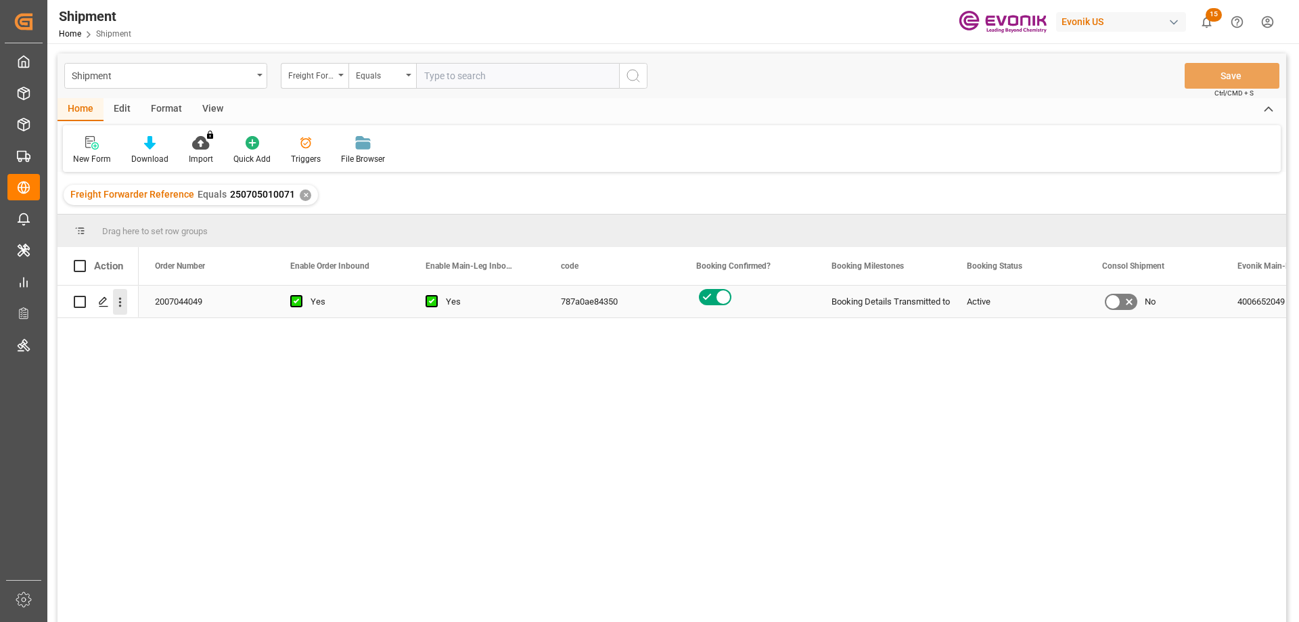
click at [121, 300] on icon "open menu" at bounding box center [120, 302] width 14 height 14
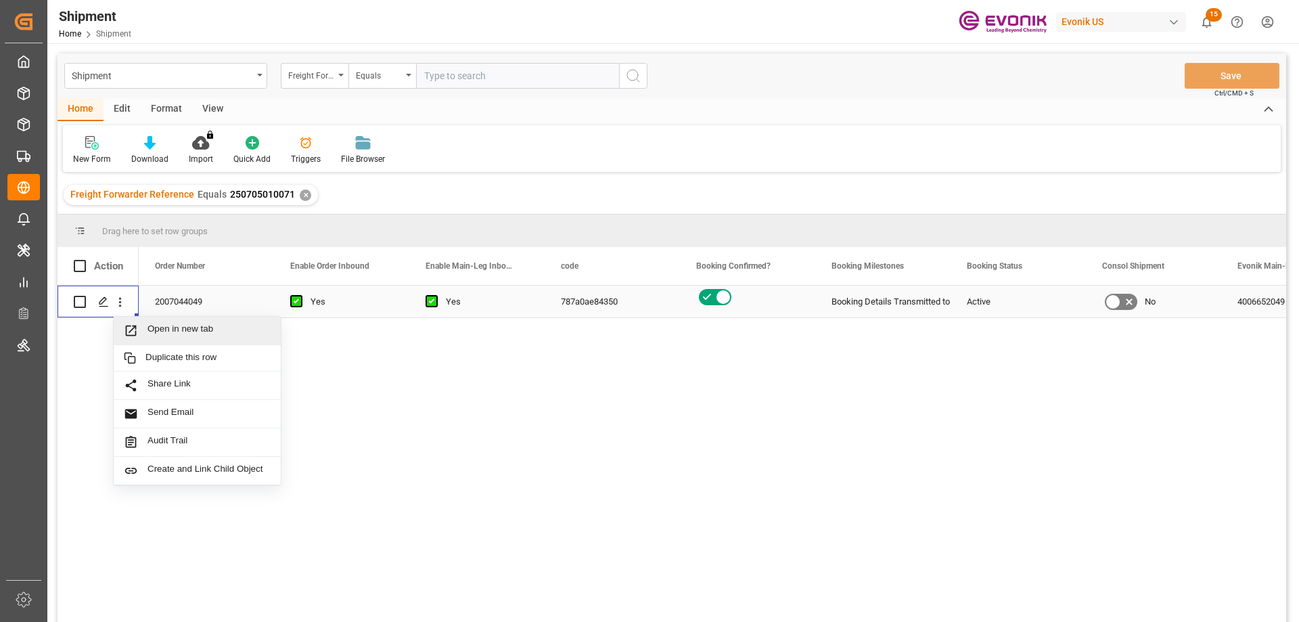
click at [168, 328] on span "Open in new tab" at bounding box center [209, 330] width 123 height 14
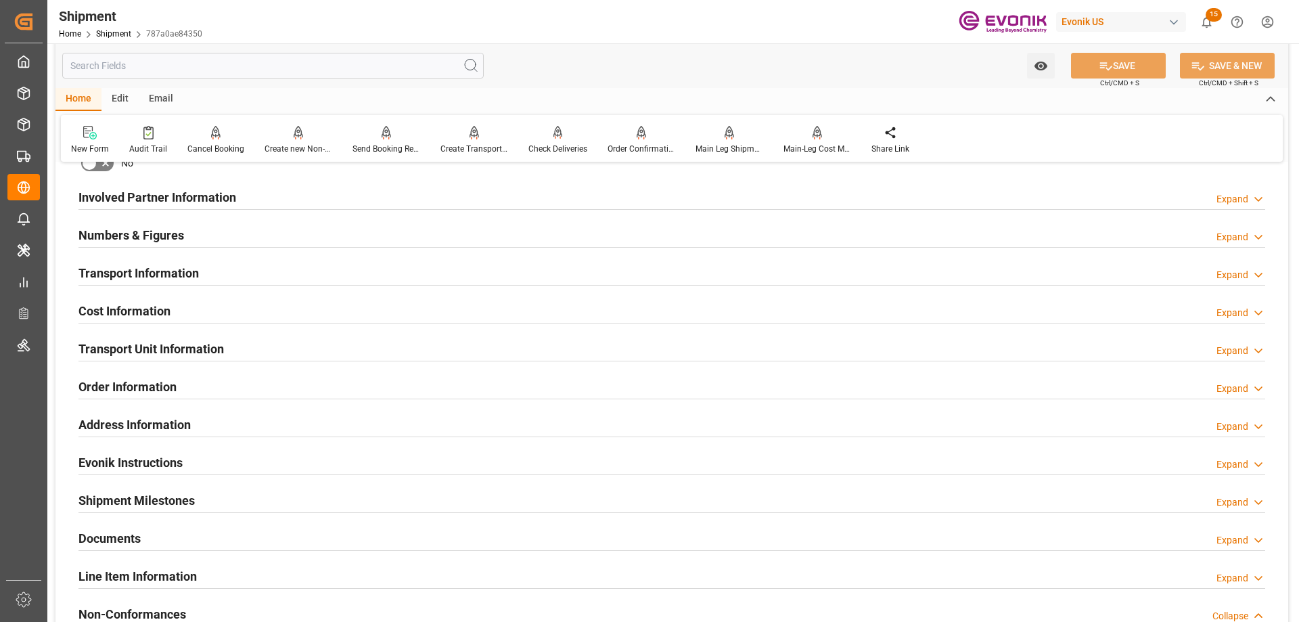
scroll to position [677, 0]
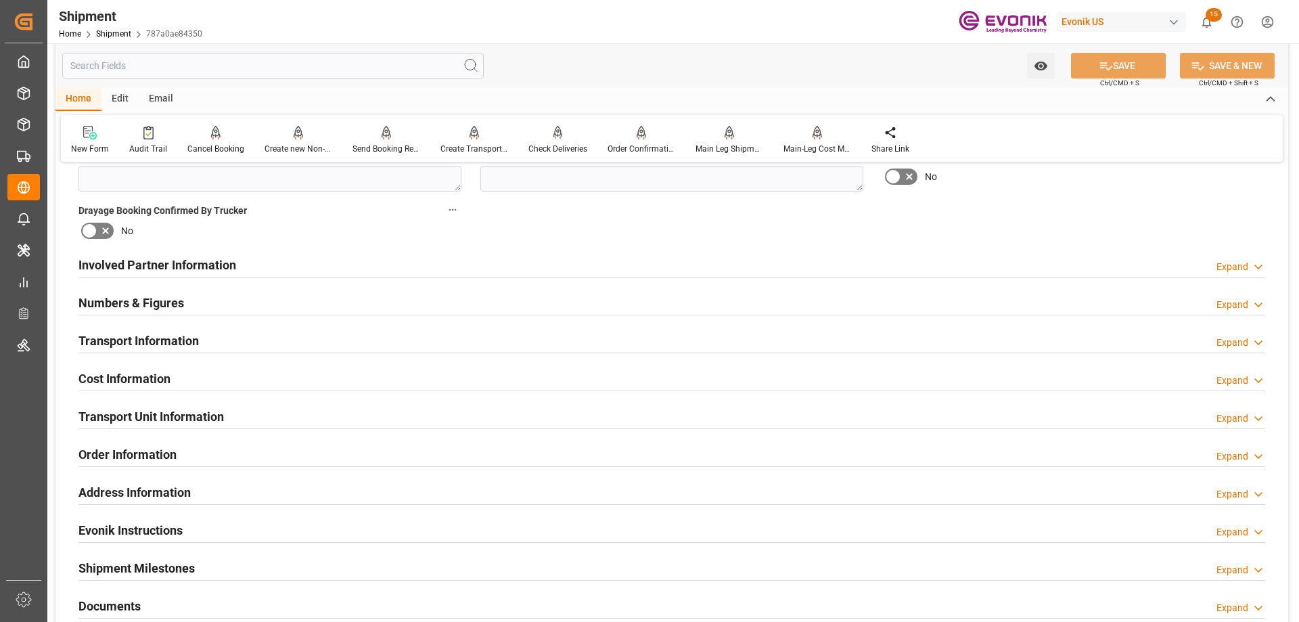
click at [188, 264] on h2 "Involved Partner Information" at bounding box center [157, 265] width 158 height 18
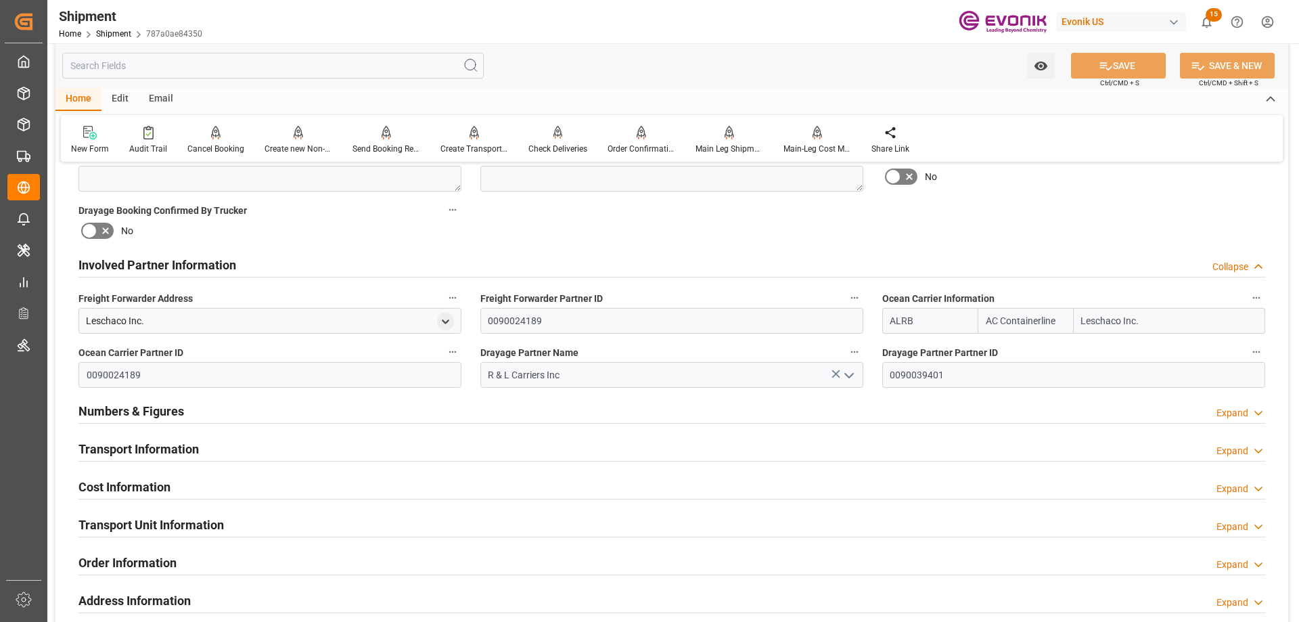
click at [859, 353] on icon "button" at bounding box center [854, 351] width 11 height 11
click at [879, 353] on li "Audits" at bounding box center [880, 351] width 69 height 22
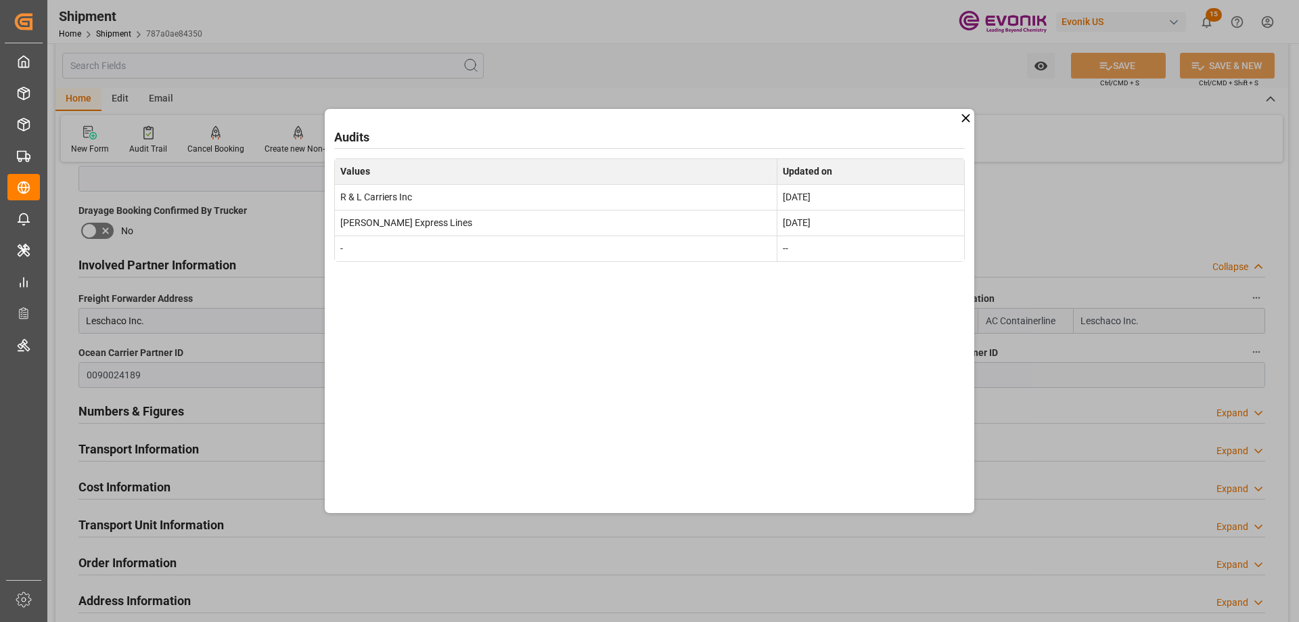
click at [964, 122] on icon at bounding box center [966, 118] width 14 height 14
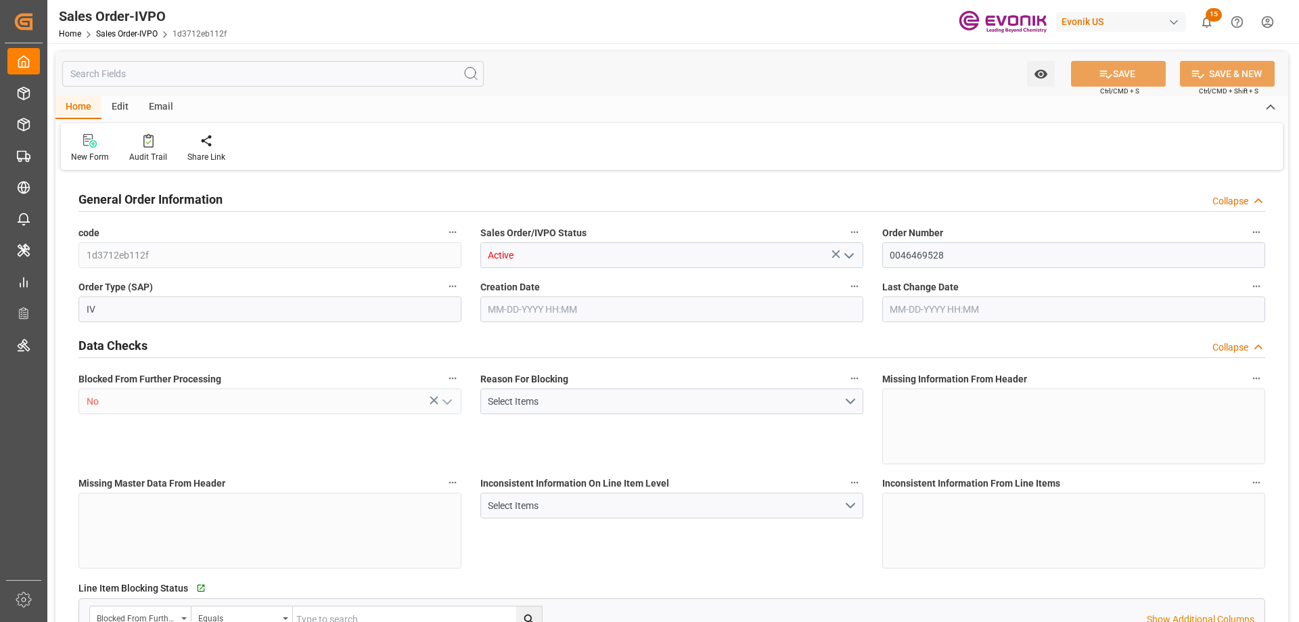
type input "KRPUS"
type input "0"
type input "1"
type input "2"
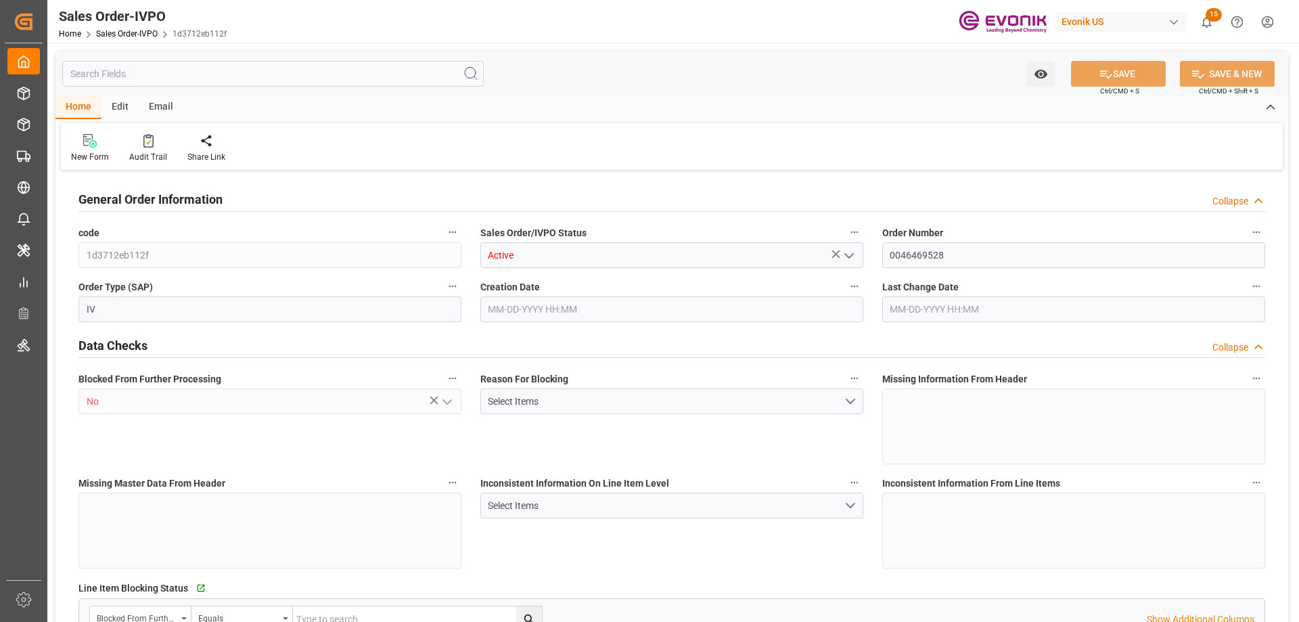
type input "16240"
type input "45.85"
type input "17000"
type input "30"
type input "[DATE] 20:11"
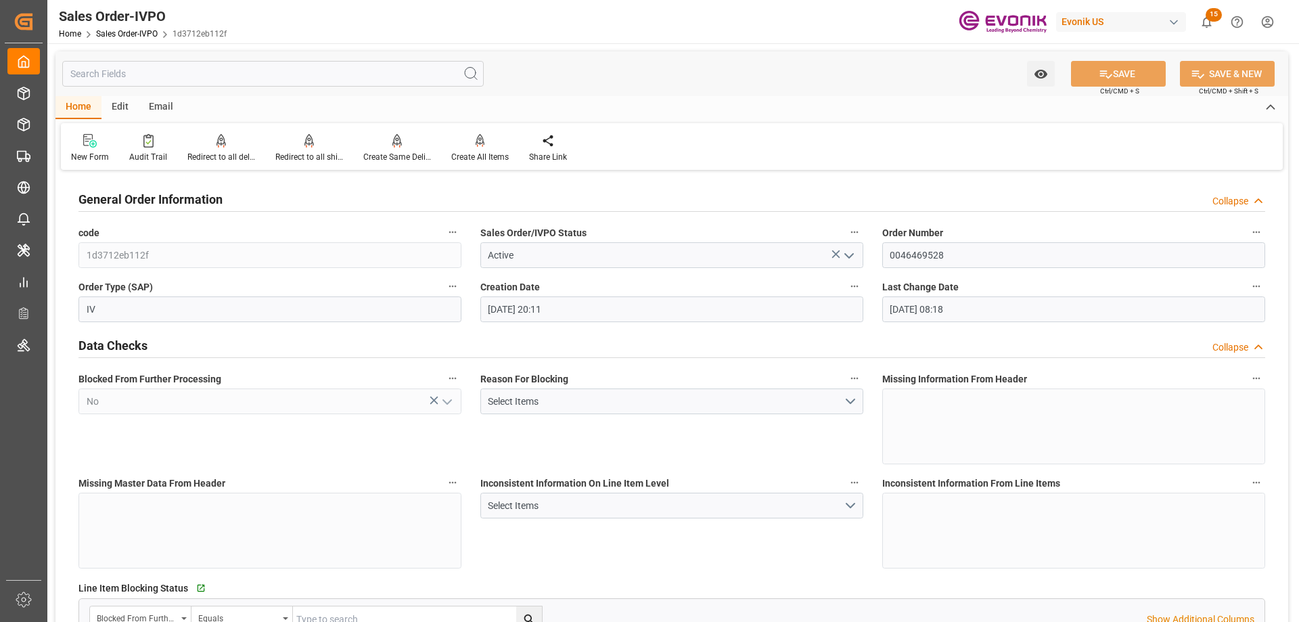
type input "[DATE] 08:18"
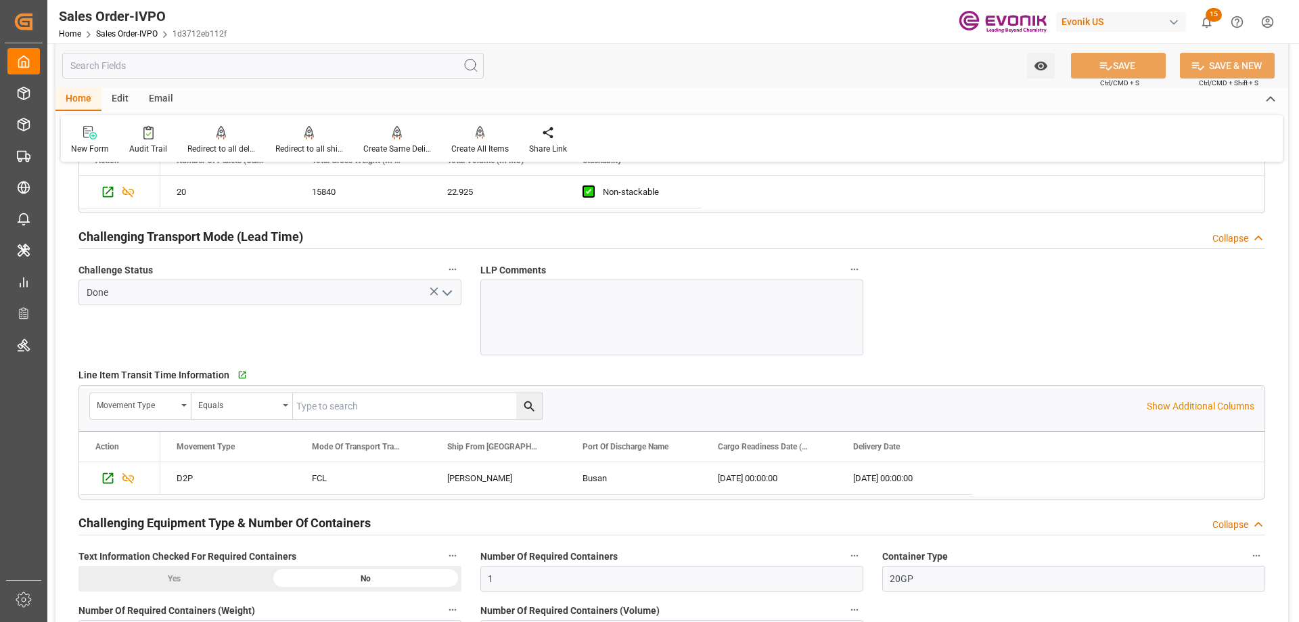
scroll to position [2030, 0]
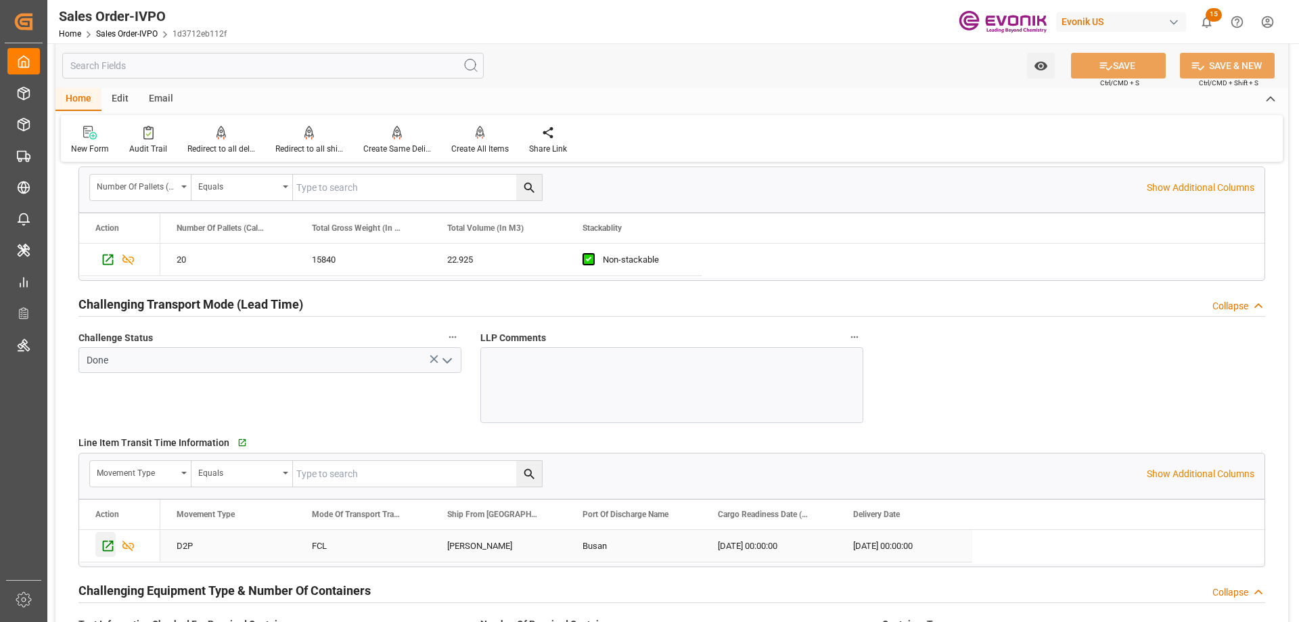
click at [107, 545] on icon "Press SPACE to select this row." at bounding box center [108, 546] width 14 height 14
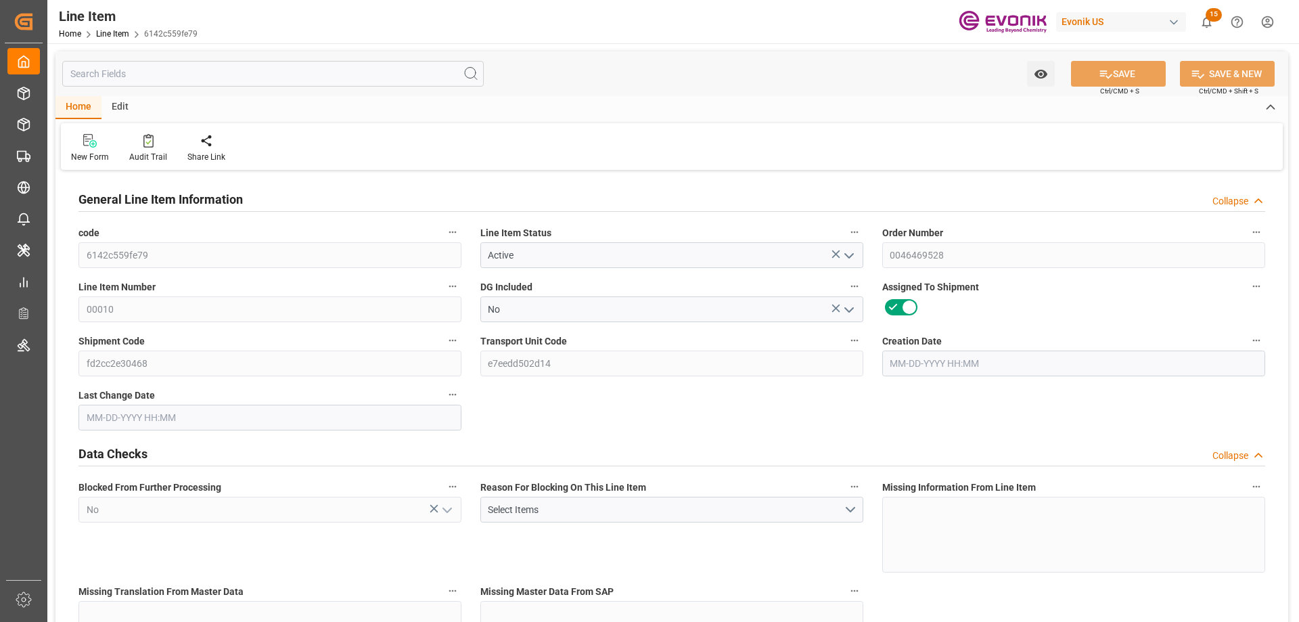
type input "20"
type input "15840"
type input "14400"
type input "22.925"
type input "80"
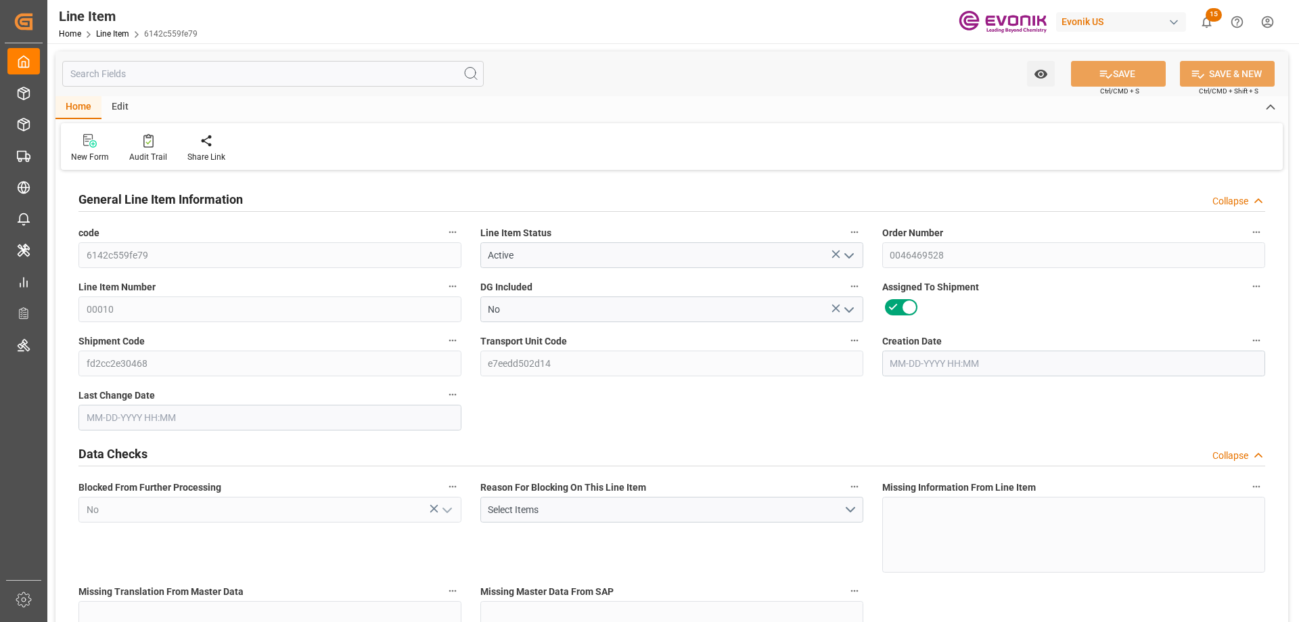
type input "53568"
type input "80"
type input "15840"
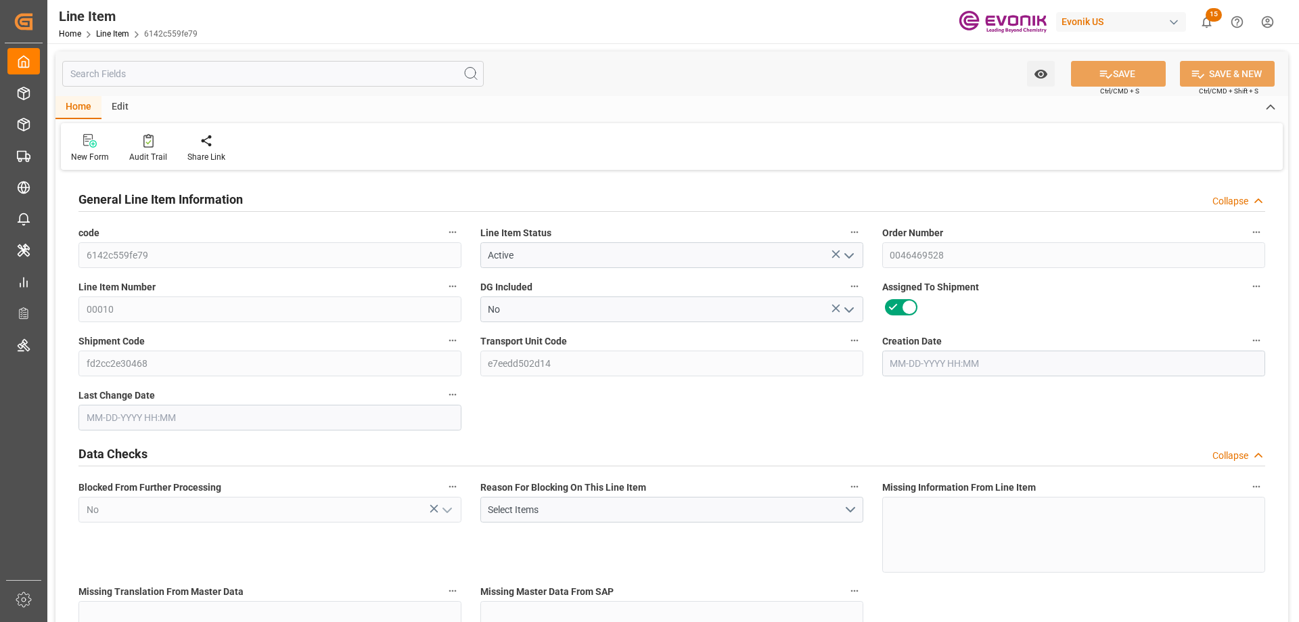
type input "16240"
type input "14400"
type input "22.925"
type input "22924.96"
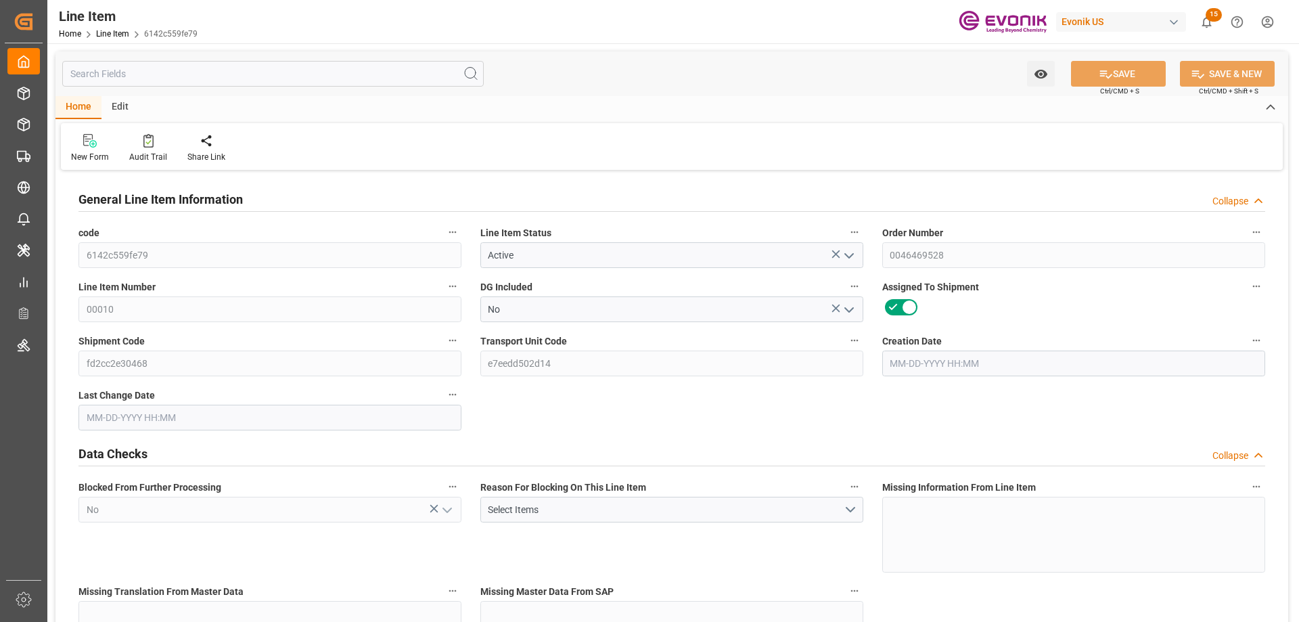
type input "0"
click at [173, 68] on input "text" at bounding box center [273, 74] width 422 height 26
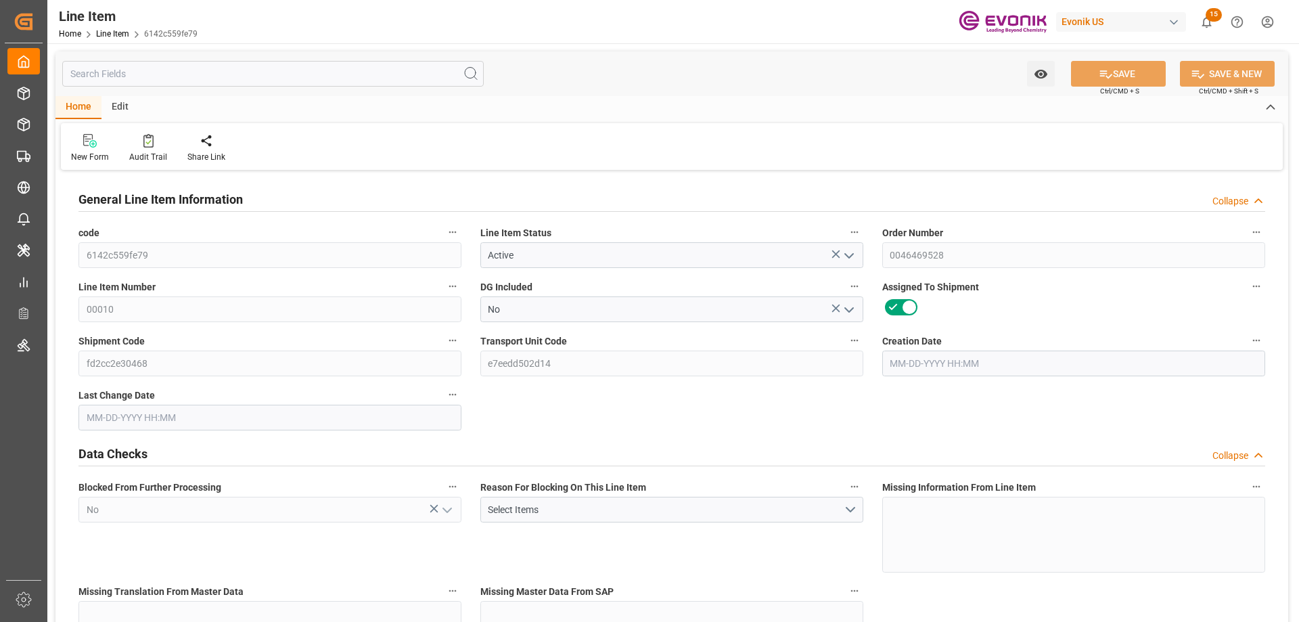
type input "[DATE] 20:11"
type input "[DATE] 08:23"
type input "[DATE]"
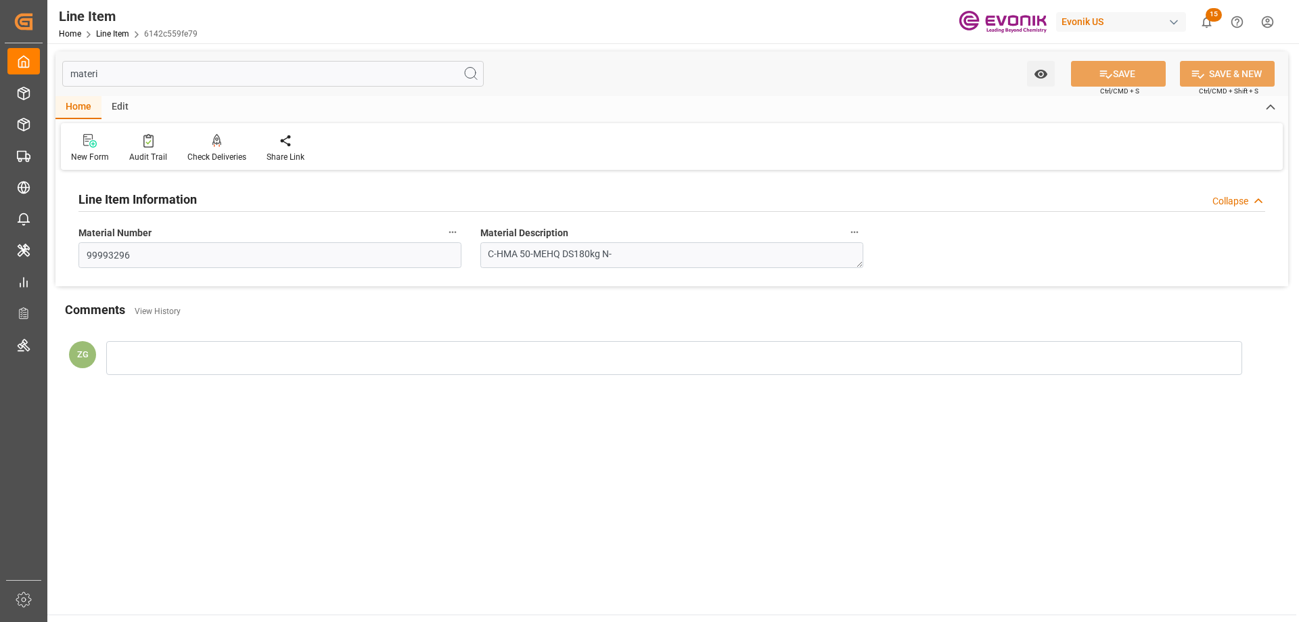
type input "materi"
